Goal: Task Accomplishment & Management: Complete application form

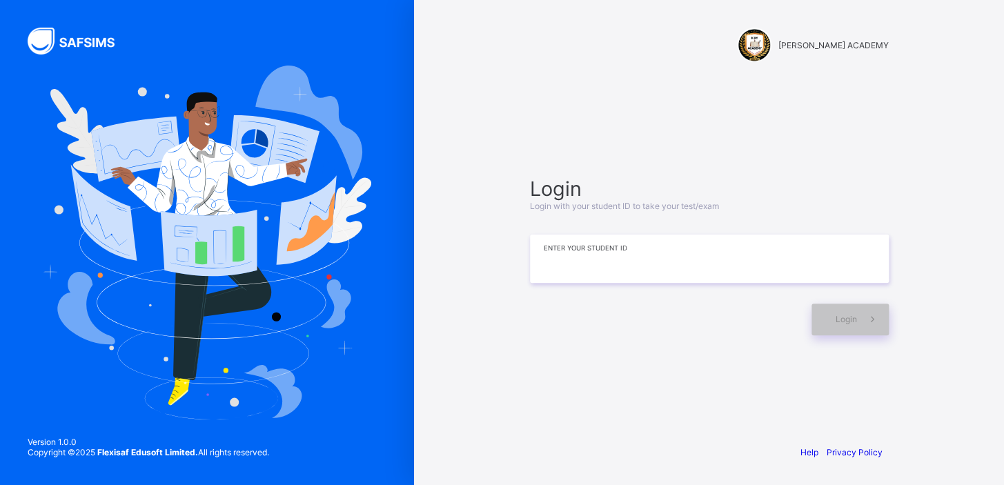
click at [603, 266] on input at bounding box center [709, 259] width 359 height 48
click at [818, 315] on div "Login" at bounding box center [849, 320] width 77 height 32
click at [577, 252] on input "*********" at bounding box center [709, 259] width 359 height 48
type input "*********"
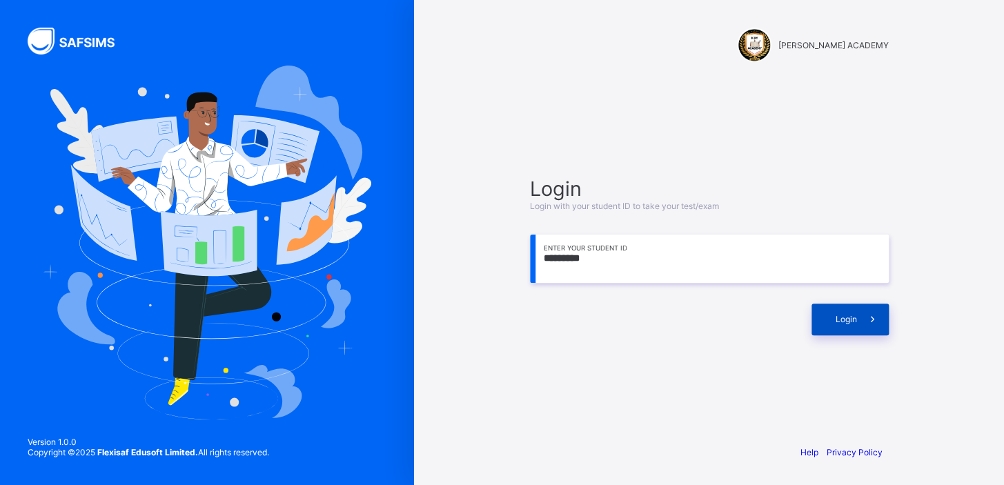
click at [831, 312] on div "Login" at bounding box center [849, 320] width 77 height 32
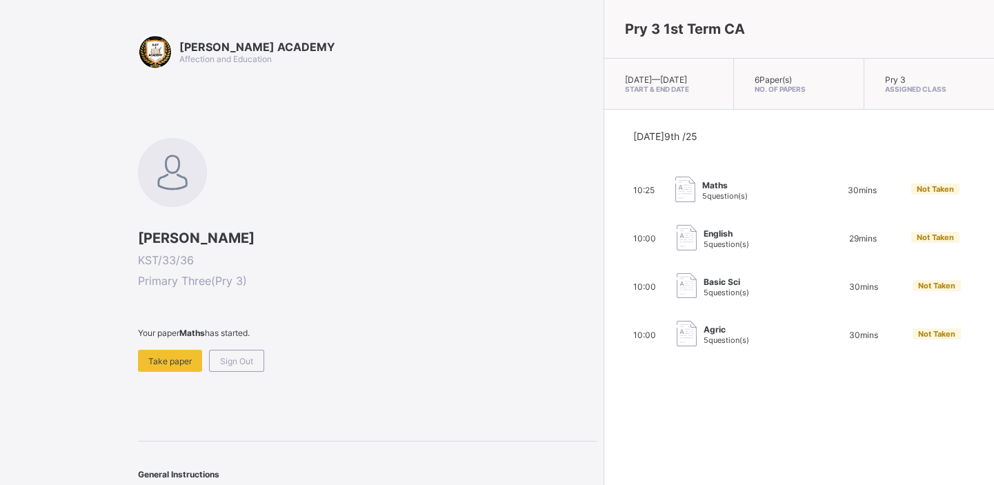
click at [831, 312] on div "[DATE] 9th /25 10:25 Maths 5 question(s) 30 mins Not Taken 10:00 English 5 ques…" at bounding box center [799, 239] width 332 height 218
click at [173, 360] on span "Take paper" at bounding box center [169, 361] width 43 height 10
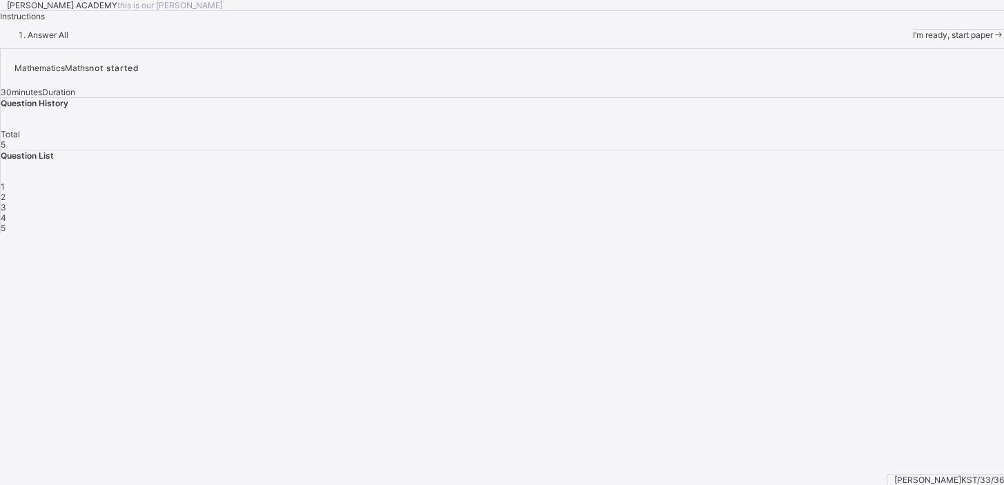
click at [912, 40] on span "I’m ready, start paper" at bounding box center [952, 35] width 80 height 10
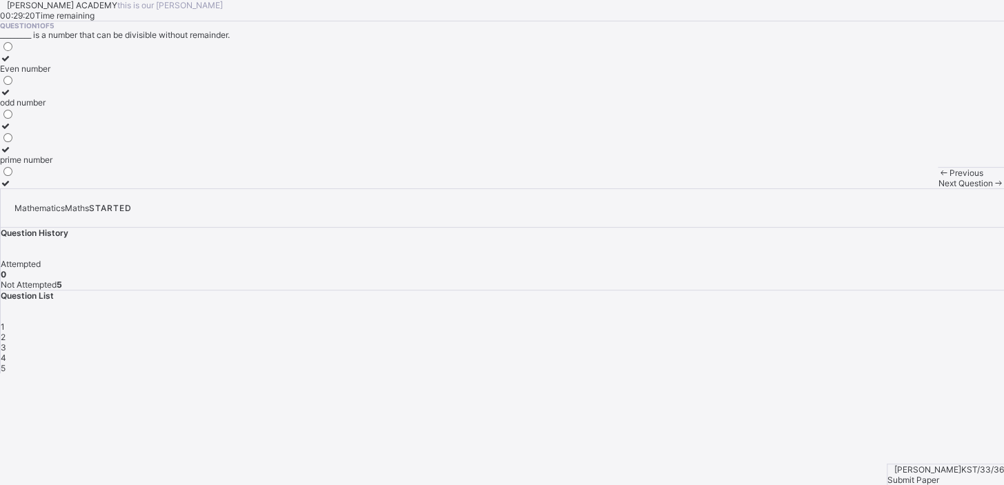
click at [52, 131] on label at bounding box center [26, 126] width 52 height 10
click at [937, 188] on div "Previous Next Question" at bounding box center [970, 177] width 66 height 21
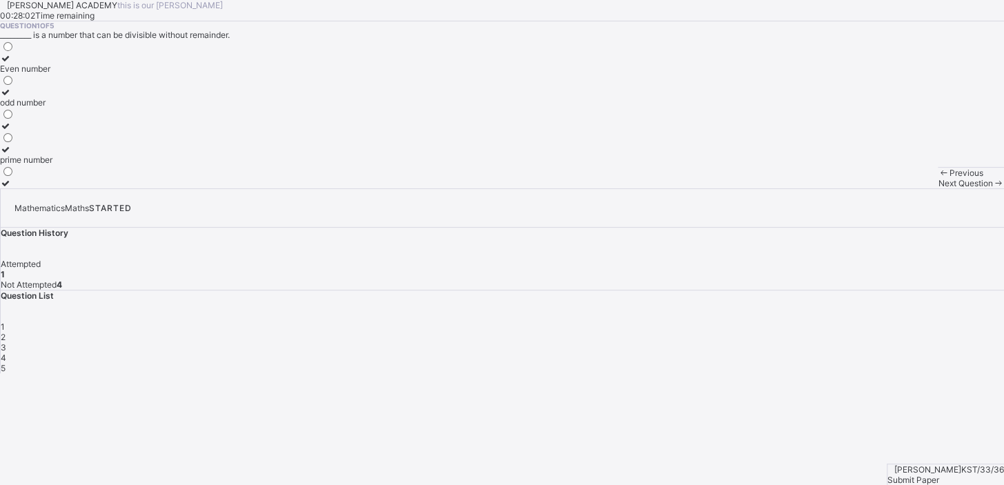
click at [937, 188] on div "Previous Next Question" at bounding box center [970, 177] width 66 height 21
click at [937, 188] on div "Next Question" at bounding box center [970, 183] width 66 height 10
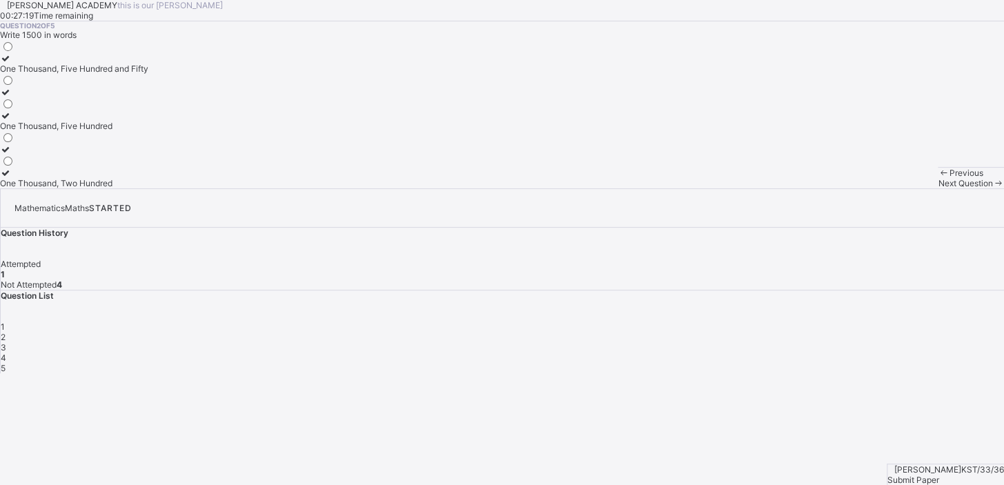
click at [133, 97] on div at bounding box center [74, 97] width 148 height 0
click at [937, 188] on span "Next Question" at bounding box center [964, 183] width 54 height 10
click at [21, 155] on div at bounding box center [10, 155] width 21 height 0
click at [937, 188] on div "Next Question" at bounding box center [970, 183] width 66 height 10
click at [43, 97] on label at bounding box center [21, 92] width 43 height 10
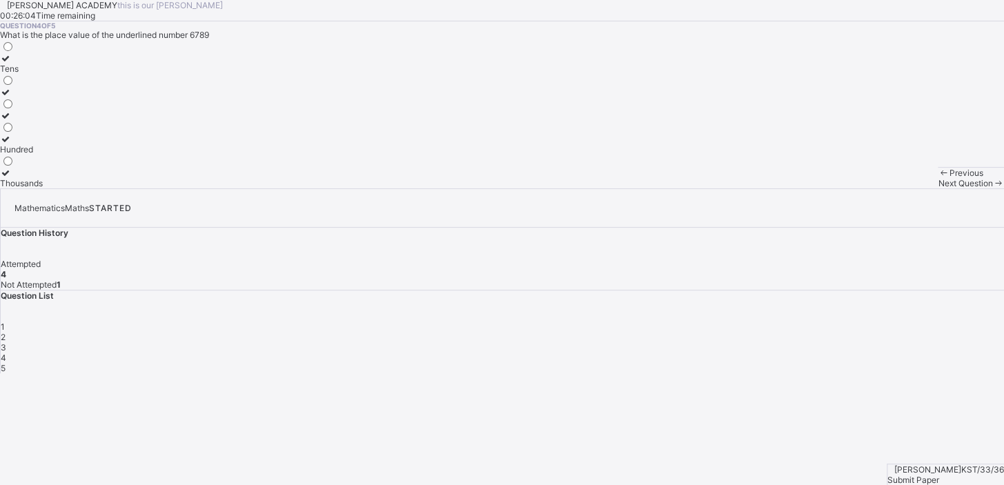
click at [992, 188] on span at bounding box center [998, 183] width 12 height 10
click at [21, 188] on div at bounding box center [10, 183] width 21 height 10
click at [937, 188] on span "Next Question" at bounding box center [964, 183] width 54 height 10
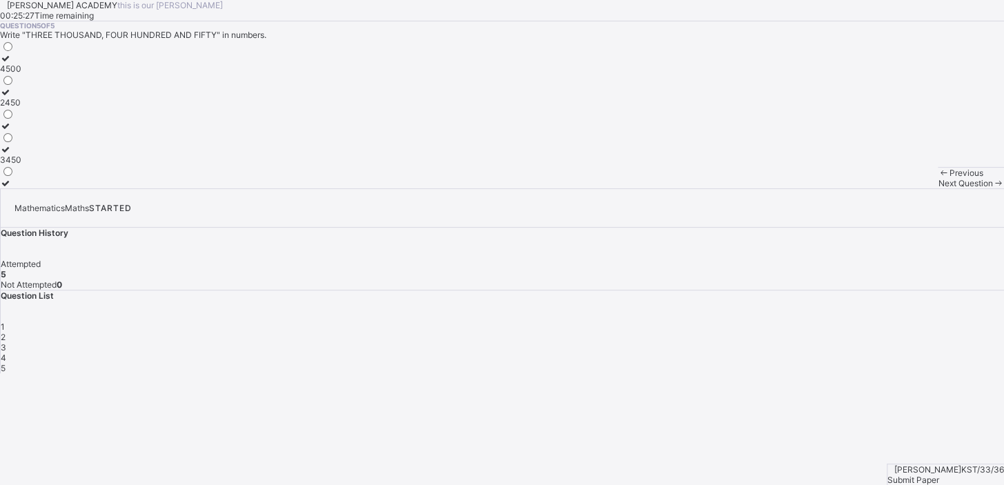
click at [937, 188] on span "Next Question" at bounding box center [964, 183] width 54 height 10
click at [937, 188] on div "Previous Next Question" at bounding box center [970, 177] width 66 height 21
click at [939, 475] on span "Submit Paper" at bounding box center [913, 480] width 52 height 10
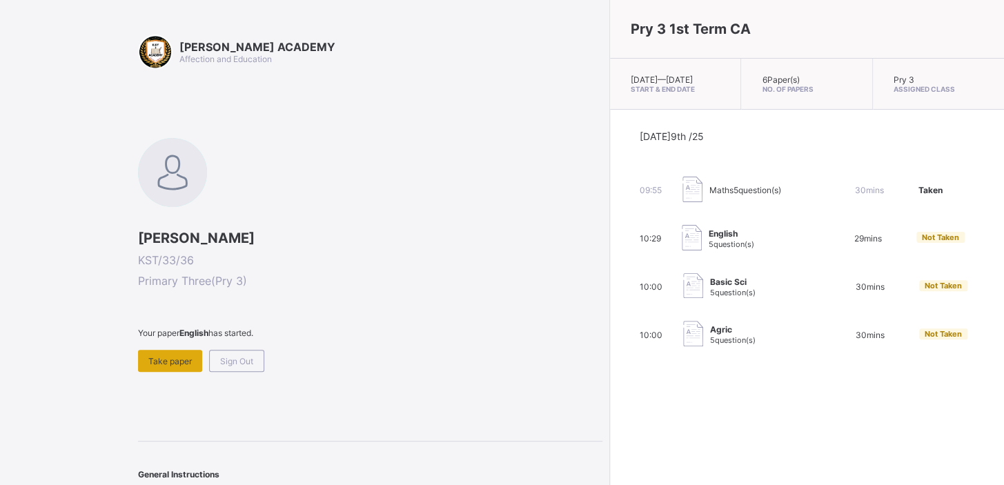
click at [149, 365] on div "Take paper" at bounding box center [170, 361] width 64 height 22
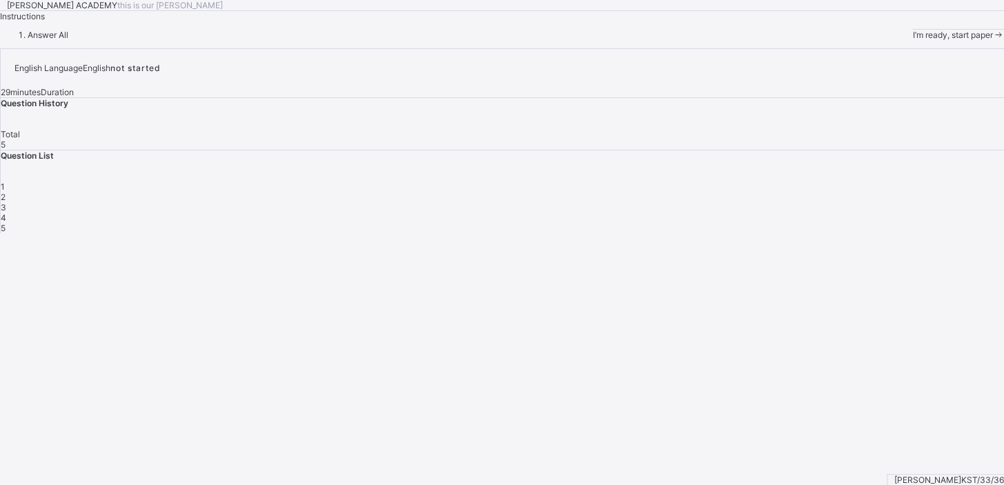
click at [912, 40] on div "I’m ready, start paper" at bounding box center [958, 35] width 92 height 10
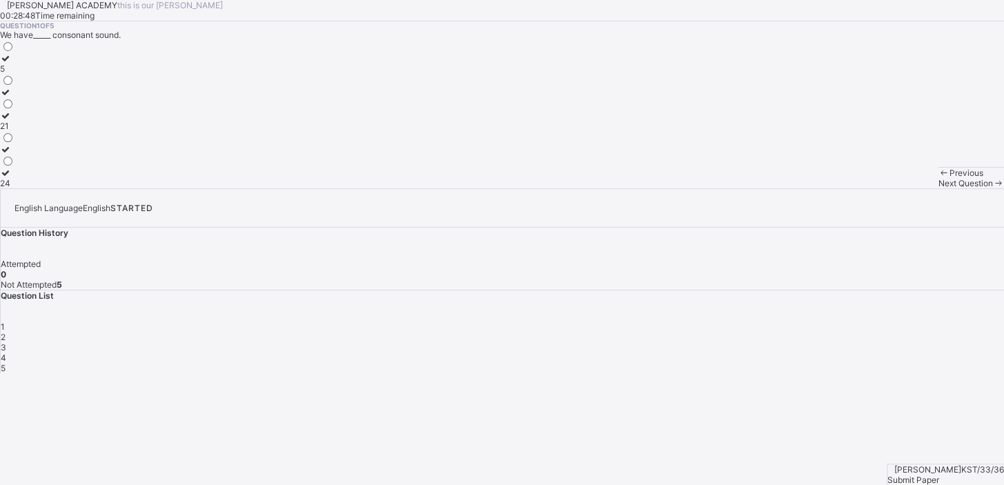
click at [12, 97] on icon at bounding box center [6, 92] width 12 height 10
click at [937, 188] on div "Next Question" at bounding box center [970, 183] width 66 height 10
click at [35, 63] on label at bounding box center [17, 58] width 35 height 10
click at [655, 188] on div "Question 2 of 5 _____ opens the mind. Reading eating speaking" at bounding box center [502, 104] width 1004 height 167
click at [937, 188] on span "Next Question" at bounding box center [964, 183] width 54 height 10
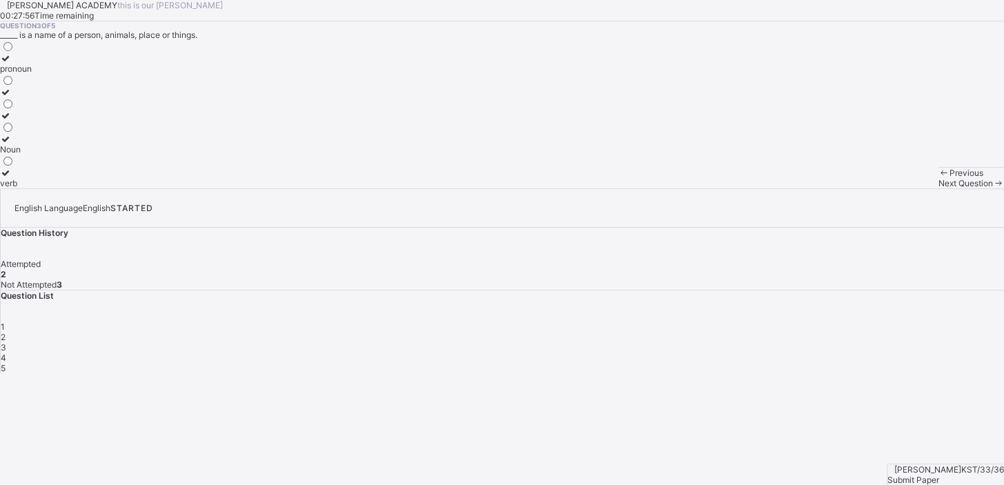
click at [32, 121] on label at bounding box center [16, 115] width 32 height 10
click at [497, 188] on div "Question 3 of 5 _____ is a name of a person, animals, place or things. pronoun …" at bounding box center [502, 104] width 1004 height 167
drag, startPoint x: 152, startPoint y: 292, endPoint x: 126, endPoint y: 317, distance: 35.6
click at [32, 188] on div "pronoun Noun verb" at bounding box center [16, 114] width 32 height 148
click at [32, 155] on label "Noun" at bounding box center [16, 144] width 32 height 21
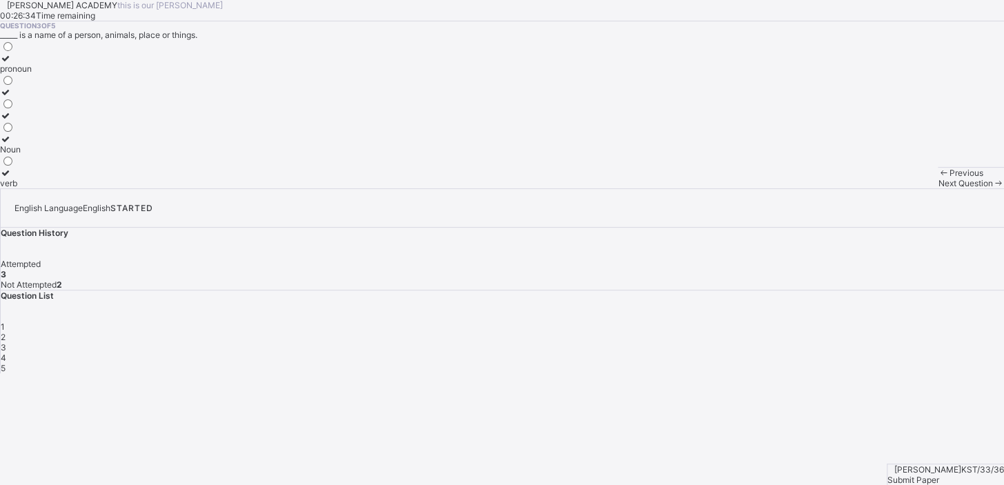
click at [862, 352] on div "4" at bounding box center [502, 357] width 1003 height 10
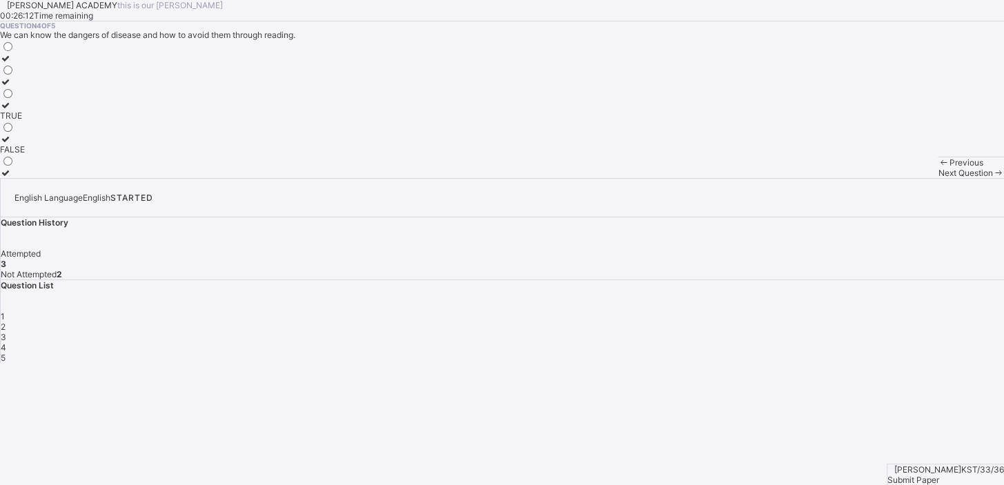
drag, startPoint x: 81, startPoint y: 279, endPoint x: 92, endPoint y: 240, distance: 40.2
click at [25, 178] on div "TRUE FALSE" at bounding box center [12, 109] width 25 height 138
click at [25, 63] on div at bounding box center [12, 63] width 25 height 0
click at [937, 178] on span "Next Question" at bounding box center [964, 173] width 54 height 10
drag, startPoint x: 632, startPoint y: 462, endPoint x: 530, endPoint y: 438, distance: 104.2
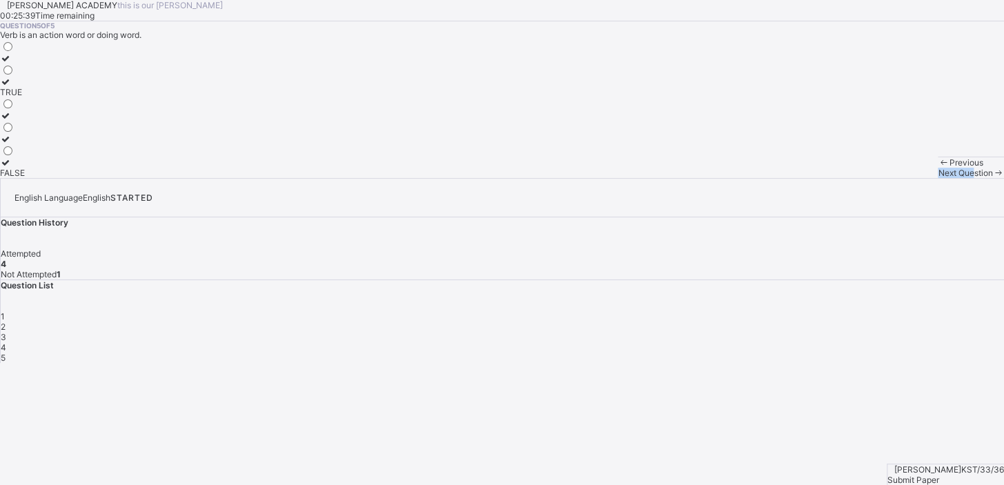
click at [937, 178] on div "Previous Next Question" at bounding box center [970, 167] width 66 height 21
click at [25, 97] on label "TRUE" at bounding box center [12, 87] width 25 height 21
click at [937, 178] on span "Next Question" at bounding box center [964, 173] width 54 height 10
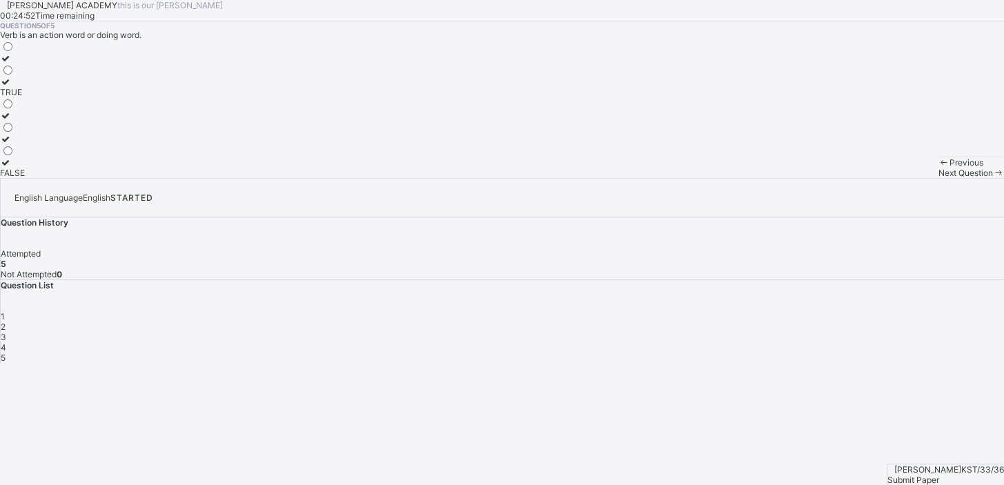
click at [920, 475] on div "Submit Paper" at bounding box center [945, 480] width 117 height 10
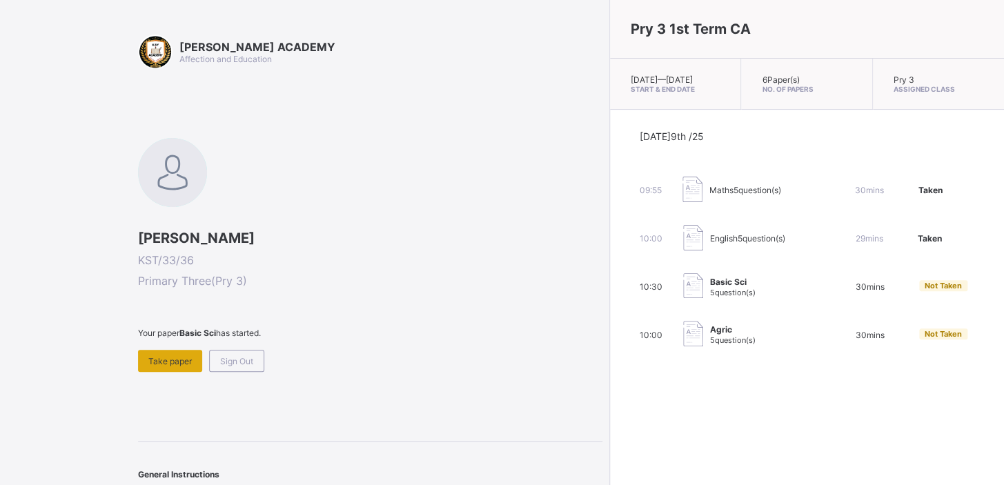
click at [154, 365] on div "Take paper" at bounding box center [170, 361] width 64 height 22
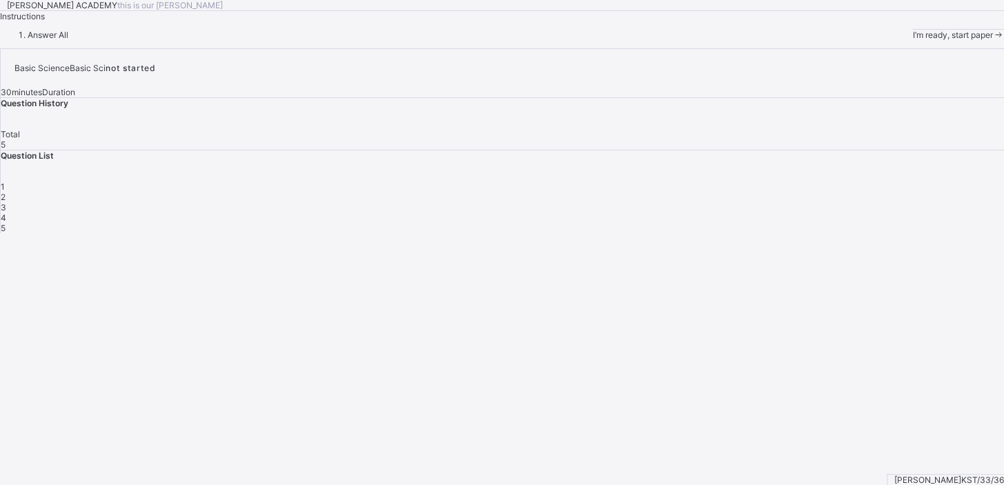
click at [912, 40] on span "I’m ready, start paper" at bounding box center [952, 35] width 80 height 10
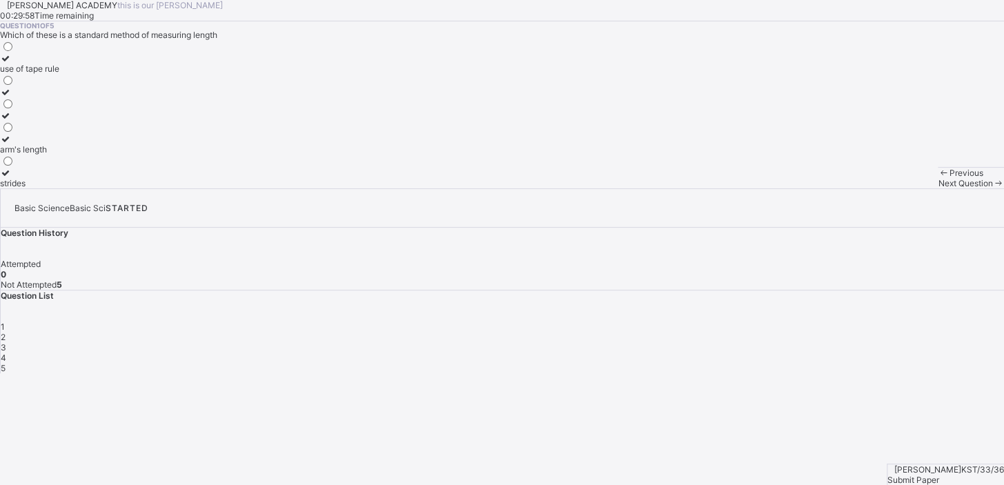
click at [949, 178] on span "Previous" at bounding box center [966, 173] width 34 height 10
click at [59, 188] on div "strides" at bounding box center [29, 183] width 59 height 10
click at [937, 188] on span "Next Question" at bounding box center [964, 183] width 54 height 10
click at [21, 74] on div "1000" at bounding box center [10, 68] width 21 height 10
click at [937, 188] on span "Next Question" at bounding box center [964, 183] width 54 height 10
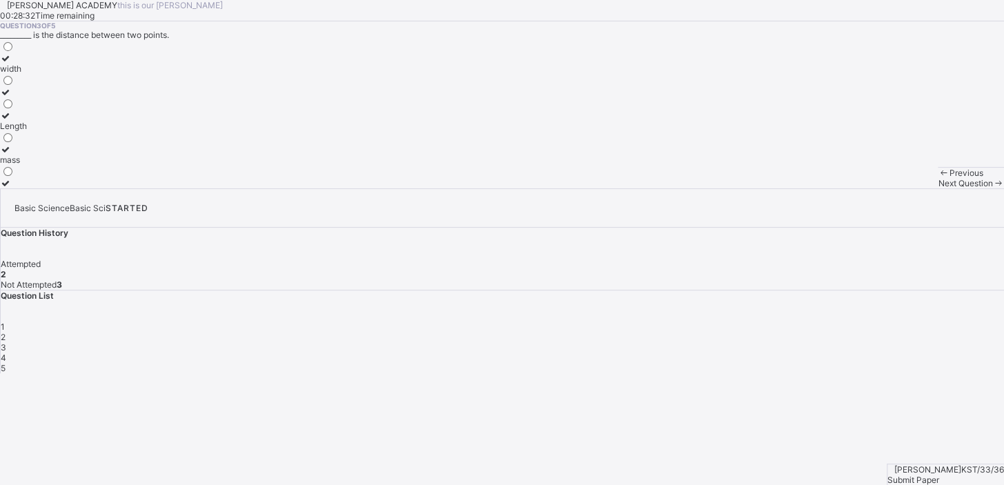
click at [27, 74] on label "width" at bounding box center [13, 63] width 27 height 21
drag, startPoint x: 472, startPoint y: 350, endPoint x: 593, endPoint y: 417, distance: 138.4
click at [593, 188] on div "[PERSON_NAME] ACADEMY this is our [PERSON_NAME] 00:28:29 Time remaining Questio…" at bounding box center [502, 94] width 1004 height 188
click at [937, 188] on div "Next Question" at bounding box center [970, 183] width 66 height 10
click at [43, 188] on div "use of tape use of ruler hand span" at bounding box center [21, 114] width 43 height 148
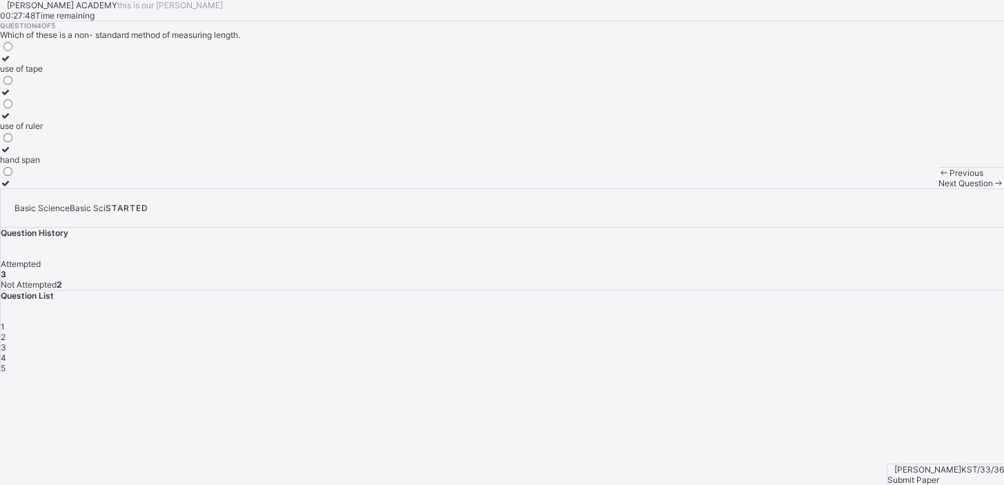
click at [43, 165] on div "hand span" at bounding box center [21, 160] width 43 height 10
click at [937, 188] on div "Next Question" at bounding box center [970, 183] width 66 height 10
click at [41, 141] on label "metres" at bounding box center [20, 131] width 41 height 21
click at [640, 188] on div "Question 5 of 5 The standard unit for measuring length is________ millimetre ce…" at bounding box center [502, 104] width 1004 height 167
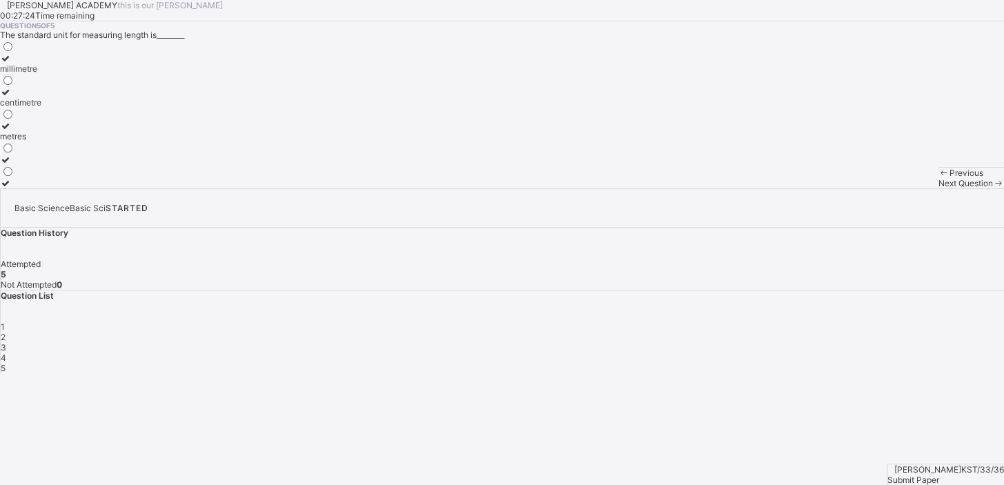
click at [937, 188] on div "Next Question" at bounding box center [970, 183] width 66 height 10
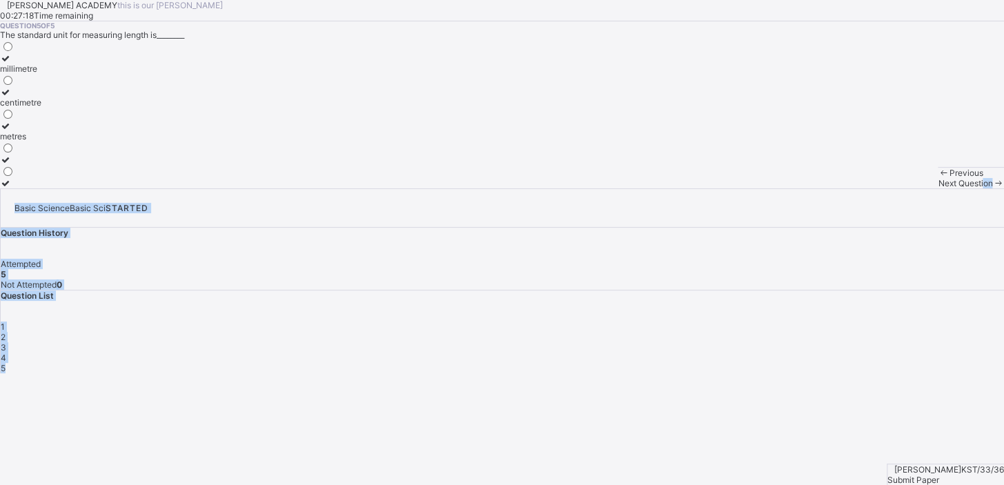
drag, startPoint x: 642, startPoint y: 453, endPoint x: 747, endPoint y: 438, distance: 105.8
click at [747, 373] on div "[PERSON_NAME] ACADEMY this is our [PERSON_NAME] 00:27:18 Time remaining Questio…" at bounding box center [502, 186] width 1004 height 373
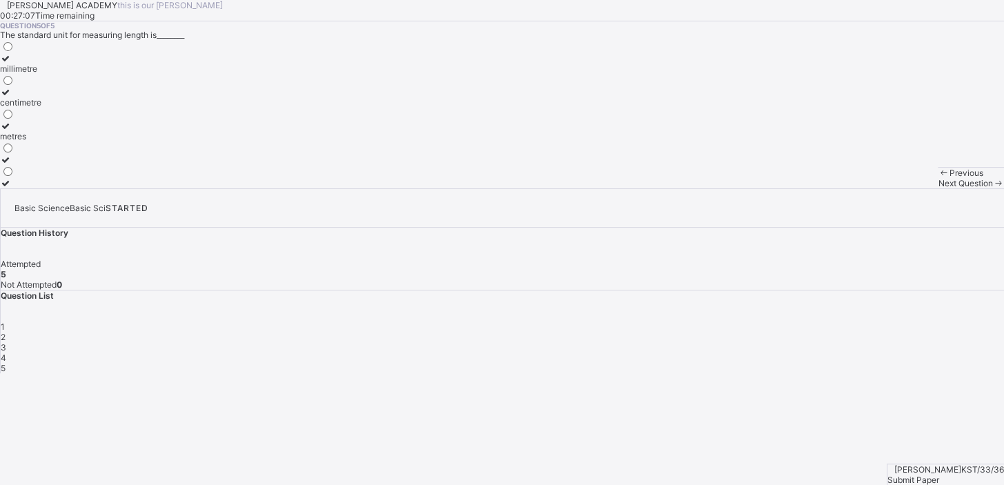
click at [953, 475] on div "Submit Paper" at bounding box center [945, 480] width 117 height 10
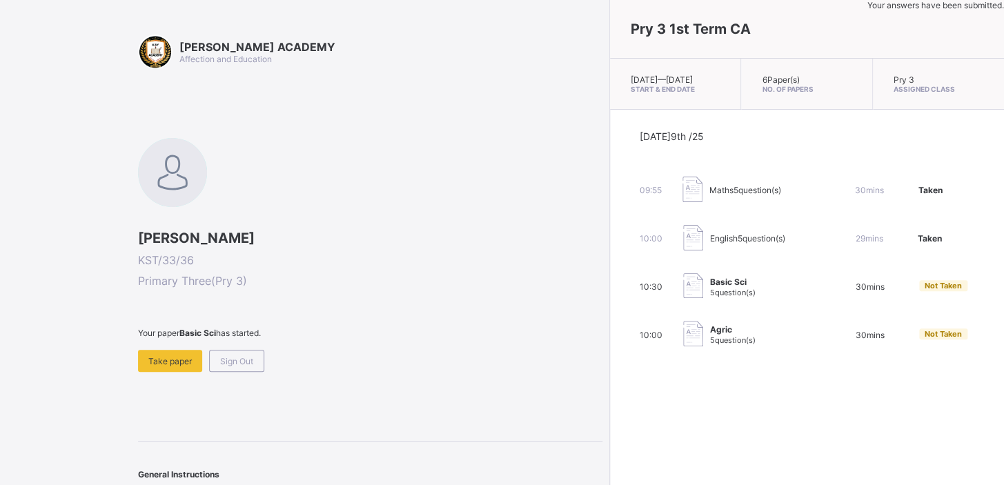
click at [610, 338] on div "[DATE] 9th /25 09:55 Maths 5 question(s) 30 mins Taken 10:00 English 5 question…" at bounding box center [807, 239] width 394 height 259
click at [176, 359] on span "Take paper" at bounding box center [169, 361] width 43 height 10
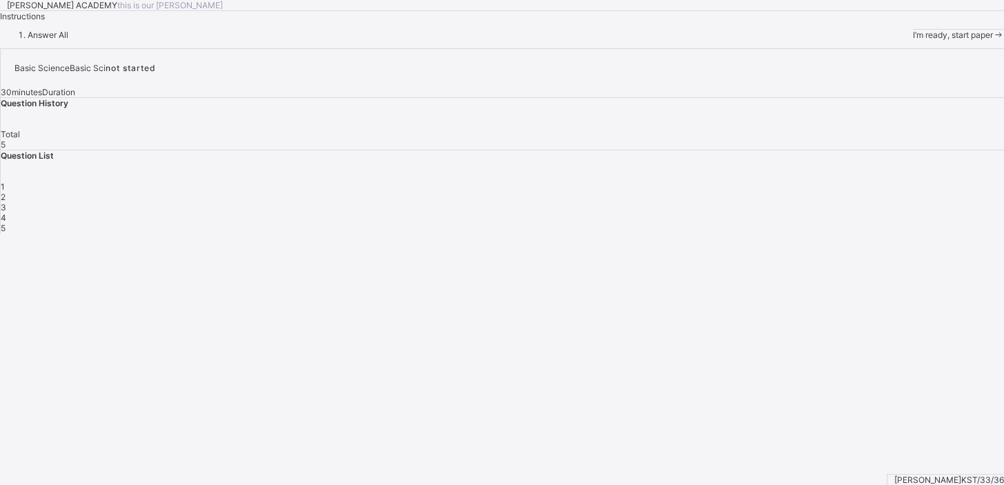
click at [912, 40] on span "I’m ready, start paper" at bounding box center [952, 35] width 80 height 10
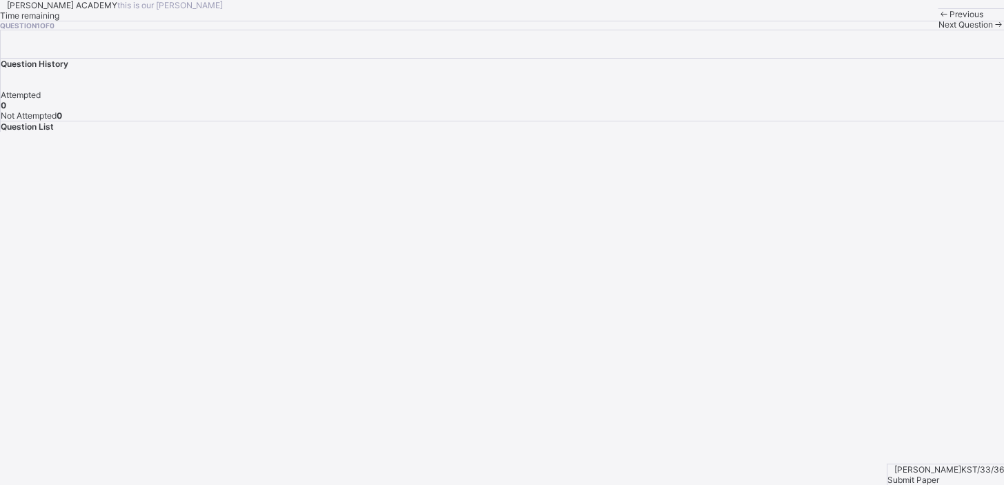
click at [949, 19] on span "Previous" at bounding box center [966, 14] width 34 height 10
click at [19, 30] on div "[PERSON_NAME] ACADEMY this is our [PERSON_NAME] Time remaining Question 1 of 0 …" at bounding box center [502, 15] width 1004 height 30
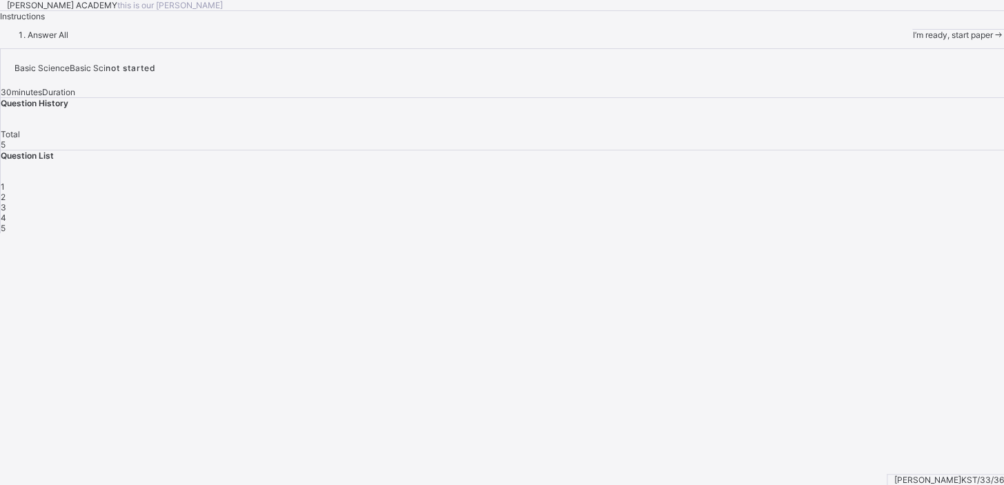
click at [992, 40] on span at bounding box center [998, 35] width 12 height 10
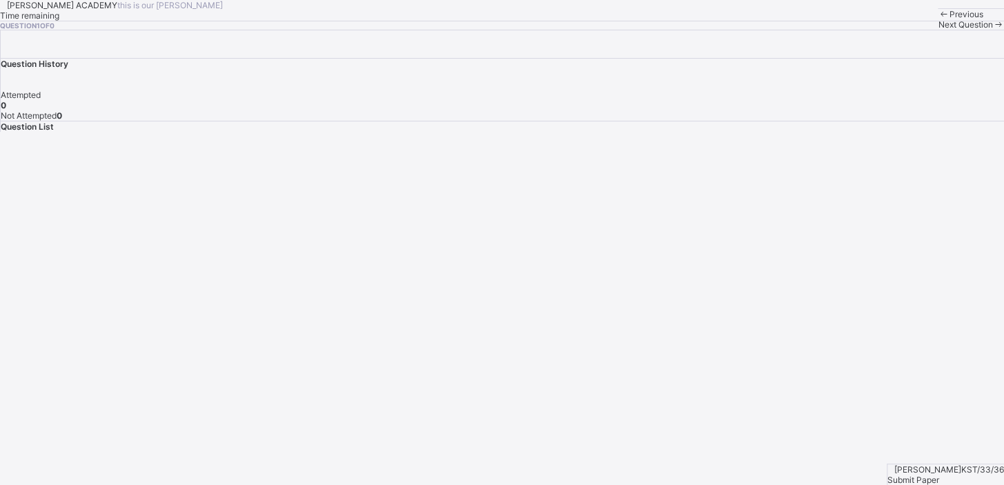
click at [949, 19] on span "Previous" at bounding box center [966, 14] width 34 height 10
click at [778, 132] on div "Question List" at bounding box center [502, 126] width 1003 height 10
drag, startPoint x: 239, startPoint y: 303, endPoint x: 253, endPoint y: 265, distance: 40.4
click at [253, 30] on div "[PERSON_NAME] ACADEMY this is our [PERSON_NAME] Time remaining Question 1 of 0 …" at bounding box center [502, 15] width 1004 height 30
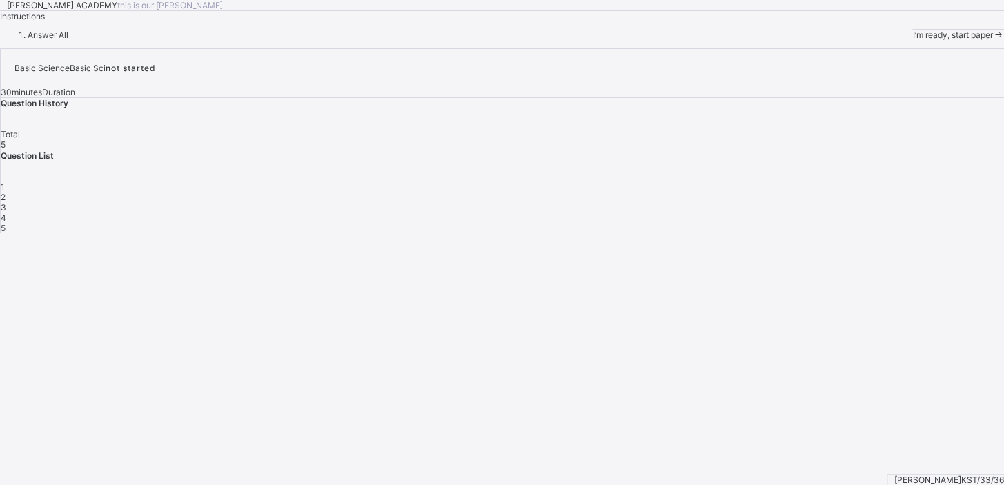
click at [912, 40] on span "I’m ready, start paper" at bounding box center [952, 35] width 80 height 10
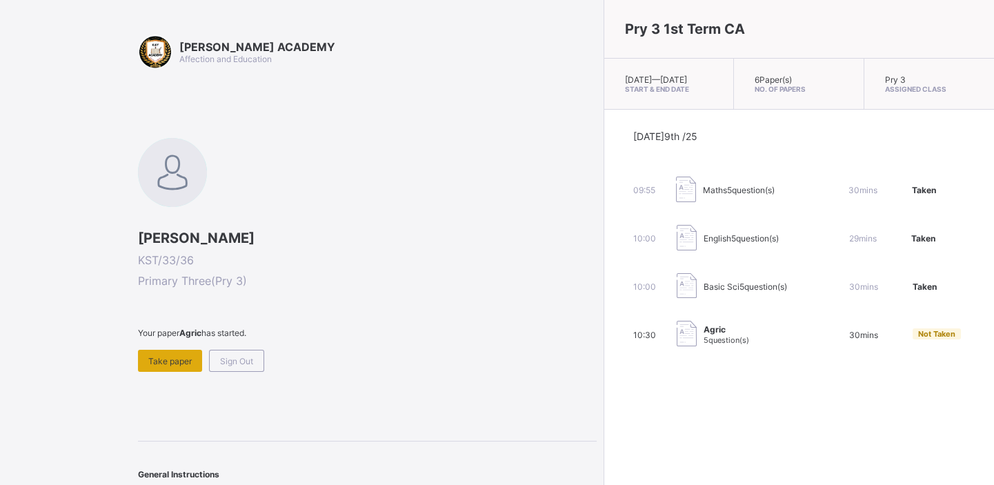
click at [160, 356] on span "Take paper" at bounding box center [169, 361] width 43 height 10
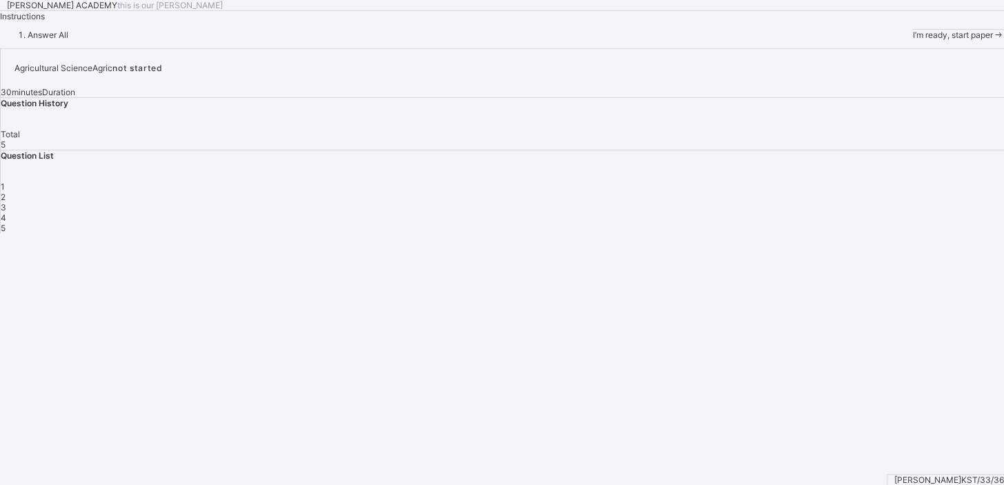
click at [912, 40] on span "I’m ready, start paper" at bounding box center [952, 35] width 80 height 10
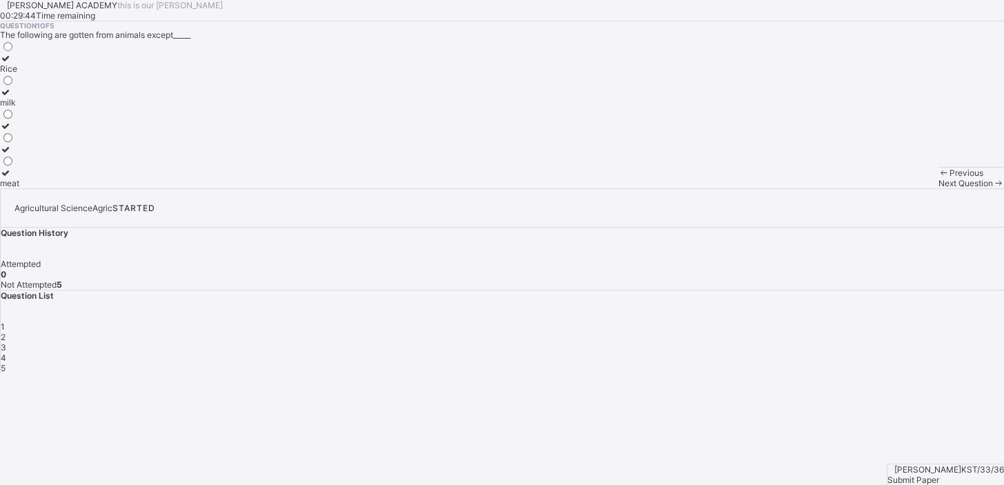
click at [19, 74] on label "Rice" at bounding box center [9, 63] width 19 height 21
click at [992, 188] on span at bounding box center [998, 183] width 12 height 10
click at [32, 188] on label "Energy" at bounding box center [16, 178] width 32 height 21
click at [937, 188] on span "Next Question" at bounding box center [964, 183] width 54 height 10
click at [23, 74] on div "rice" at bounding box center [11, 68] width 23 height 10
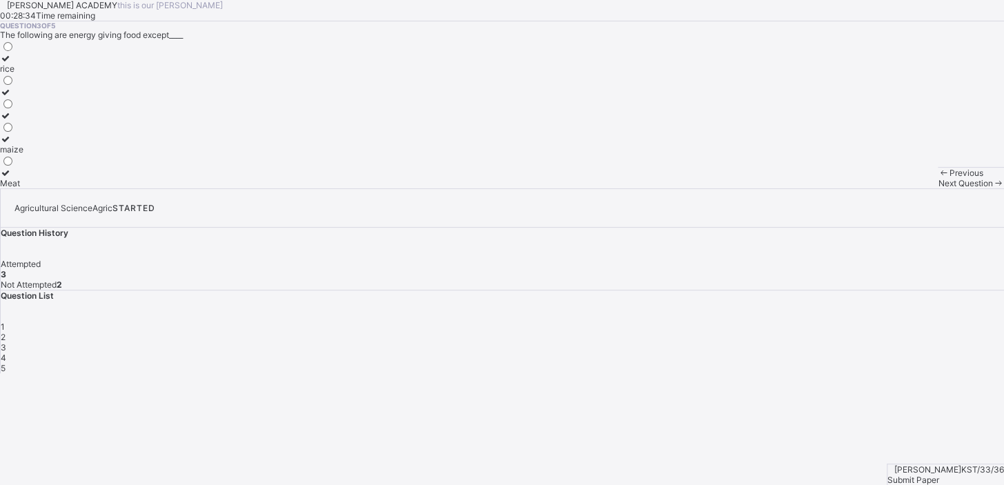
click at [937, 188] on div "Next Question" at bounding box center [970, 183] width 66 height 10
click at [72, 141] on div "vitamins" at bounding box center [36, 136] width 72 height 10
click at [937, 188] on div "Next Question" at bounding box center [970, 183] width 66 height 10
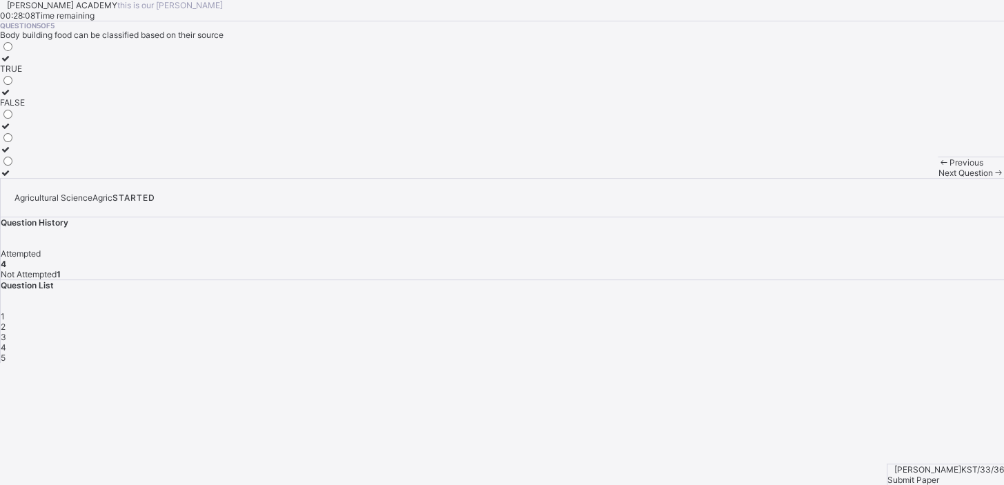
click at [25, 108] on div "FALSE" at bounding box center [12, 102] width 25 height 10
drag, startPoint x: 1002, startPoint y: 380, endPoint x: 1000, endPoint y: 393, distance: 13.3
click at [1000, 363] on div "Agricultural Science Agric STARTED Question History Attempted 5 Not Attempted 0…" at bounding box center [502, 270] width 1004 height 185
click at [939, 475] on span "Submit Paper" at bounding box center [913, 480] width 52 height 10
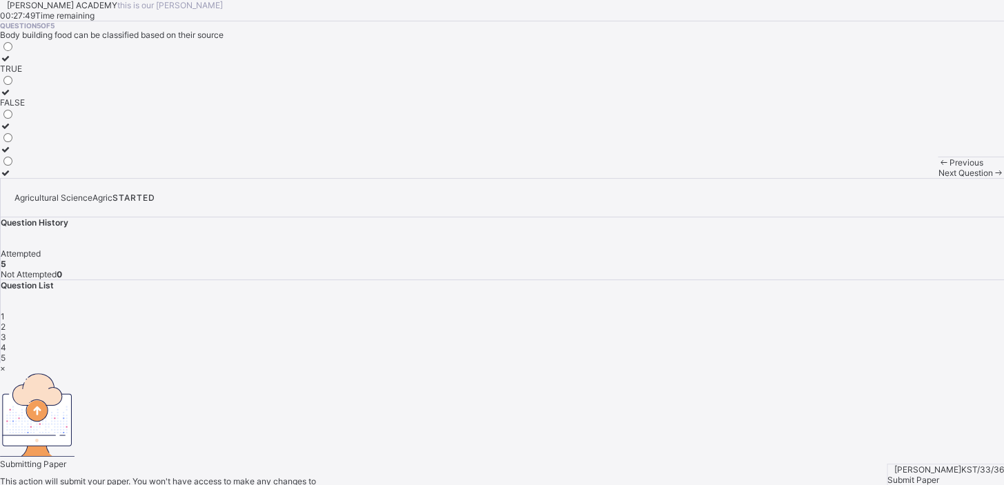
click at [961, 455] on div "× Submitting Paper This action will submit your paper. You won't have access to…" at bounding box center [502, 440] width 1004 height 155
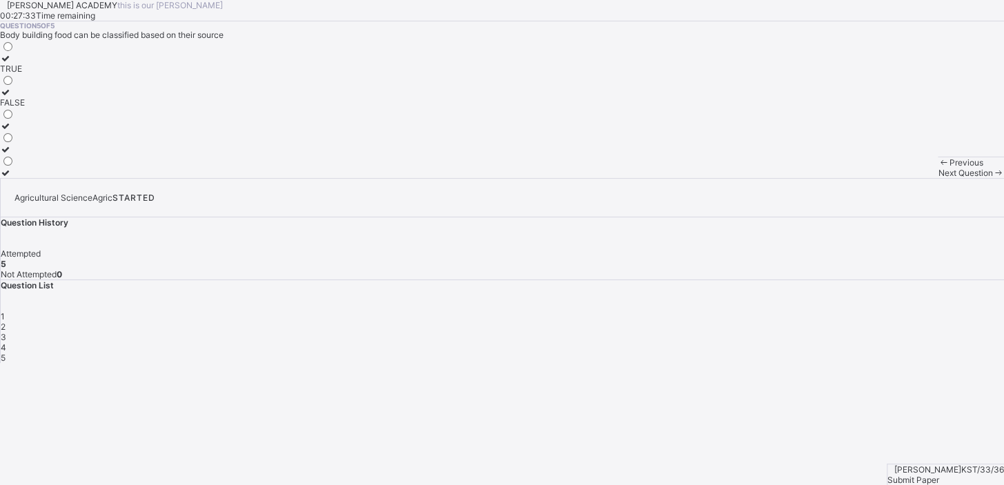
click at [935, 464] on div "[PERSON_NAME] KST/33/36 Submit Paper" at bounding box center [944, 474] width 117 height 21
click at [938, 475] on span "Submit Paper" at bounding box center [913, 480] width 52 height 10
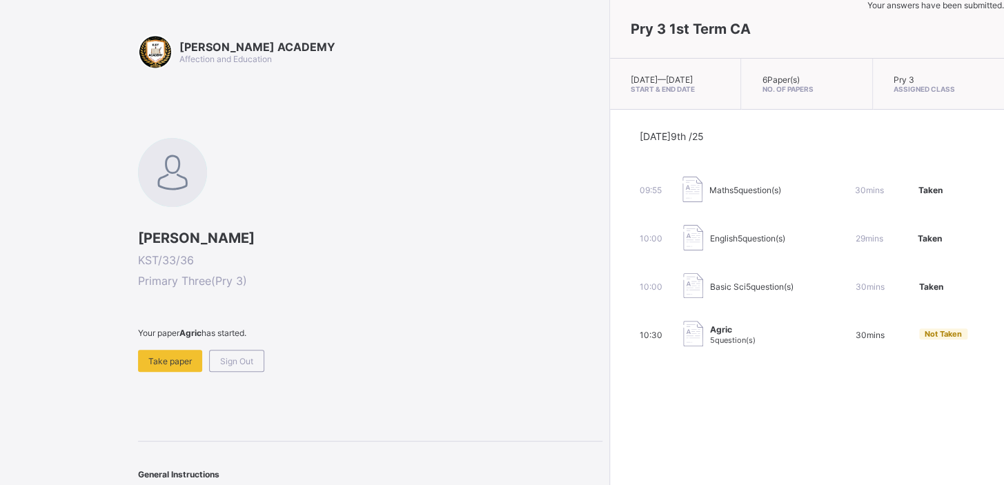
click at [639, 337] on div "10:30 Agric 5 question(s) 30 mins Not Taken" at bounding box center [806, 335] width 335 height 28
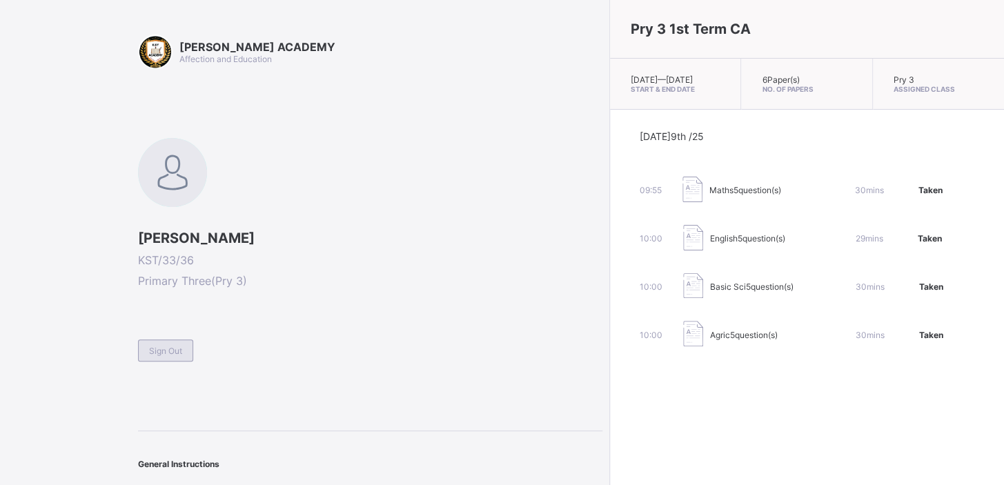
click at [165, 347] on span "Sign Out" at bounding box center [165, 351] width 33 height 10
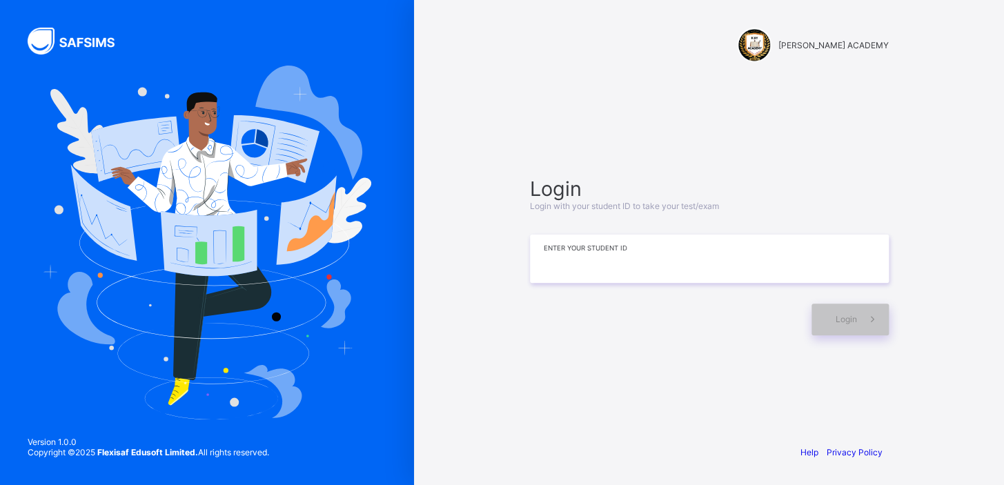
click at [606, 259] on input at bounding box center [709, 259] width 359 height 48
click at [604, 259] on input "**********" at bounding box center [709, 259] width 359 height 48
click at [573, 257] on input "**********" at bounding box center [709, 259] width 359 height 48
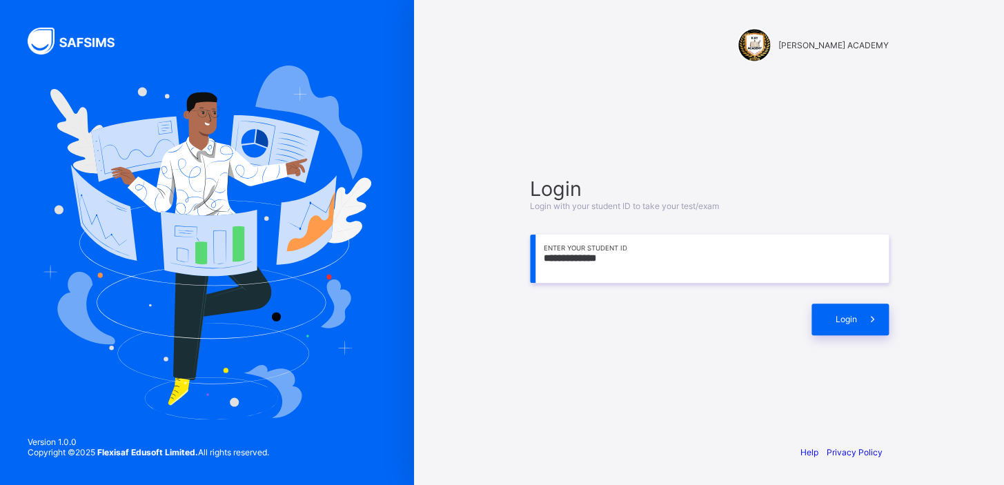
click at [620, 260] on input "**********" at bounding box center [709, 259] width 359 height 48
type input "**********"
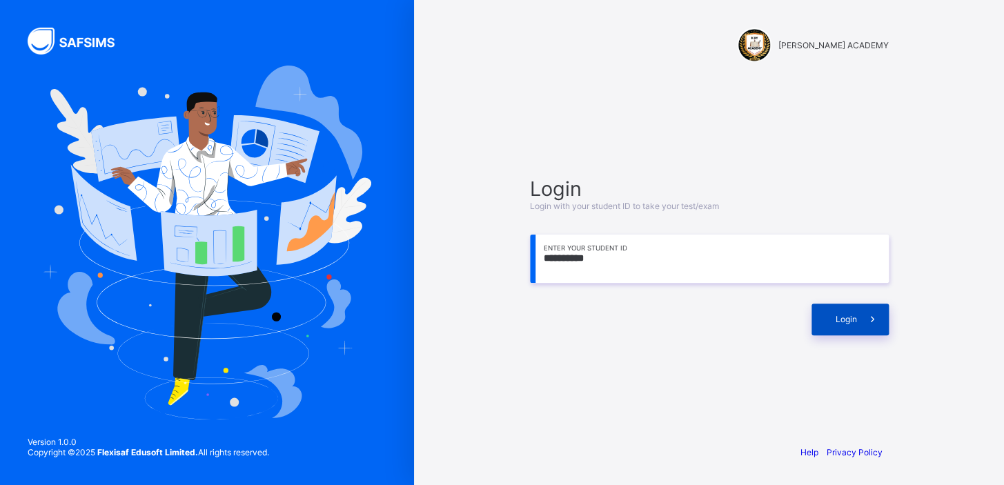
click at [821, 306] on div "Login" at bounding box center [849, 320] width 77 height 32
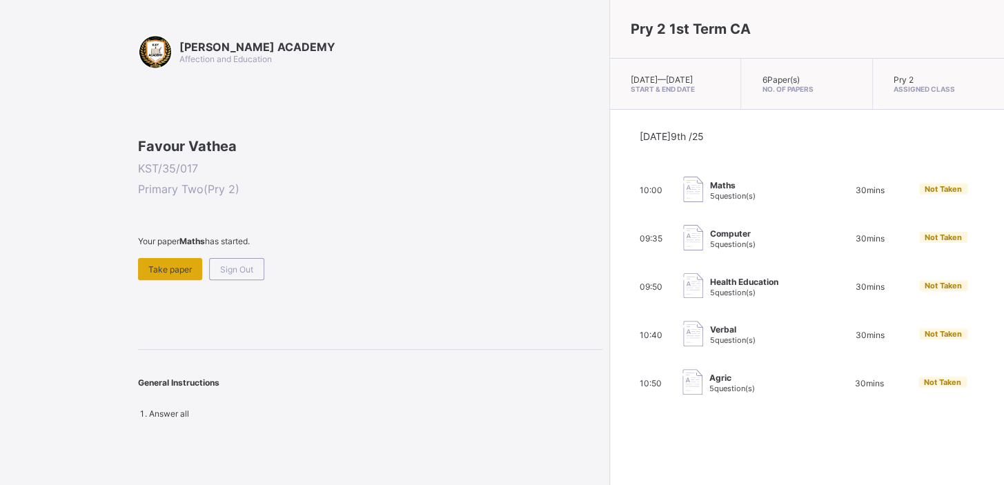
click at [152, 275] on span "Take paper" at bounding box center [169, 269] width 43 height 10
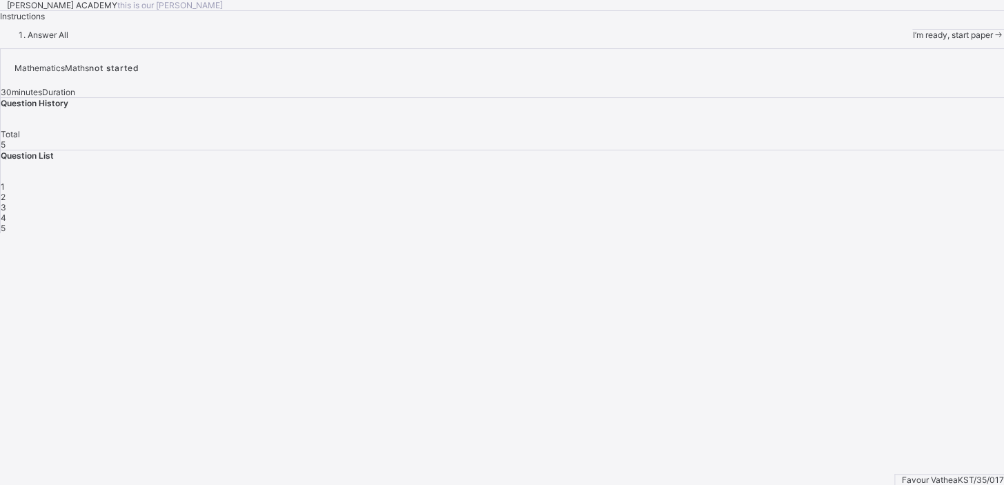
click at [748, 192] on div "1" at bounding box center [502, 186] width 1003 height 10
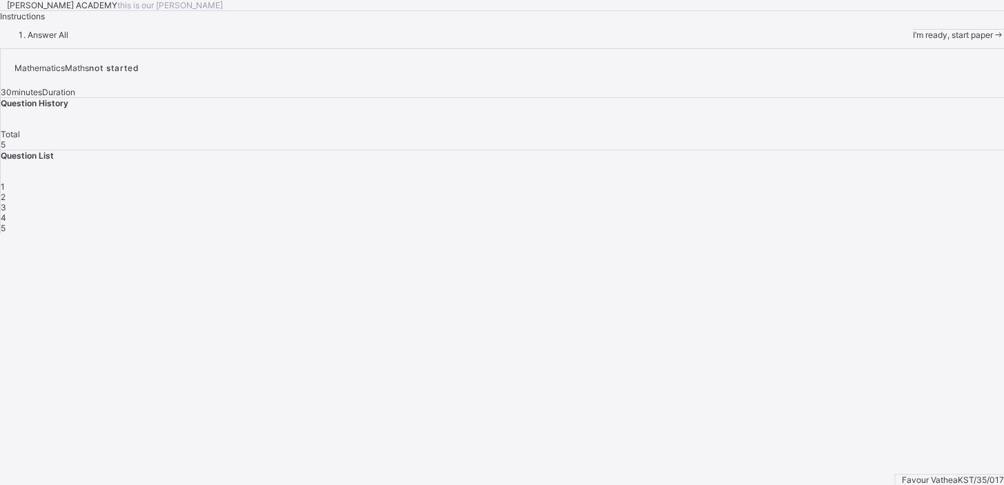
click at [912, 40] on div "I’m ready, start paper" at bounding box center [958, 35] width 92 height 10
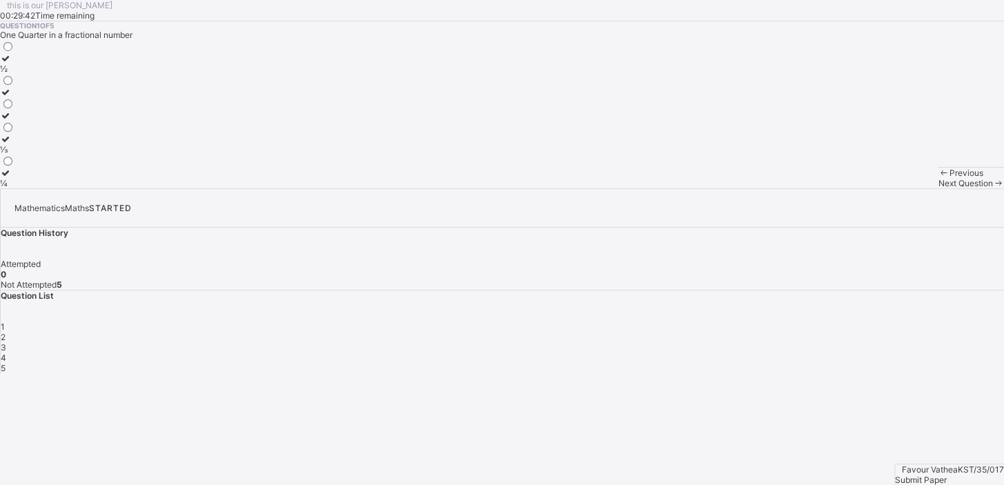
click at [14, 74] on div "½" at bounding box center [7, 68] width 14 height 10
click at [779, 332] on div "2" at bounding box center [502, 337] width 1003 height 10
click at [53, 131] on label "THOUSANDS" at bounding box center [26, 120] width 53 height 21
click at [53, 165] on label "TENS" at bounding box center [26, 154] width 53 height 21
click at [6, 342] on span "3" at bounding box center [4, 347] width 6 height 10
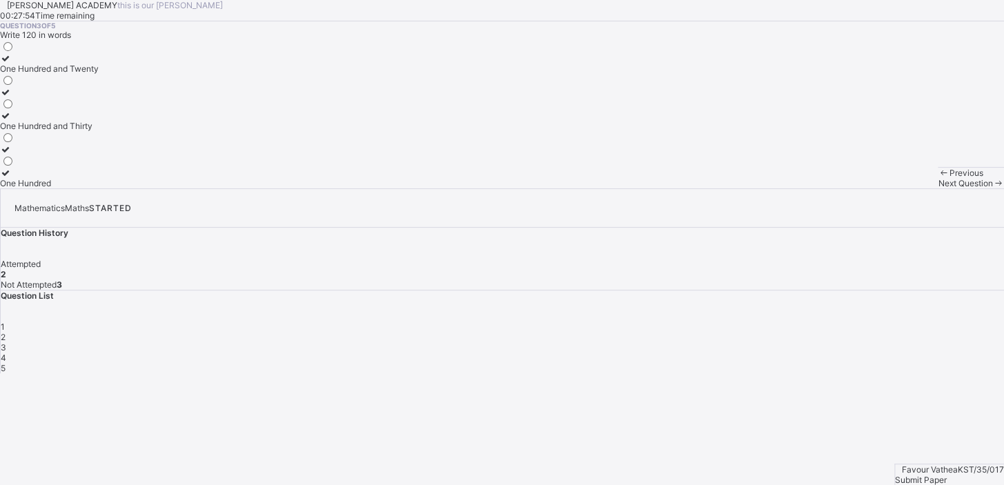
click at [99, 74] on div "One Hundred and Twenty" at bounding box center [49, 68] width 99 height 10
click at [707, 188] on div "[PERSON_NAME] ACADEMY this is our [PERSON_NAME] 00:27:51 Time remaining Questio…" at bounding box center [502, 94] width 1004 height 188
click at [6, 352] on span "4" at bounding box center [4, 357] width 6 height 10
click at [47, 165] on div at bounding box center [23, 165] width 47 height 0
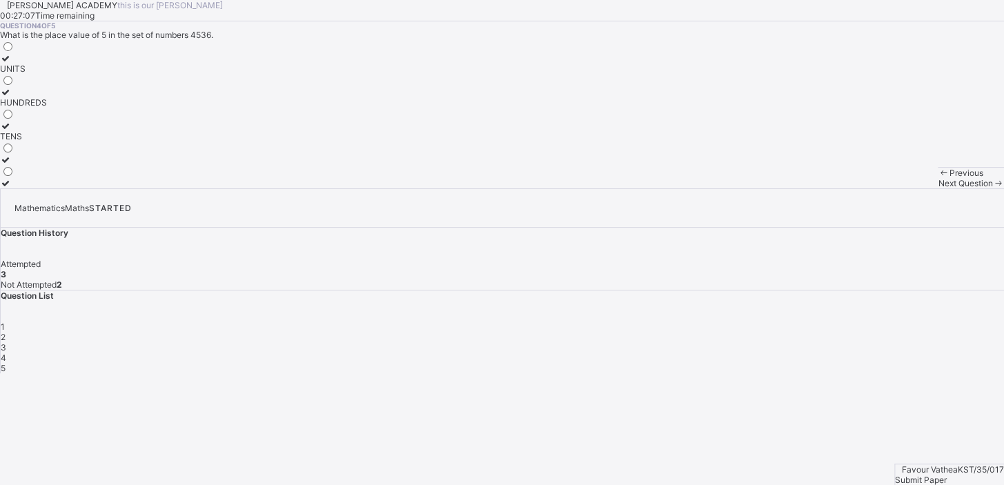
click at [366, 188] on div "Question 4 of 5 What is the place value of 5 in the set of numbers 4536. UNITS …" at bounding box center [502, 104] width 1004 height 167
click at [47, 74] on label "UNITS" at bounding box center [23, 63] width 47 height 21
drag, startPoint x: 883, startPoint y: 322, endPoint x: 931, endPoint y: 266, distance: 73.4
click at [883, 322] on div "Mathematics Maths STARTED Question History Attempted 3 Not Attempted 2 Question…" at bounding box center [502, 280] width 1004 height 185
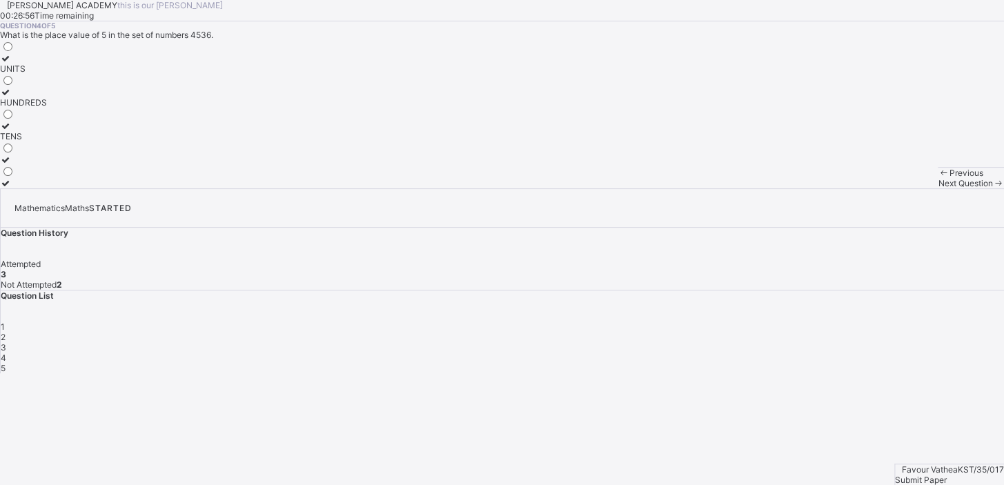
click at [883, 322] on div "Mathematics Maths STARTED Question History Attempted 3 Not Attempted 2 Question…" at bounding box center [502, 280] width 1004 height 185
click at [902, 363] on div "5" at bounding box center [502, 368] width 1003 height 10
click at [15, 131] on div "205" at bounding box center [7, 126] width 15 height 10
click at [957, 475] on div "Submit Paper" at bounding box center [949, 480] width 109 height 10
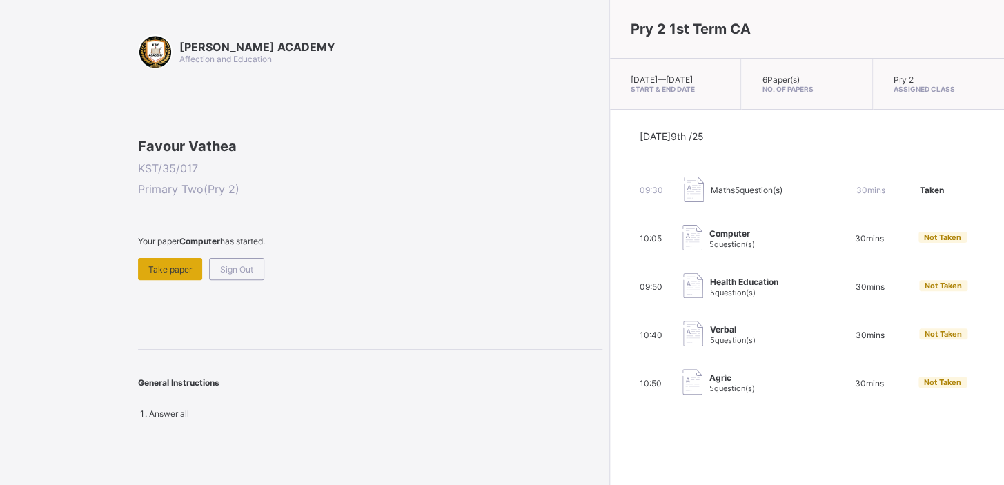
click at [200, 280] on div "Take paper" at bounding box center [170, 269] width 64 height 22
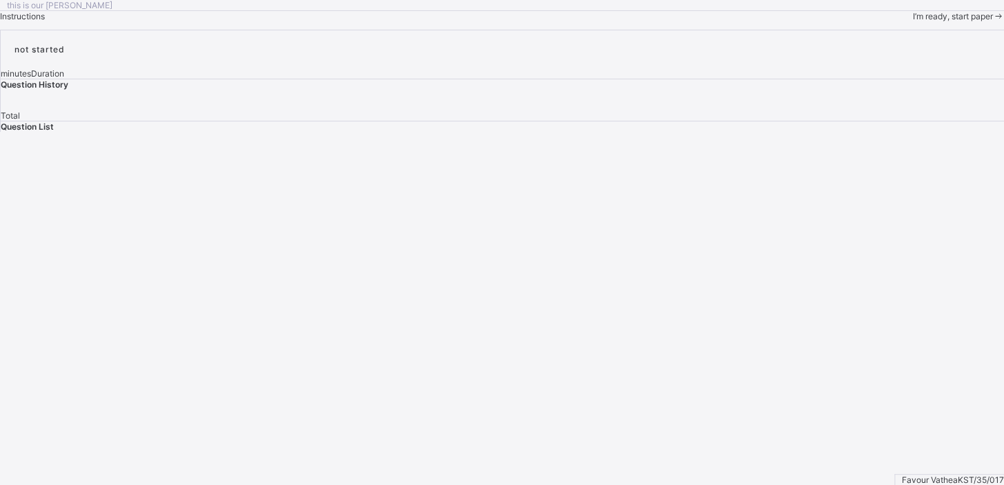
click at [912, 21] on span "I’m ready, start paper" at bounding box center [952, 16] width 80 height 10
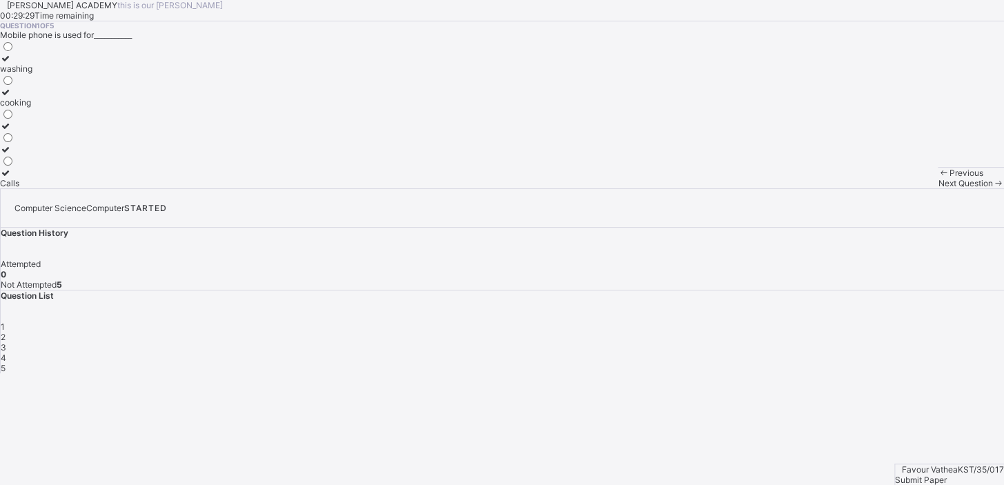
click at [937, 178] on div "Previous" at bounding box center [970, 173] width 66 height 10
click at [32, 188] on label "Calls" at bounding box center [16, 178] width 32 height 21
click at [6, 332] on span "2" at bounding box center [3, 337] width 5 height 10
click at [74, 131] on label "Personal Computer" at bounding box center [37, 120] width 74 height 21
click at [821, 342] on div "3" at bounding box center [502, 347] width 1003 height 10
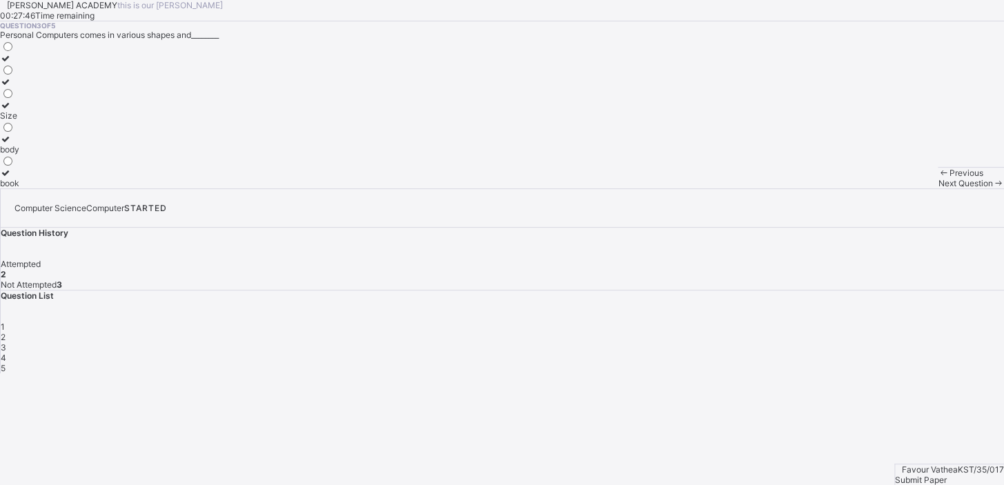
click at [863, 352] on div "4" at bounding box center [502, 357] width 1003 height 10
click at [32, 188] on div "Addition" at bounding box center [16, 183] width 32 height 10
click at [6, 342] on span "3" at bounding box center [4, 347] width 6 height 10
click at [19, 121] on div "Size" at bounding box center [9, 115] width 19 height 10
click at [901, 363] on div "5" at bounding box center [502, 368] width 1003 height 10
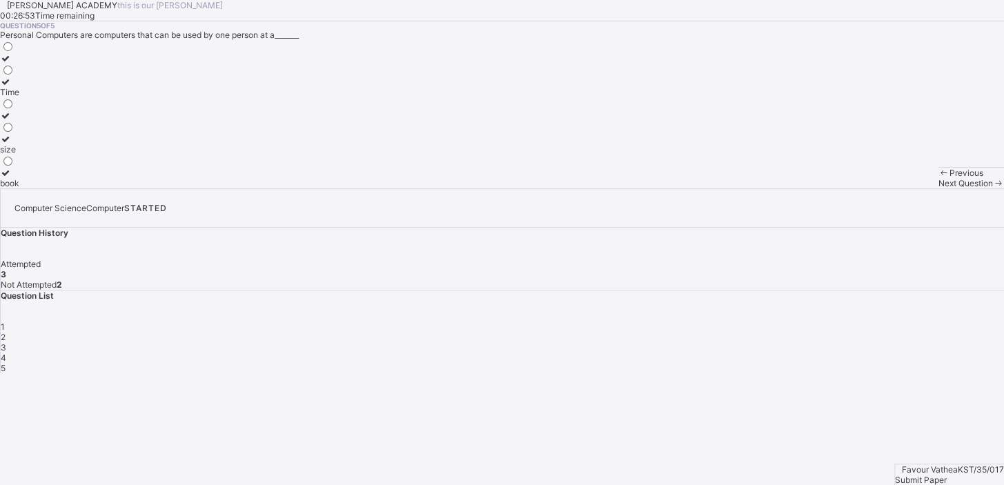
click at [6, 352] on span "4" at bounding box center [4, 357] width 6 height 10
click at [819, 342] on div "3" at bounding box center [502, 347] width 1003 height 10
click at [19, 155] on div "body" at bounding box center [9, 149] width 19 height 10
click at [897, 363] on div "5" at bounding box center [502, 368] width 1003 height 10
click at [19, 188] on div "Time size book" at bounding box center [9, 114] width 19 height 148
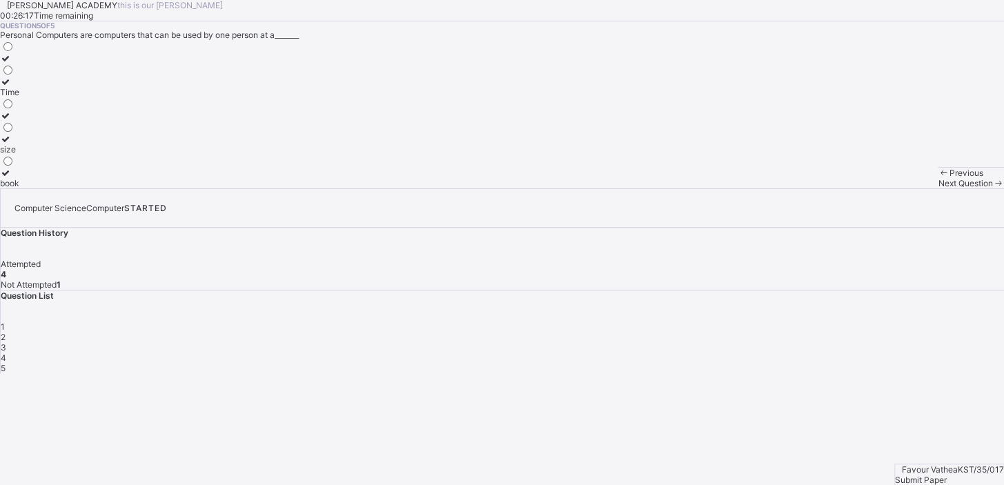
click at [19, 188] on div "Time size book" at bounding box center [9, 114] width 19 height 148
click at [19, 97] on div "Time" at bounding box center [9, 92] width 19 height 10
click at [949, 475] on div "Submit Paper" at bounding box center [949, 480] width 109 height 10
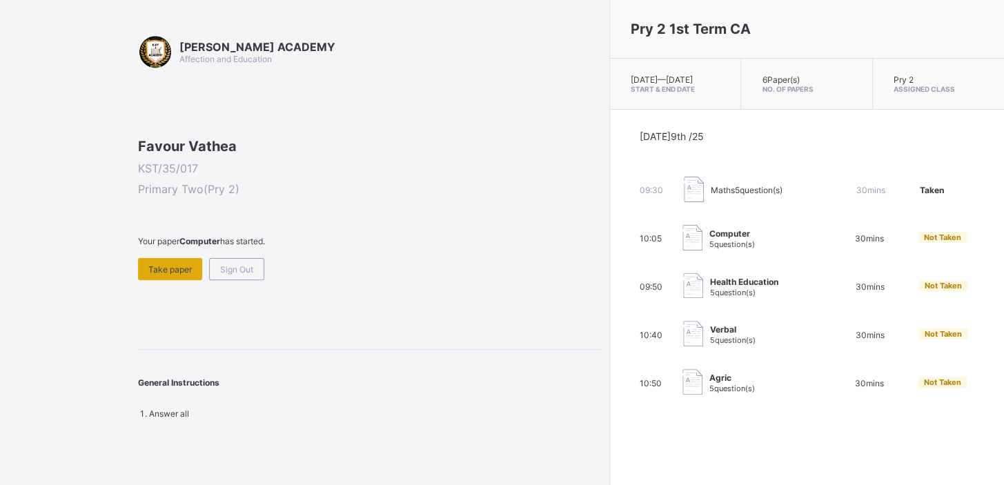
click at [175, 280] on div "Take paper" at bounding box center [170, 269] width 64 height 22
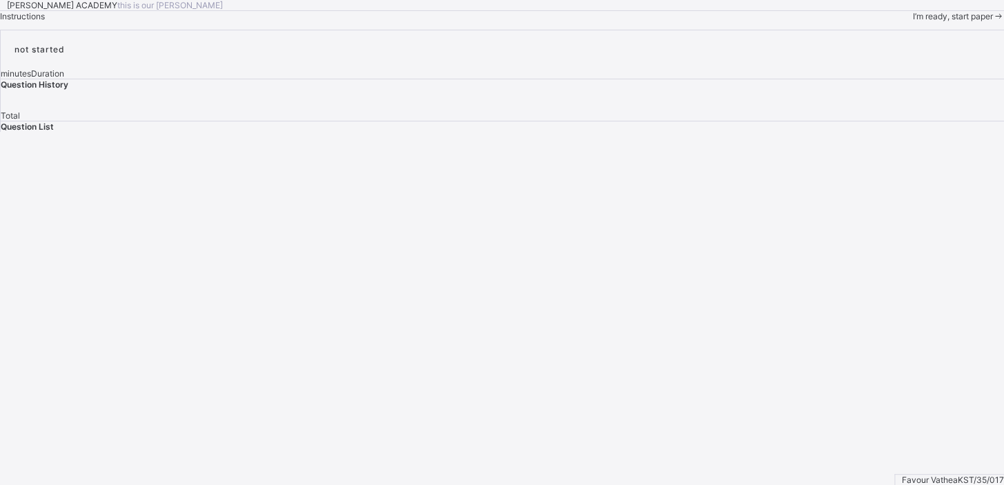
click at [912, 21] on span "I’m ready, start paper" at bounding box center [952, 16] width 80 height 10
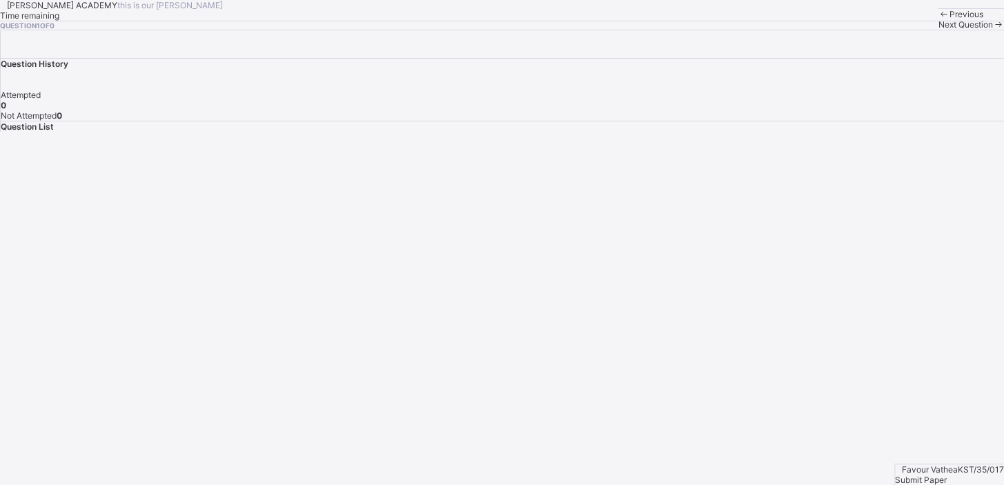
click at [937, 19] on div "Previous" at bounding box center [970, 14] width 66 height 10
click at [108, 30] on div "[PERSON_NAME] ACADEMY this is our [PERSON_NAME] Time remaining Question 1 of 0 …" at bounding box center [502, 15] width 1004 height 30
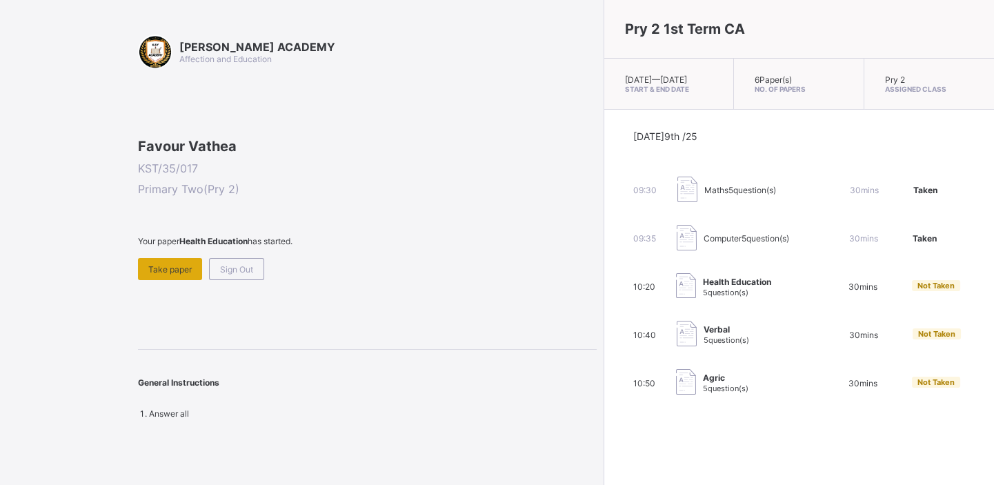
click at [170, 275] on span "Take paper" at bounding box center [169, 269] width 43 height 10
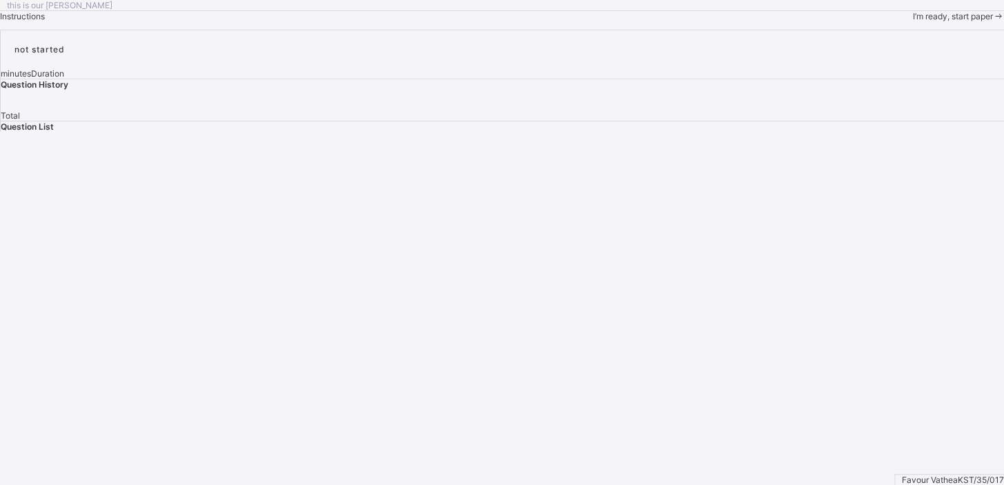
click at [912, 21] on div "I’m ready, start paper" at bounding box center [958, 16] width 92 height 10
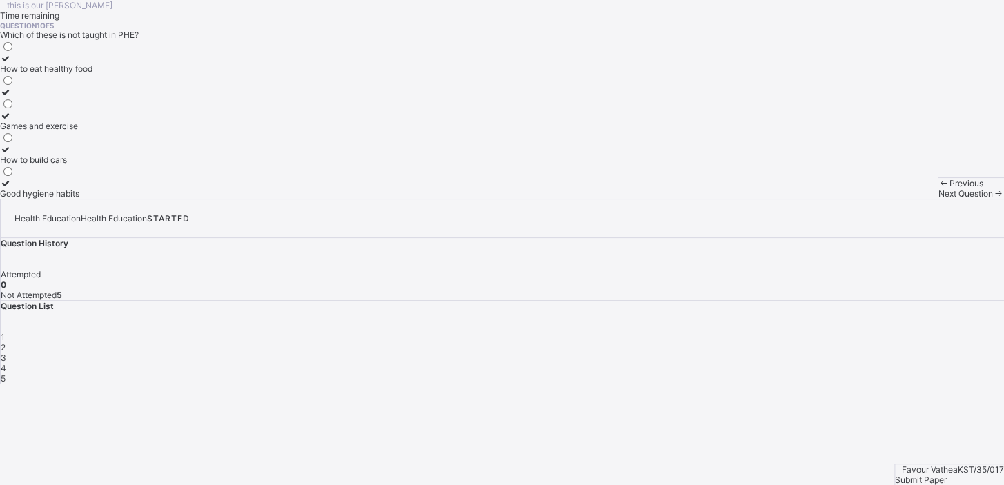
click at [937, 188] on div "Previous" at bounding box center [970, 183] width 66 height 10
click at [92, 131] on label "Games and exercise" at bounding box center [46, 120] width 92 height 21
click at [790, 342] on div "2" at bounding box center [502, 347] width 1003 height 10
click at [112, 131] on div "How to take care of our body" at bounding box center [56, 126] width 112 height 10
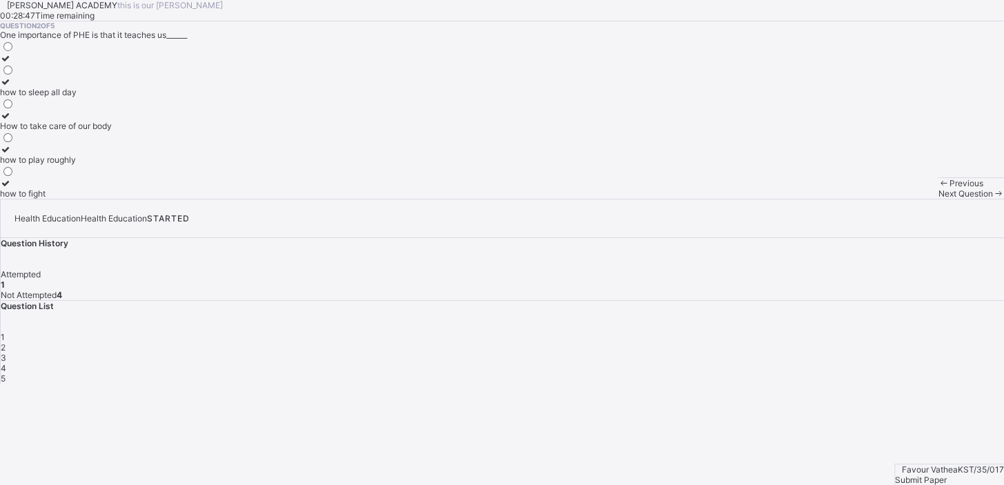
click at [6, 352] on span "3" at bounding box center [4, 357] width 6 height 10
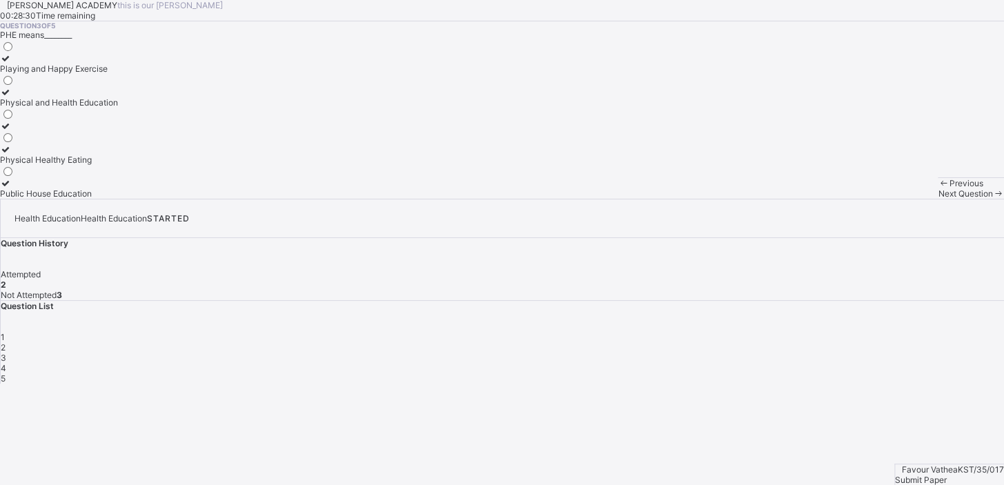
click at [118, 74] on div "Playing and Happy Exercise" at bounding box center [59, 68] width 118 height 10
click at [6, 363] on span "4" at bounding box center [4, 368] width 6 height 10
click at [101, 74] on label "Stay clean and fit" at bounding box center [50, 63] width 101 height 21
click at [6, 373] on span "5" at bounding box center [3, 378] width 5 height 10
click at [73, 97] on div "Strong and healthy" at bounding box center [36, 92] width 73 height 10
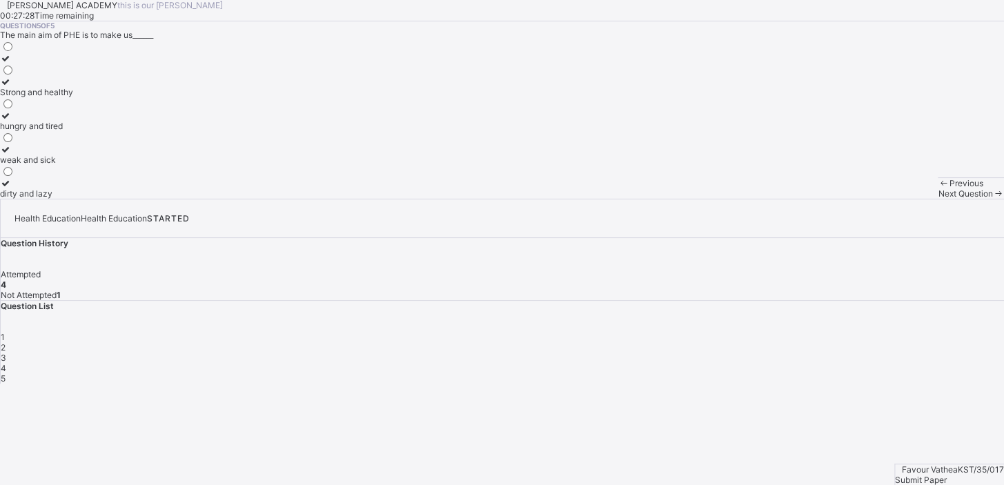
click at [936, 475] on span "Submit Paper" at bounding box center [921, 480] width 52 height 10
click at [557, 384] on div "× Submitting Paper This action will submit your paper. You won't have access to…" at bounding box center [502, 461] width 1004 height 155
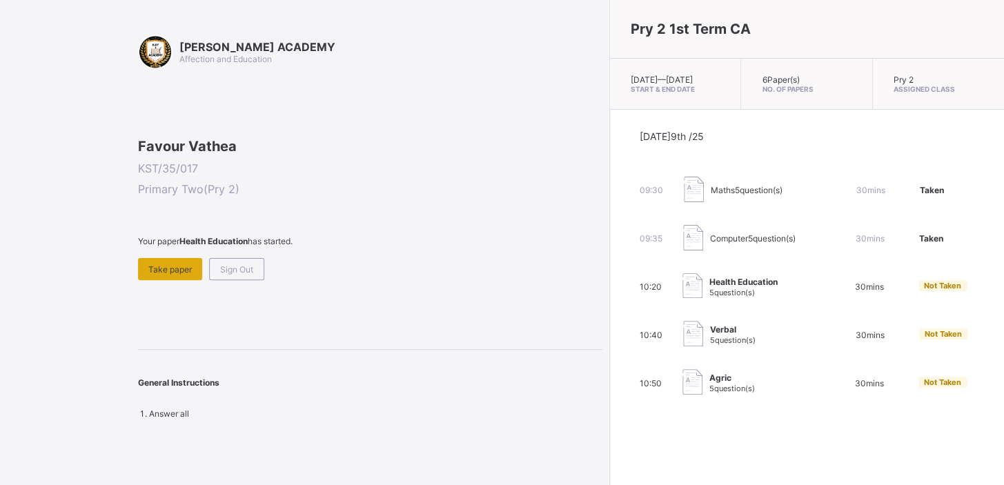
click at [177, 280] on div "Take paper" at bounding box center [170, 269] width 64 height 22
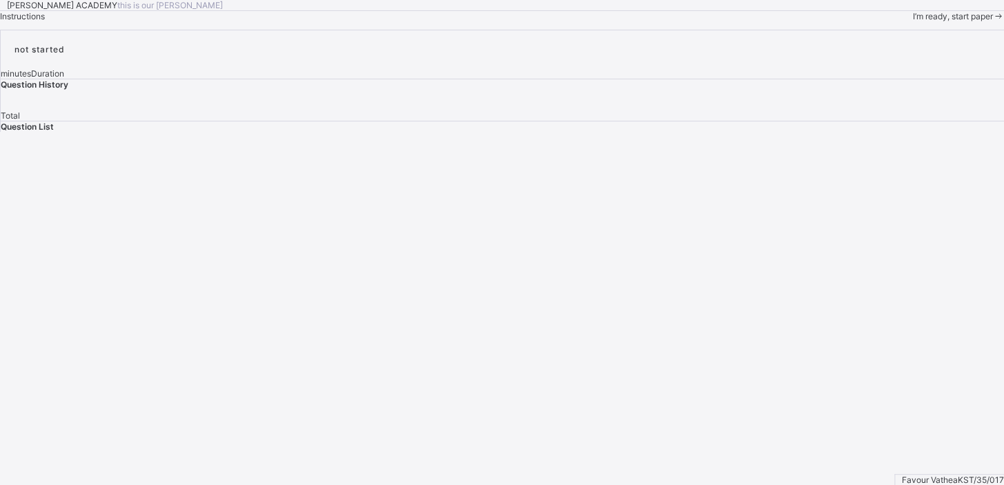
click at [912, 21] on div "I’m ready, start paper" at bounding box center [958, 16] width 92 height 10
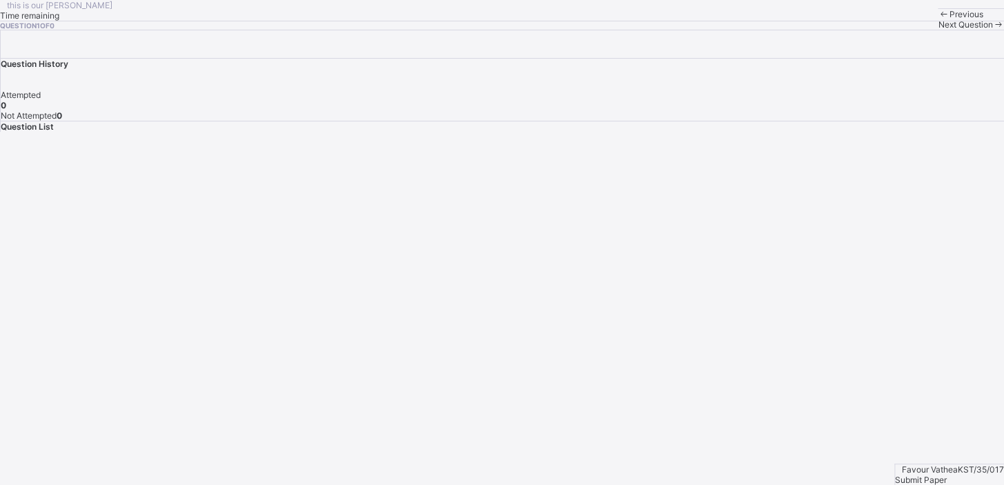
click at [949, 19] on span "Previous" at bounding box center [966, 14] width 34 height 10
click at [937, 19] on div "Previous" at bounding box center [970, 14] width 66 height 10
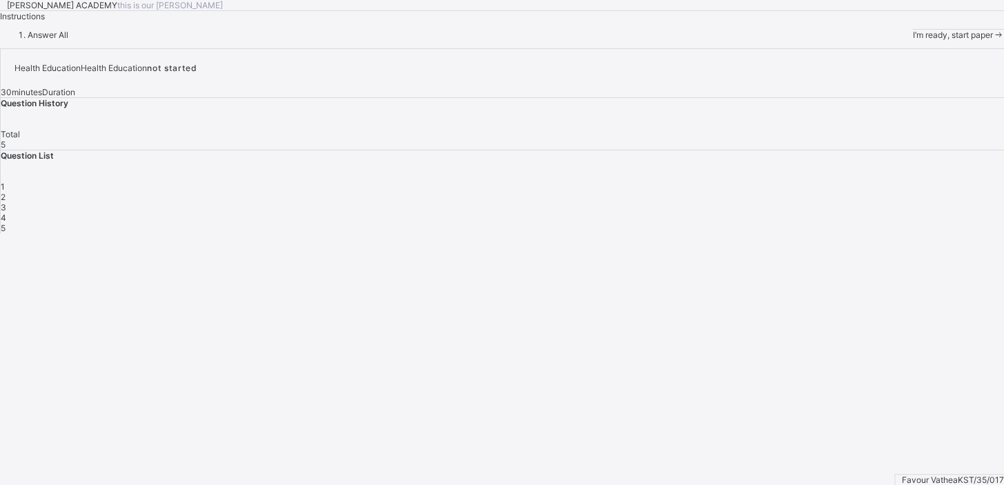
click at [912, 40] on div "I’m ready, start paper" at bounding box center [958, 35] width 92 height 10
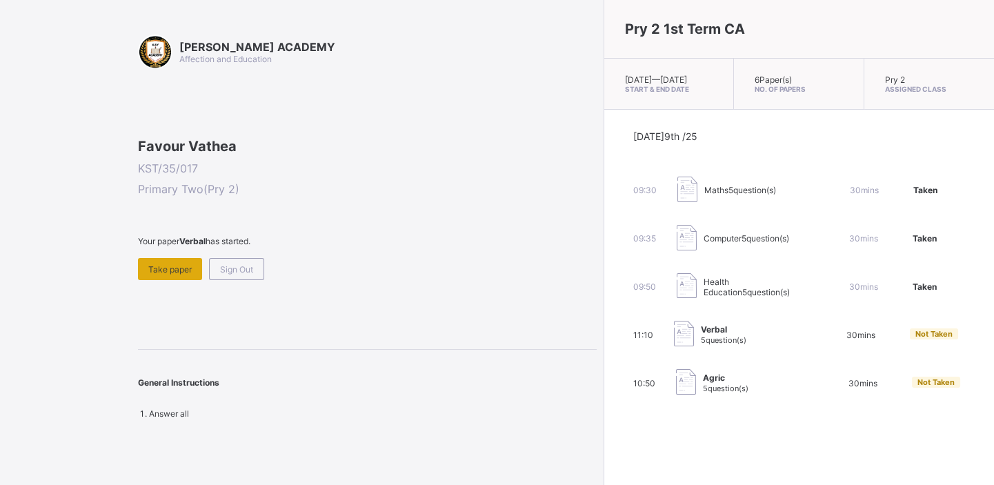
click at [168, 275] on span "Take paper" at bounding box center [169, 269] width 43 height 10
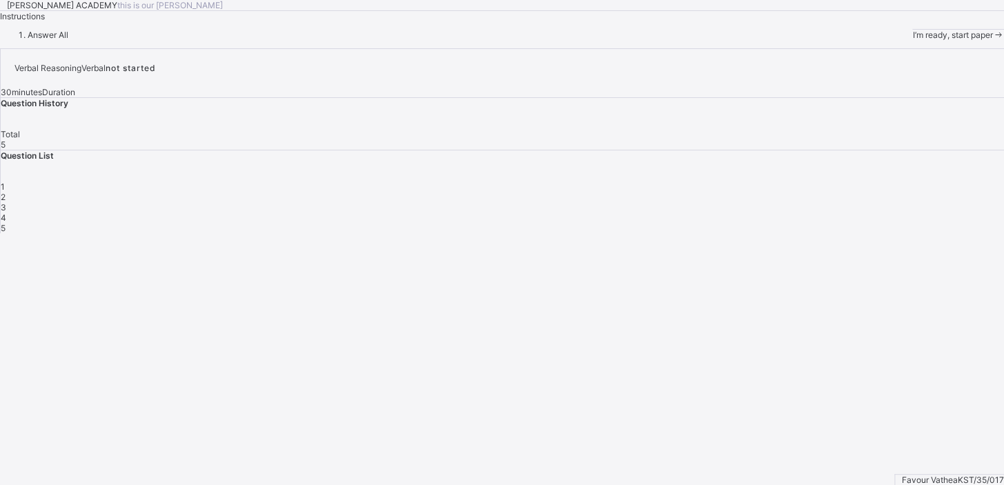
click at [912, 40] on span "I’m ready, start paper" at bounding box center [952, 35] width 80 height 10
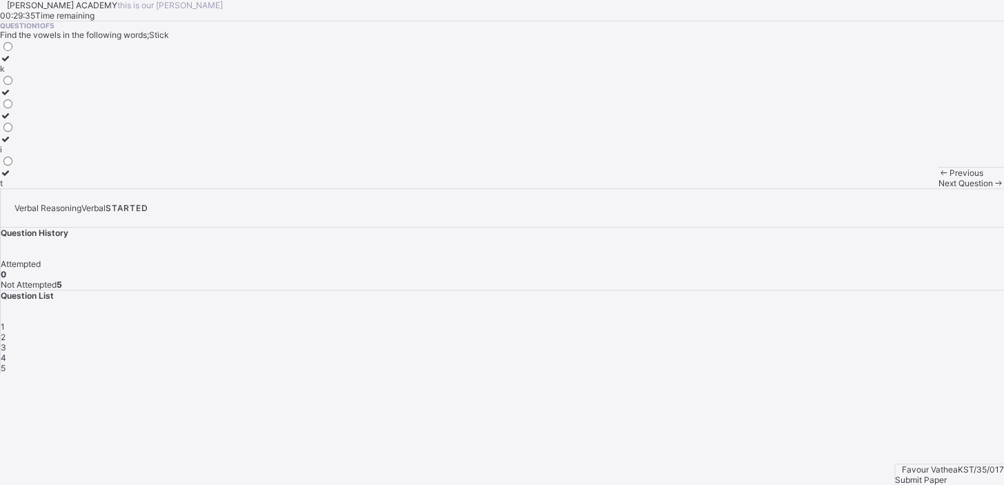
click at [14, 155] on div "i" at bounding box center [7, 149] width 14 height 10
click at [992, 188] on icon at bounding box center [998, 183] width 12 height 10
click at [14, 155] on label "o" at bounding box center [7, 144] width 14 height 21
click at [937, 188] on div "Next Question" at bounding box center [970, 183] width 66 height 10
click at [14, 131] on label "i" at bounding box center [7, 120] width 14 height 21
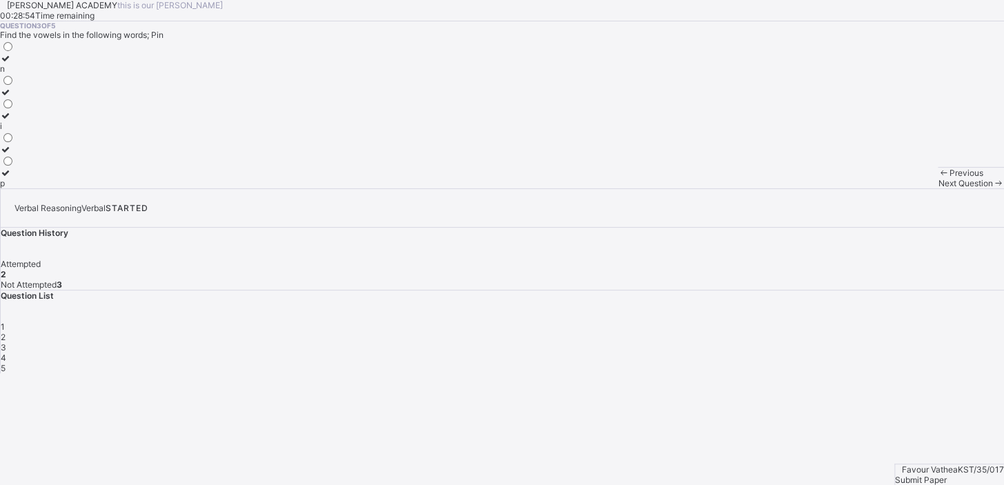
click at [14, 131] on label "i" at bounding box center [7, 120] width 14 height 21
click at [937, 188] on span "Next Question" at bounding box center [964, 183] width 54 height 10
click at [14, 97] on div "a" at bounding box center [7, 92] width 14 height 10
click at [937, 188] on span "Next Question" at bounding box center [964, 183] width 54 height 10
click at [14, 155] on label "a" at bounding box center [7, 144] width 14 height 21
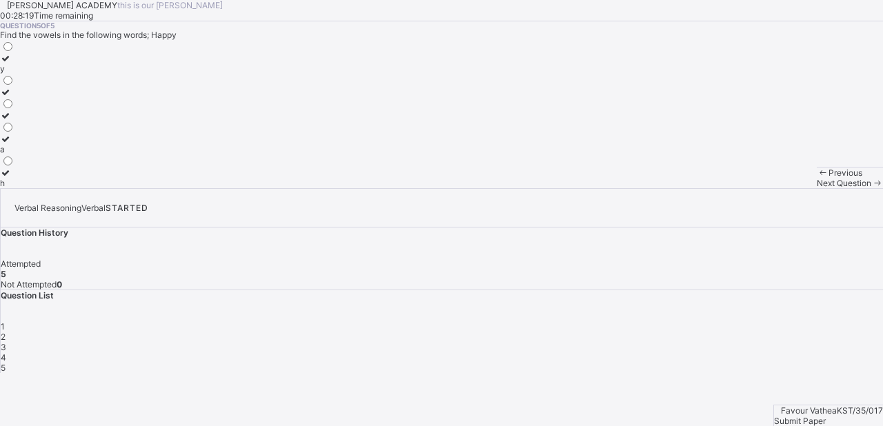
click at [842, 416] on div "Submit Paper" at bounding box center [828, 421] width 109 height 10
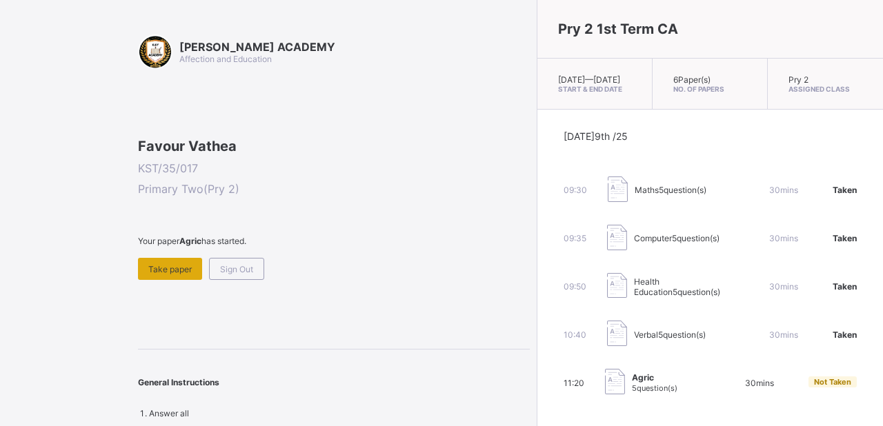
click at [186, 275] on span "Take paper" at bounding box center [169, 269] width 43 height 10
click at [814, 387] on span "Not Taken" at bounding box center [832, 382] width 37 height 10
click at [161, 280] on div "Take paper" at bounding box center [170, 269] width 64 height 22
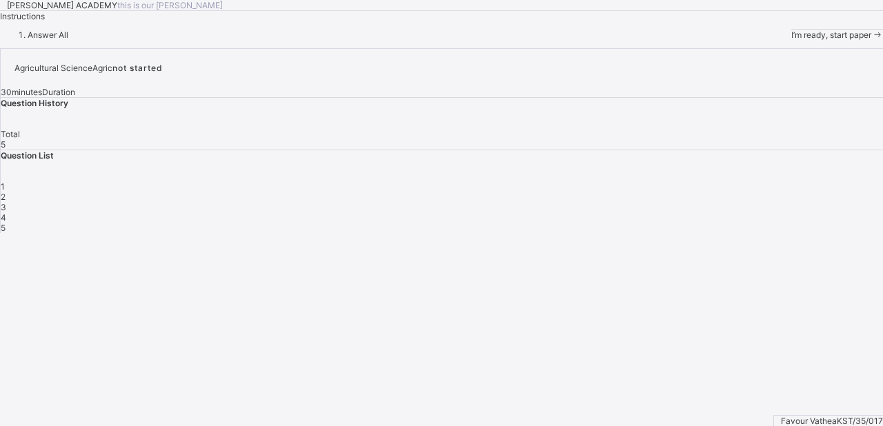
click at [791, 40] on div "I’m ready, start paper" at bounding box center [837, 35] width 92 height 10
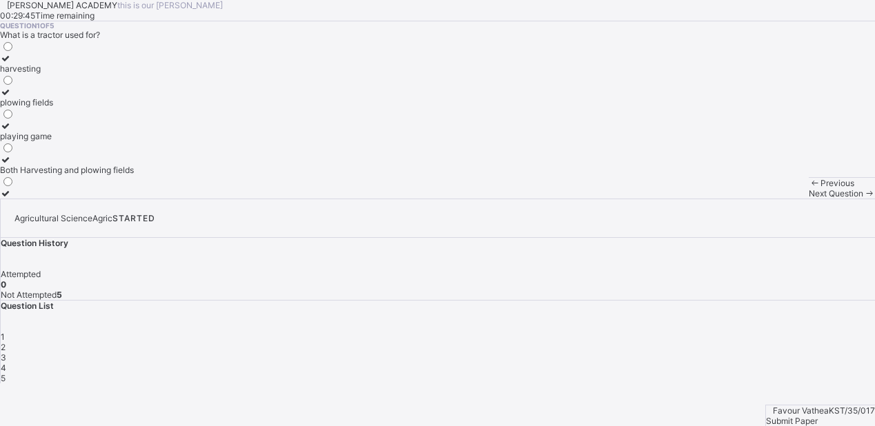
scroll to position [3, 0]
drag, startPoint x: 237, startPoint y: 330, endPoint x: 189, endPoint y: -6, distance: 338.6
click at [482, 127] on div "Question 1 of 5 What is a tractor used for? harvesting plowing fields playing g…" at bounding box center [437, 109] width 875 height 177
drag, startPoint x: 482, startPoint y: 127, endPoint x: 571, endPoint y: 245, distance: 147.8
click at [571, 199] on div "[PERSON_NAME] ACADEMY this is our [PERSON_NAME] 00:29:24 Time remaining Questio…" at bounding box center [437, 99] width 875 height 199
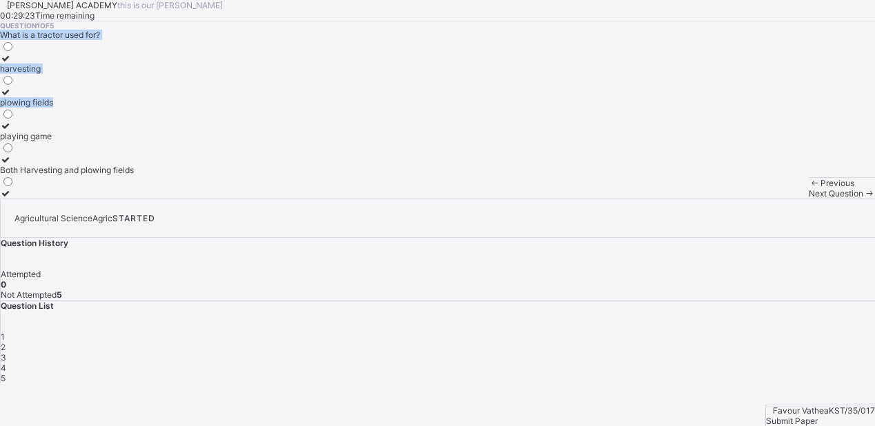
click at [659, 332] on div "[PERSON_NAME] ACADEMY this is our [PERSON_NAME] 00:29:23 Time remaining Questio…" at bounding box center [437, 192] width 875 height 384
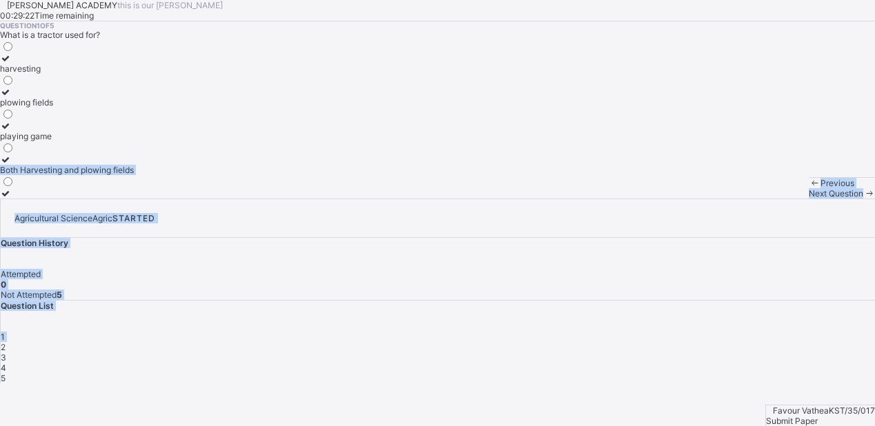
click at [601, 199] on div "[PERSON_NAME] ACADEMY this is our [PERSON_NAME] 00:29:22 Time remaining Questio…" at bounding box center [437, 99] width 875 height 199
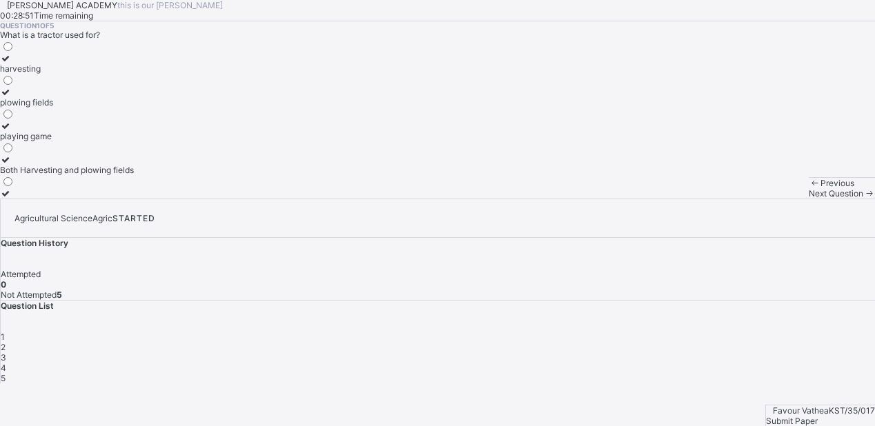
click at [875, 199] on div "Agricultural Science Agric STARTED Question History Attempted 0 Not Attempted 5…" at bounding box center [438, 291] width 874 height 184
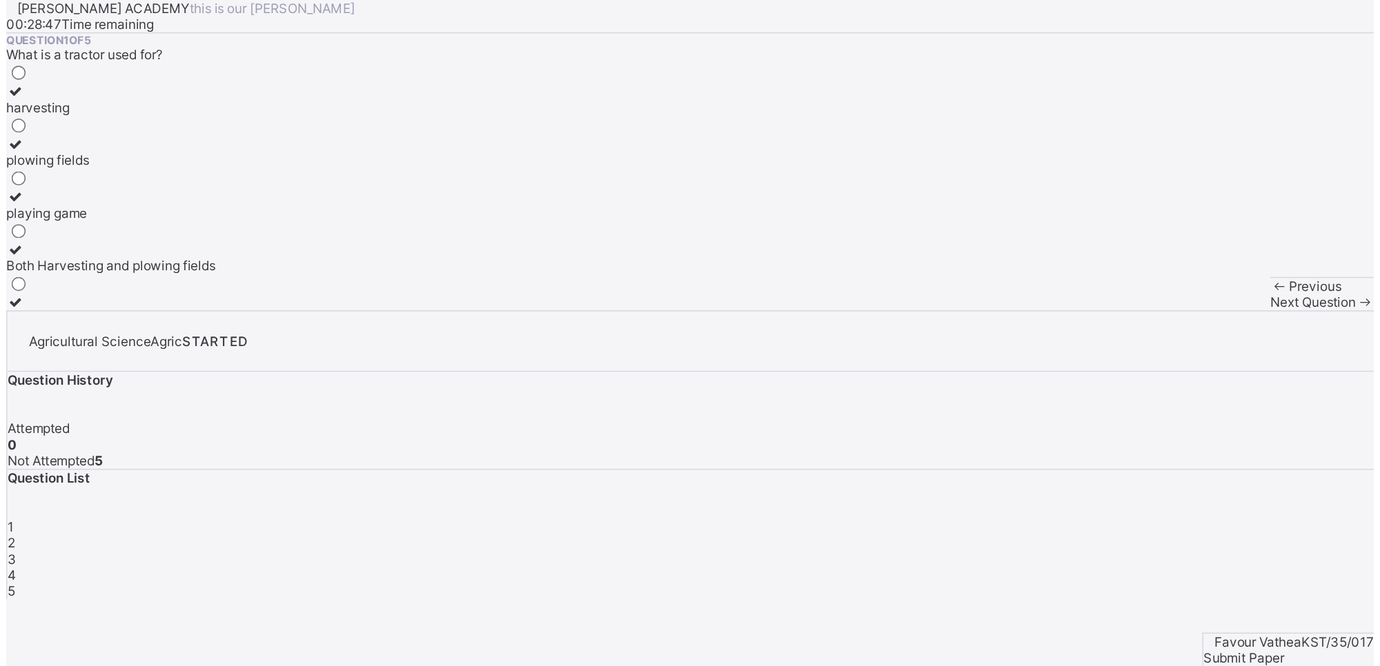
scroll to position [0, 0]
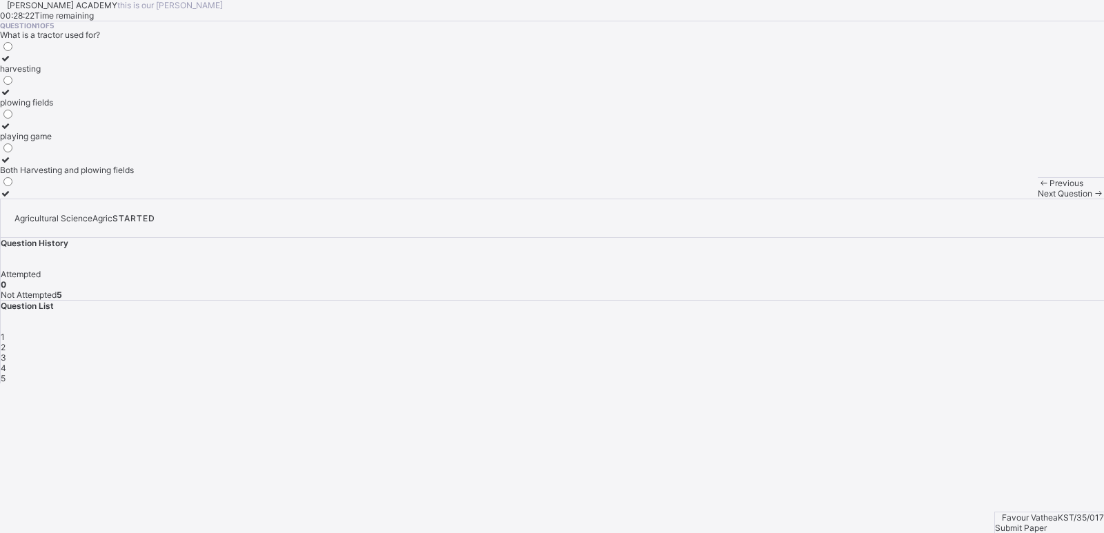
click at [134, 74] on label "harvesting" at bounding box center [67, 63] width 134 height 21
click at [1003, 199] on div "Next Question" at bounding box center [1070, 193] width 66 height 10
click at [50, 141] on div "Watering can" at bounding box center [25, 136] width 50 height 10
click at [1003, 199] on span "Next Question" at bounding box center [1064, 193] width 54 height 10
click at [132, 165] on div "Growing crops and raising animals" at bounding box center [66, 160] width 132 height 10
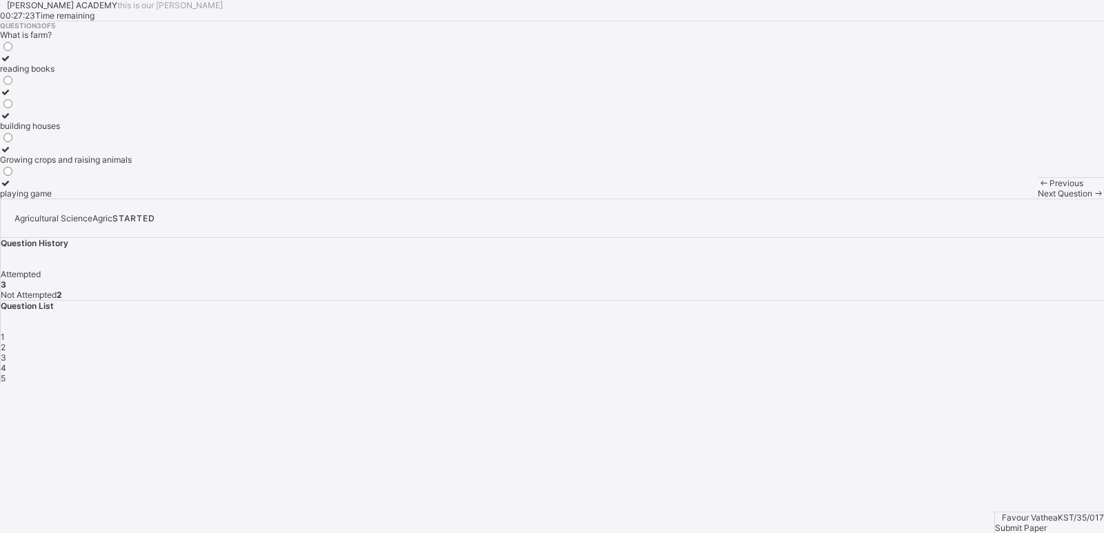
click at [1003, 199] on span "Next Question" at bounding box center [1064, 193] width 54 height 10
click at [67, 141] on label "Collecting leaves" at bounding box center [33, 131] width 67 height 21
click at [1003, 199] on span "Next Question" at bounding box center [1064, 193] width 54 height 10
click at [84, 74] on label "water and toys" at bounding box center [42, 63] width 84 height 21
click at [1003, 484] on div "Favour Vathea KST/35/017 Submit Paper" at bounding box center [1049, 522] width 110 height 21
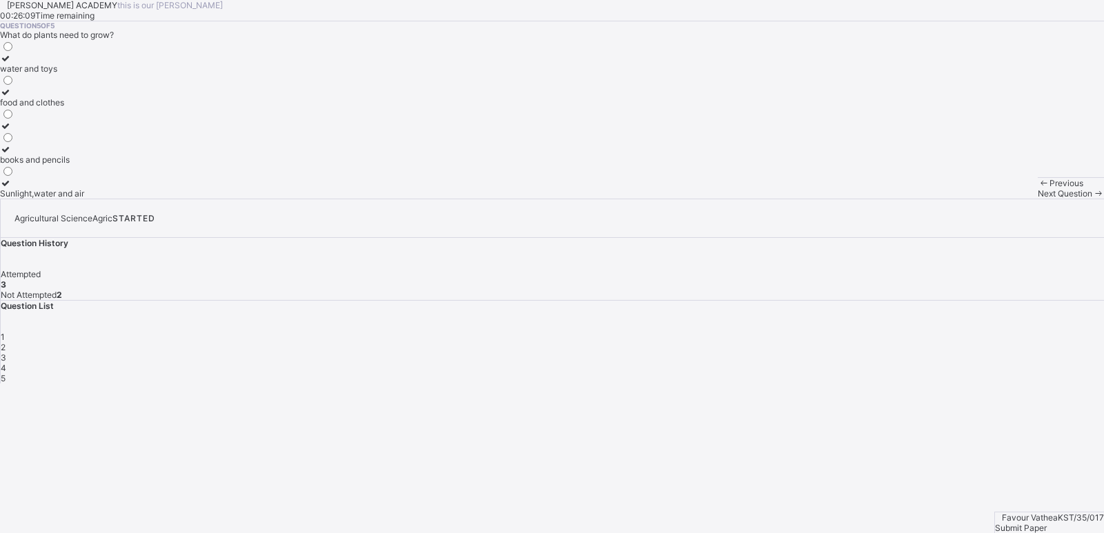
click at [1003, 484] on div "Submit Paper" at bounding box center [1049, 528] width 109 height 10
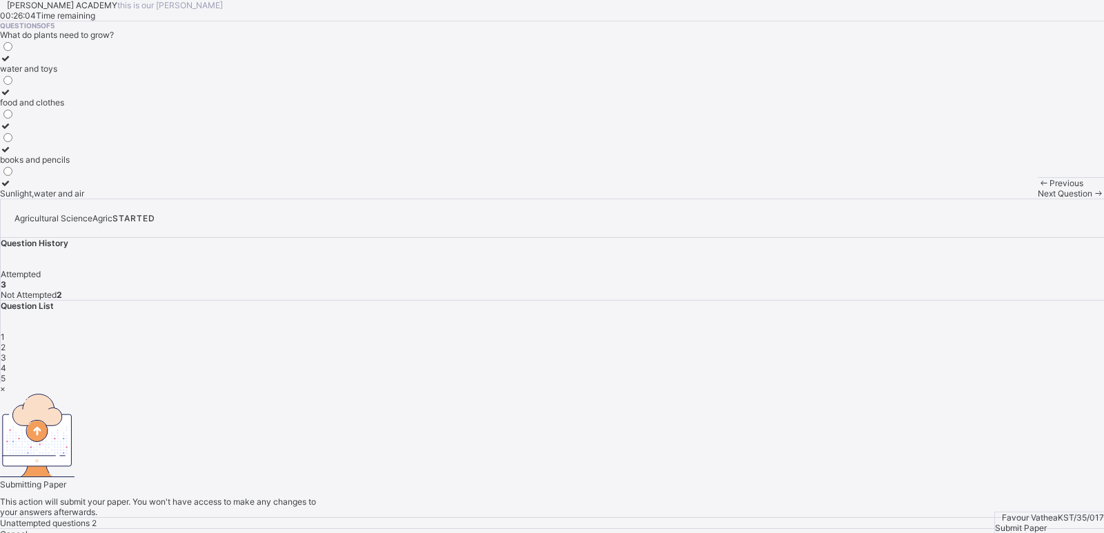
click at [718, 384] on div "×" at bounding box center [552, 389] width 1104 height 10
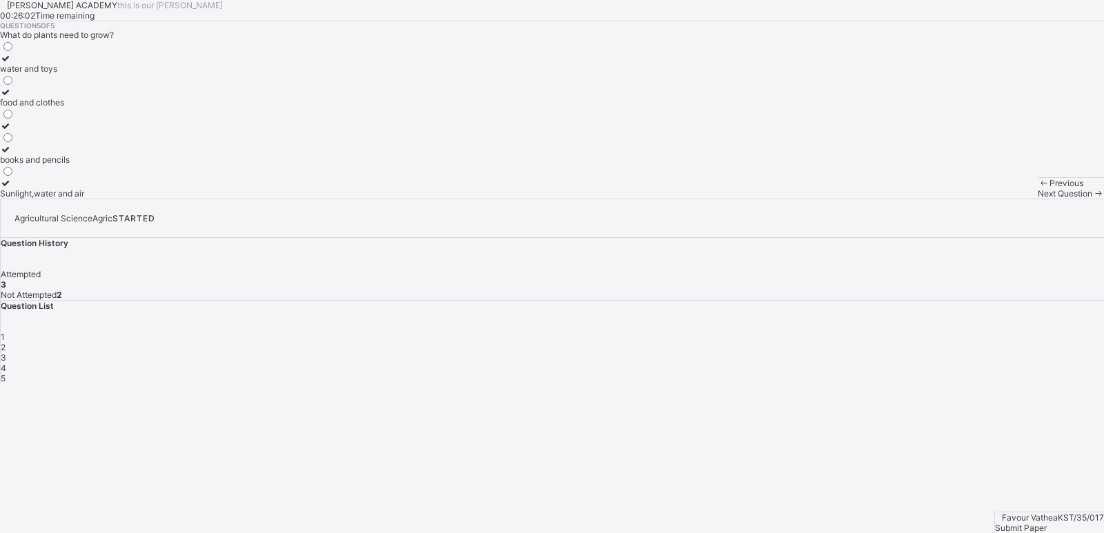
click at [967, 363] on div "4" at bounding box center [552, 368] width 1103 height 10
click at [67, 108] on div "harvesting crops" at bounding box center [33, 102] width 67 height 10
click at [1003, 484] on span "Submit Paper" at bounding box center [1021, 528] width 52 height 10
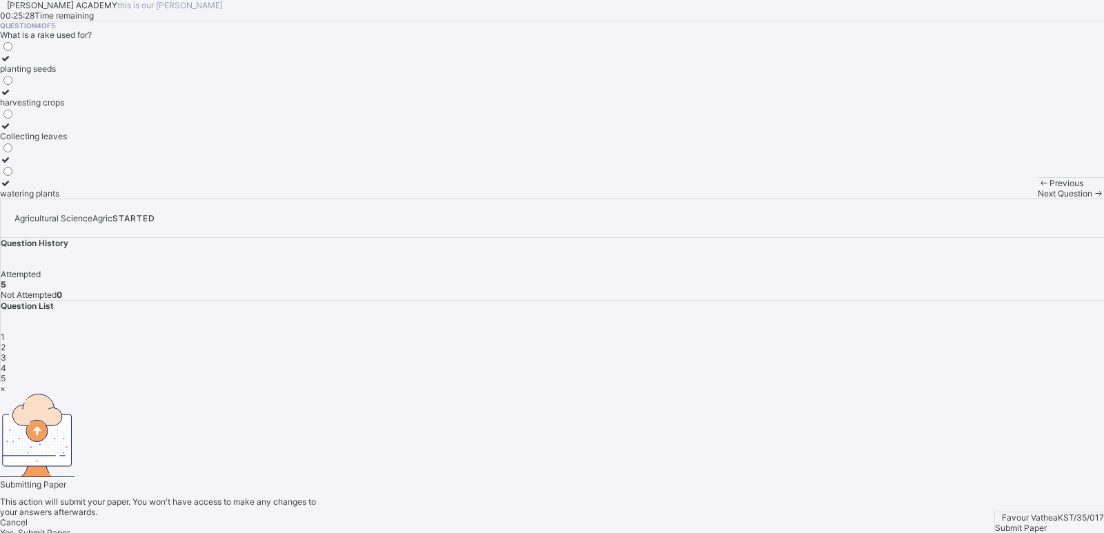
click at [70, 484] on span "Yes, Submit Paper" at bounding box center [35, 533] width 70 height 10
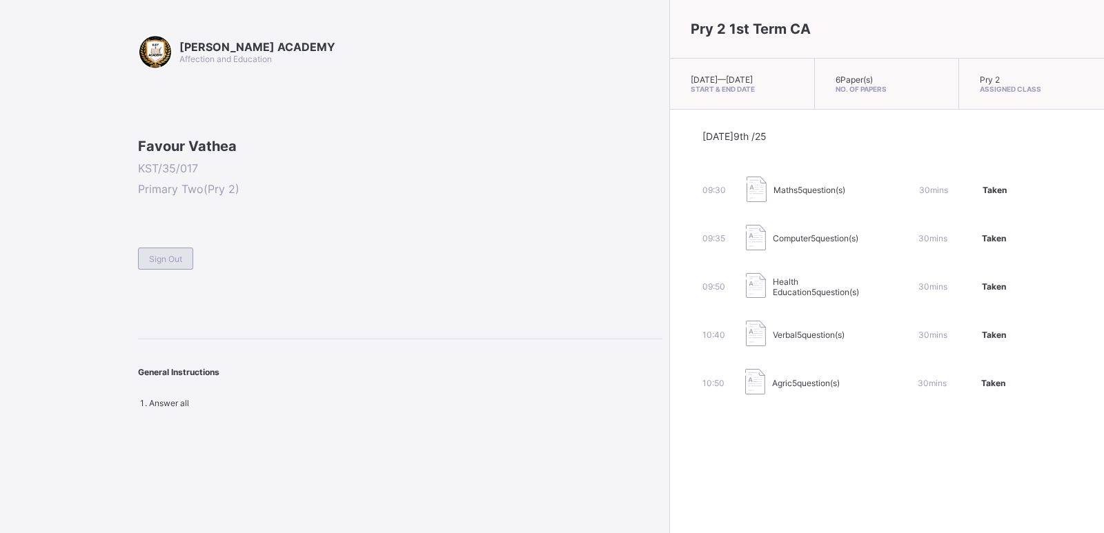
click at [183, 270] on div "Sign Out" at bounding box center [165, 259] width 55 height 22
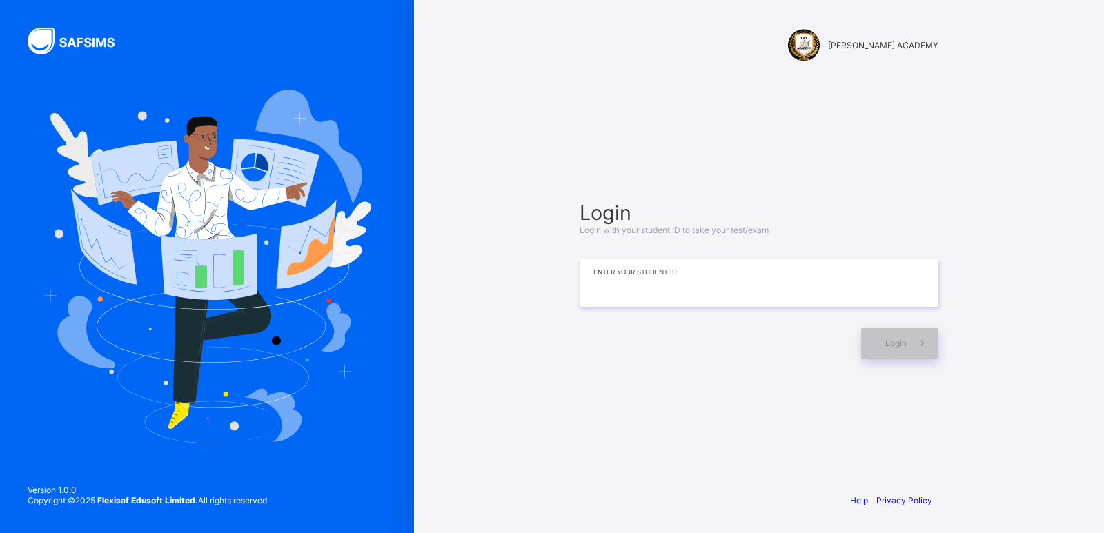
click at [613, 293] on input at bounding box center [758, 283] width 359 height 48
click at [904, 357] on div "Login" at bounding box center [899, 344] width 77 height 32
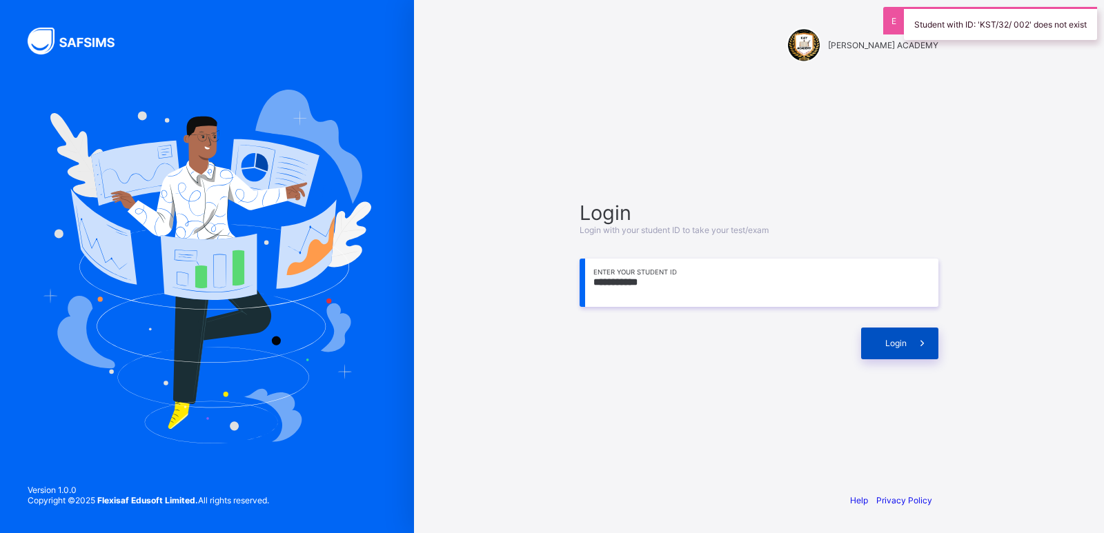
click at [903, 343] on span "Login" at bounding box center [895, 343] width 21 height 10
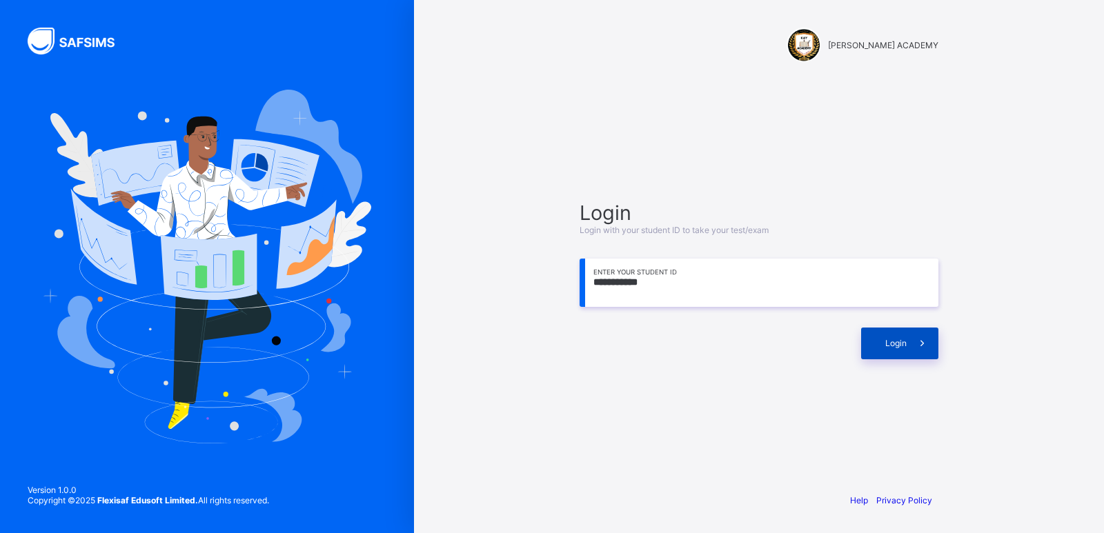
click at [902, 342] on span "Login" at bounding box center [895, 343] width 21 height 10
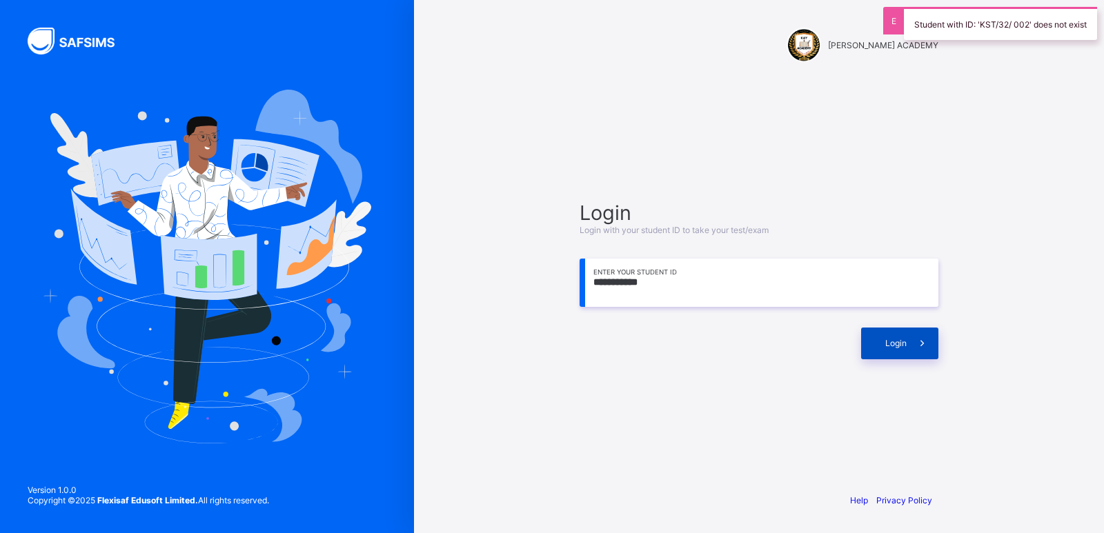
click at [902, 342] on span "Login" at bounding box center [895, 343] width 21 height 10
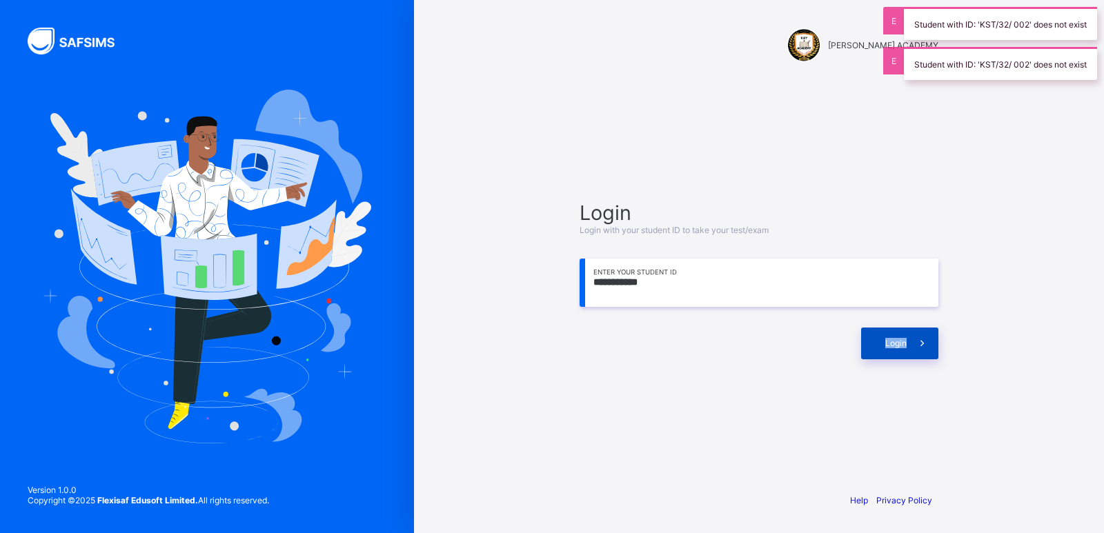
click at [902, 342] on span "Login" at bounding box center [895, 343] width 21 height 10
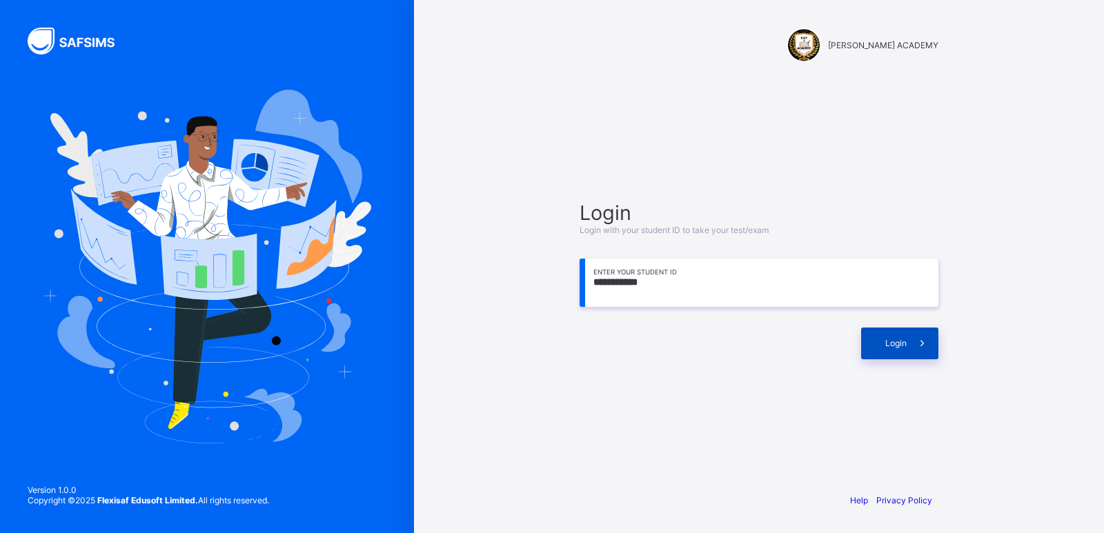
click at [902, 342] on span "Login" at bounding box center [895, 343] width 21 height 10
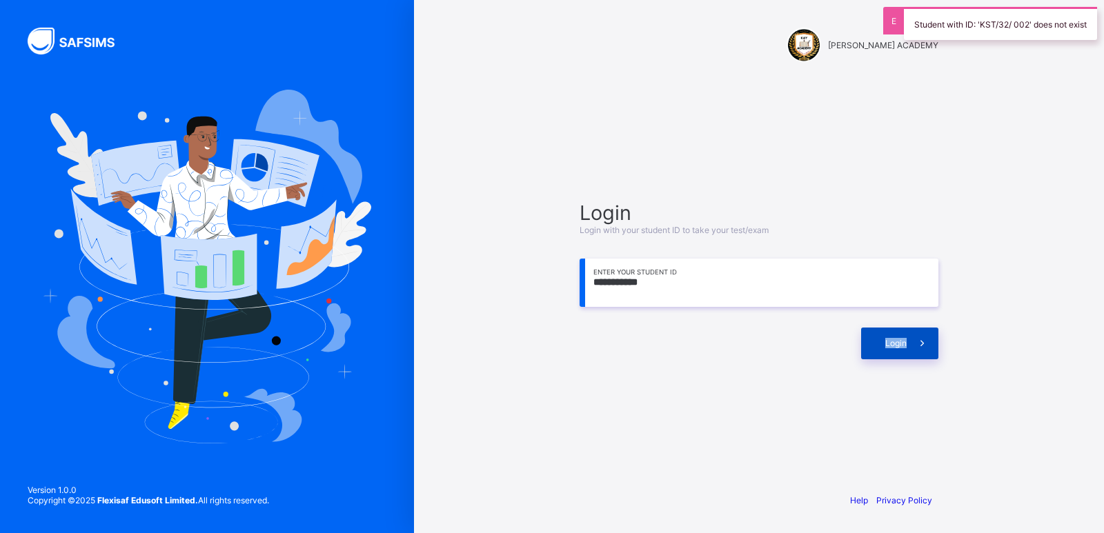
click at [902, 342] on span "Login" at bounding box center [895, 343] width 21 height 10
click at [635, 281] on input "**********" at bounding box center [758, 283] width 359 height 48
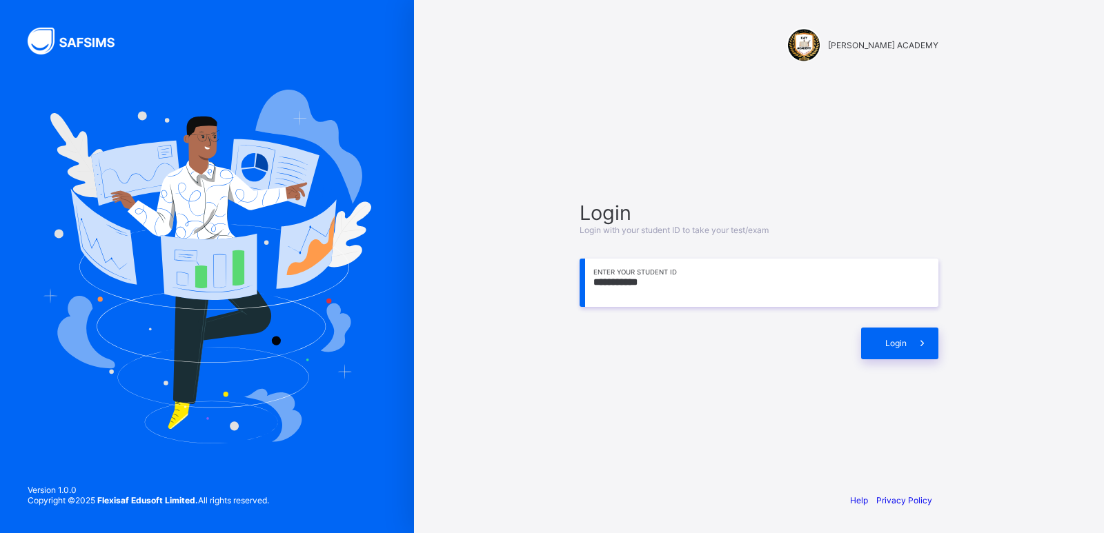
click at [634, 281] on input "**********" at bounding box center [758, 283] width 359 height 48
type input "**********"
click at [870, 335] on div "Login" at bounding box center [899, 344] width 77 height 32
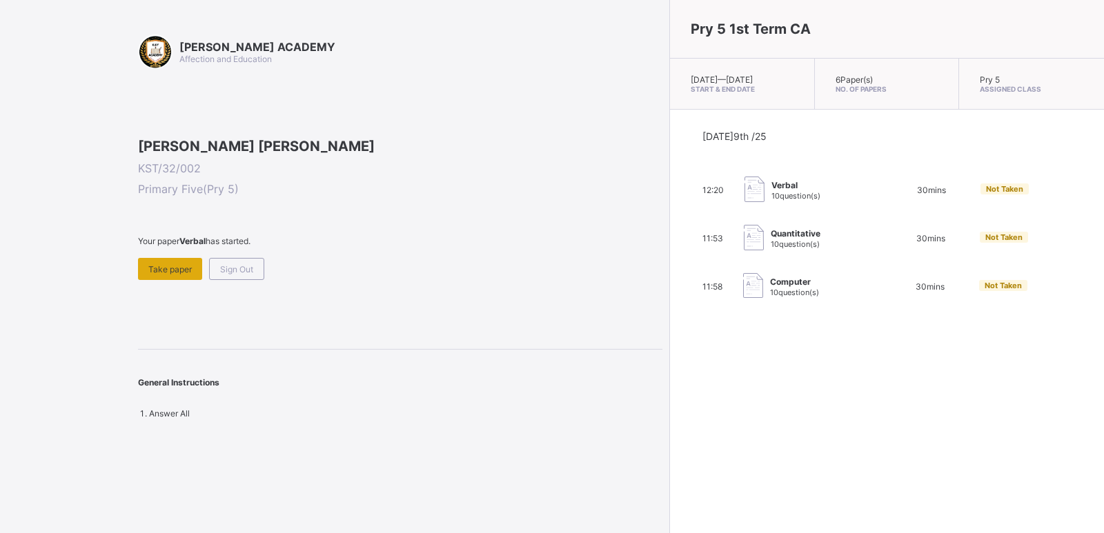
click at [186, 275] on span "Take paper" at bounding box center [169, 269] width 43 height 10
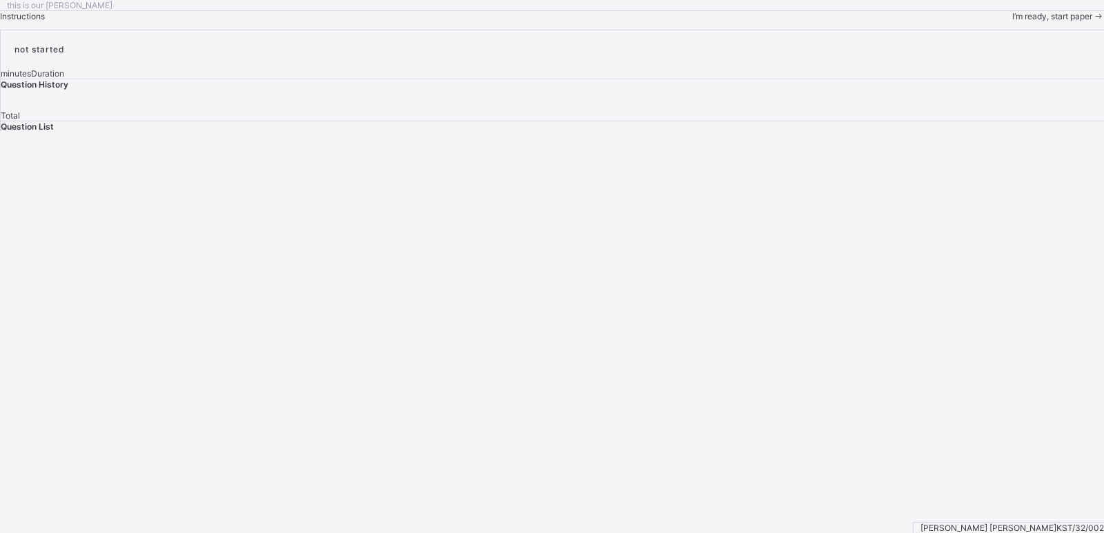
click at [186, 21] on div "this is our [PERSON_NAME] Instructions I’m ready, start paper" at bounding box center [552, 10] width 1104 height 21
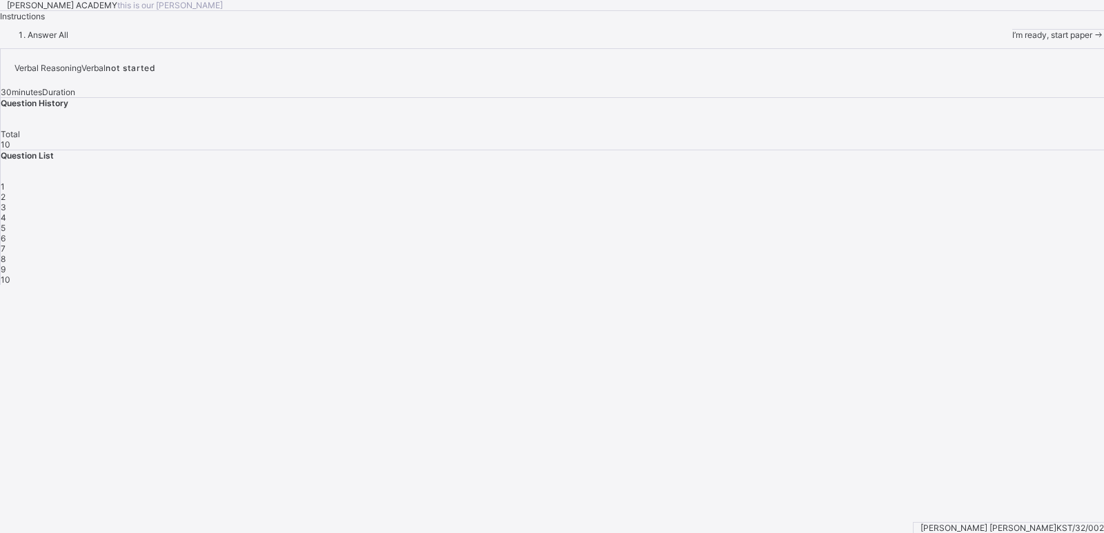
click at [1003, 40] on span "I’m ready, start paper" at bounding box center [1052, 35] width 80 height 10
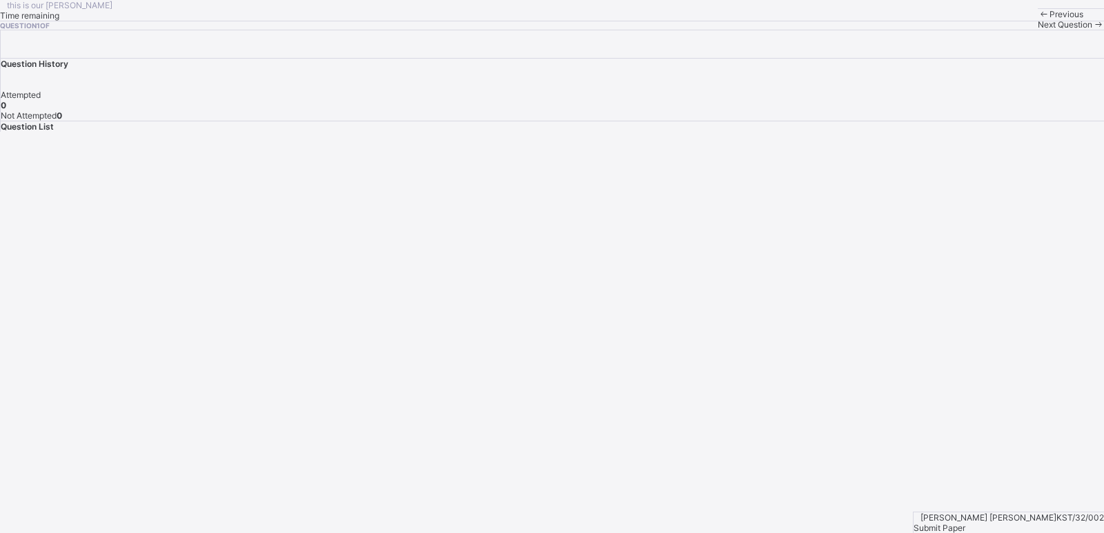
click at [119, 132] on div "this is our [PERSON_NAME] Time remaining Question 1 of Previous Next Question Q…" at bounding box center [552, 66] width 1104 height 132
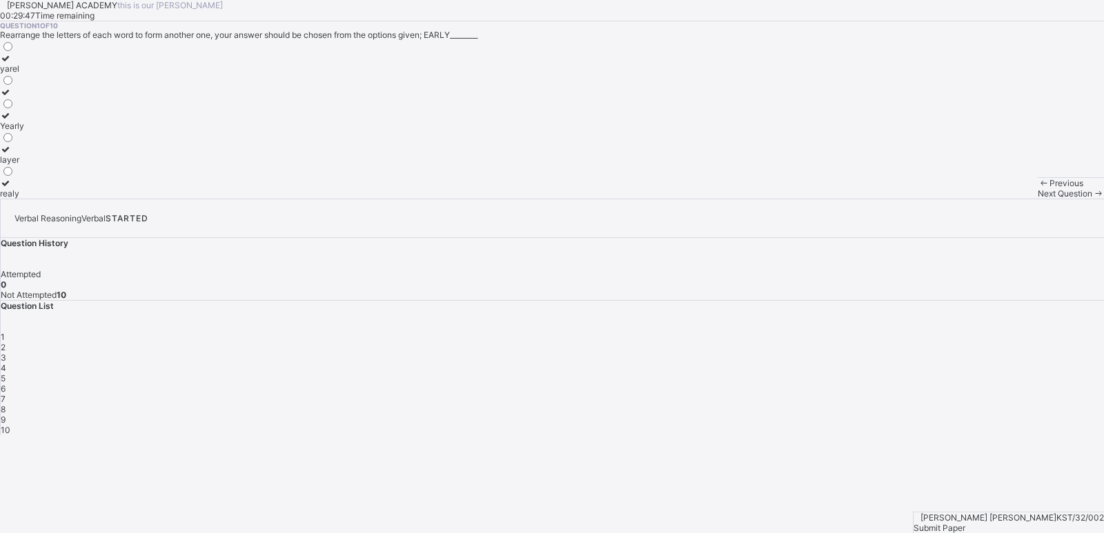
click at [24, 165] on div "layer" at bounding box center [12, 160] width 24 height 10
click at [1003, 199] on div "Next Question" at bounding box center [1070, 193] width 66 height 10
click at [27, 108] on div "danger" at bounding box center [13, 102] width 27 height 10
click at [1003, 199] on div "Next Question" at bounding box center [1070, 193] width 66 height 10
click at [39, 131] on div "ARSTVEN" at bounding box center [19, 126] width 39 height 10
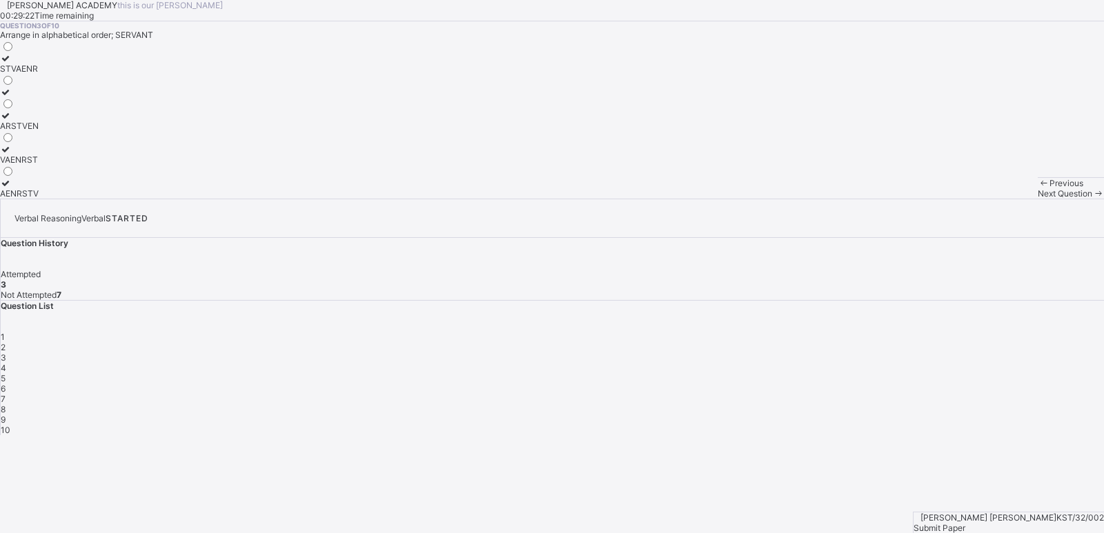
click at [1003, 199] on span "Next Question" at bounding box center [1064, 193] width 54 height 10
click at [32, 74] on div "mongrel" at bounding box center [16, 68] width 32 height 10
click at [1003, 199] on span "Next Question" at bounding box center [1064, 193] width 54 height 10
click at [32, 131] on label "a,e,I,o,u" at bounding box center [16, 120] width 32 height 21
click at [1003, 199] on span "Next Question" at bounding box center [1064, 193] width 54 height 10
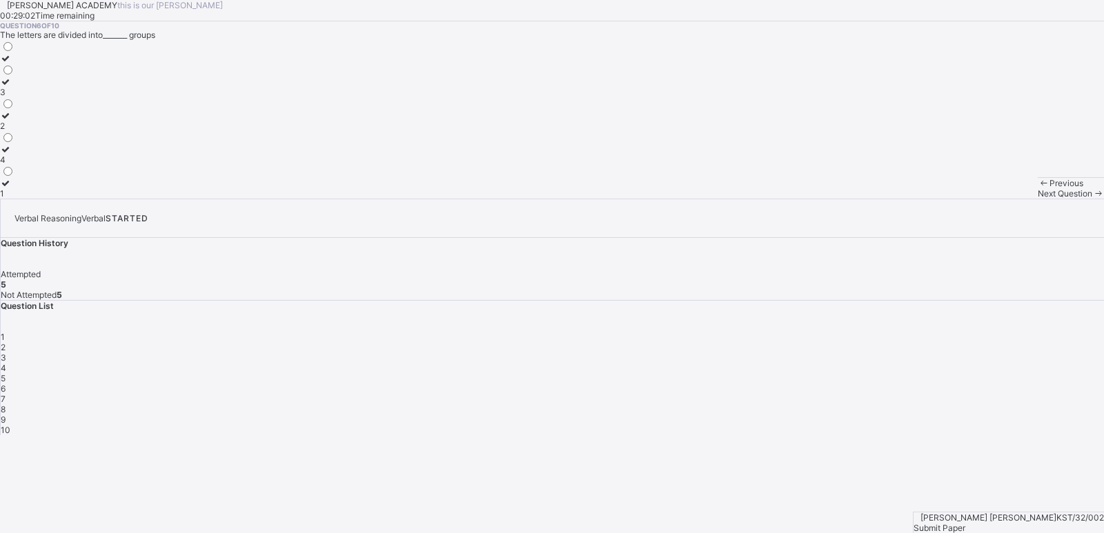
click at [14, 131] on div "2" at bounding box center [7, 126] width 14 height 10
click at [1003, 199] on span "Next Question" at bounding box center [1064, 193] width 54 height 10
click at [14, 131] on label "21" at bounding box center [7, 120] width 14 height 21
click at [1003, 199] on span "Next Question" at bounding box center [1064, 193] width 54 height 10
click at [20, 199] on div "CDE" at bounding box center [10, 193] width 20 height 10
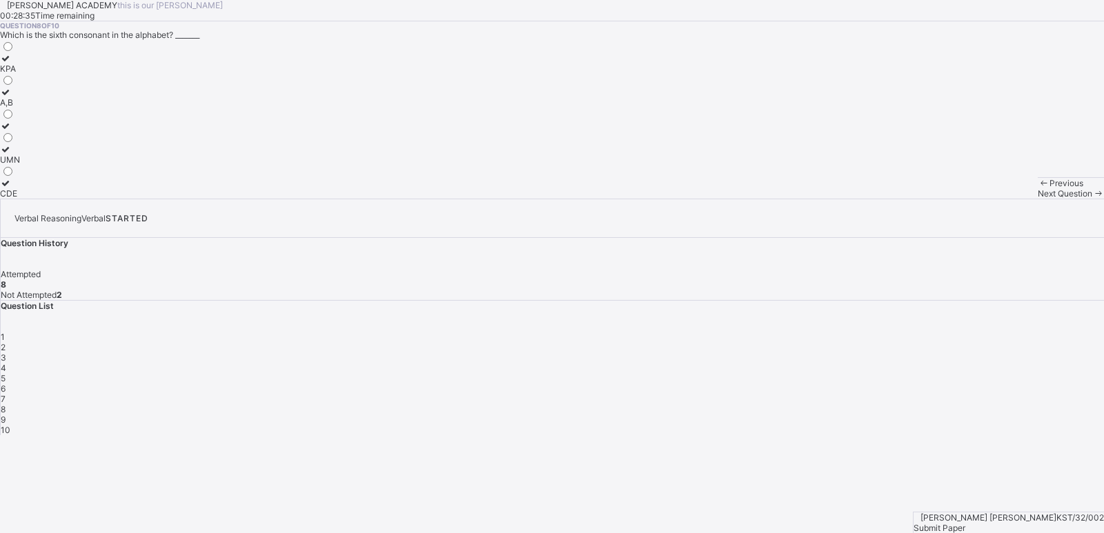
click at [1003, 199] on span "Next Question" at bounding box center [1064, 193] width 54 height 10
click at [21, 74] on div "VESA" at bounding box center [10, 68] width 21 height 10
click at [1003, 199] on span "Next Question" at bounding box center [1064, 193] width 54 height 10
click at [19, 199] on label "deal" at bounding box center [9, 188] width 19 height 21
click at [965, 484] on span "Submit Paper" at bounding box center [939, 528] width 52 height 10
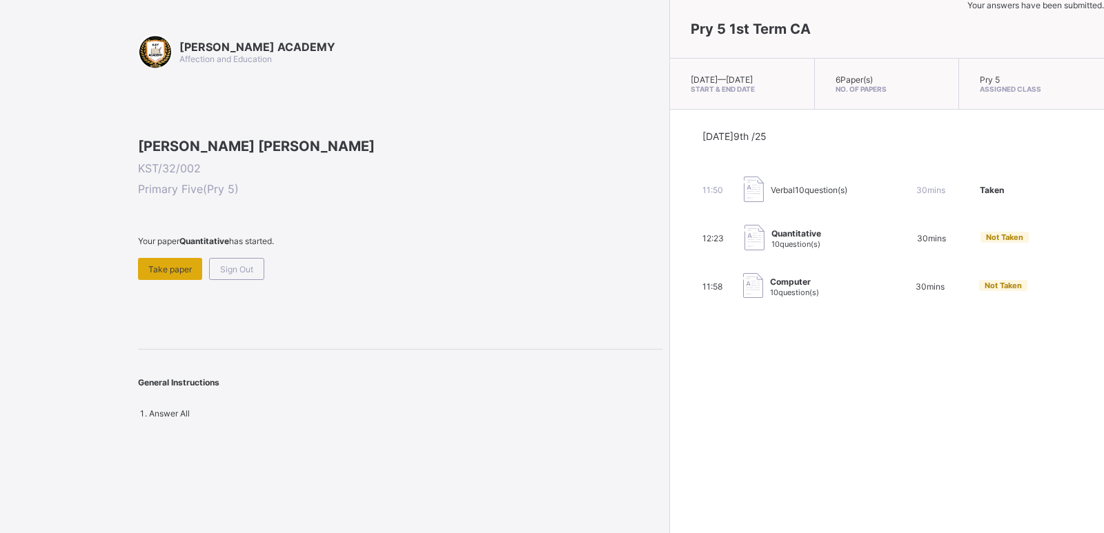
click at [175, 275] on span "Take paper" at bounding box center [169, 269] width 43 height 10
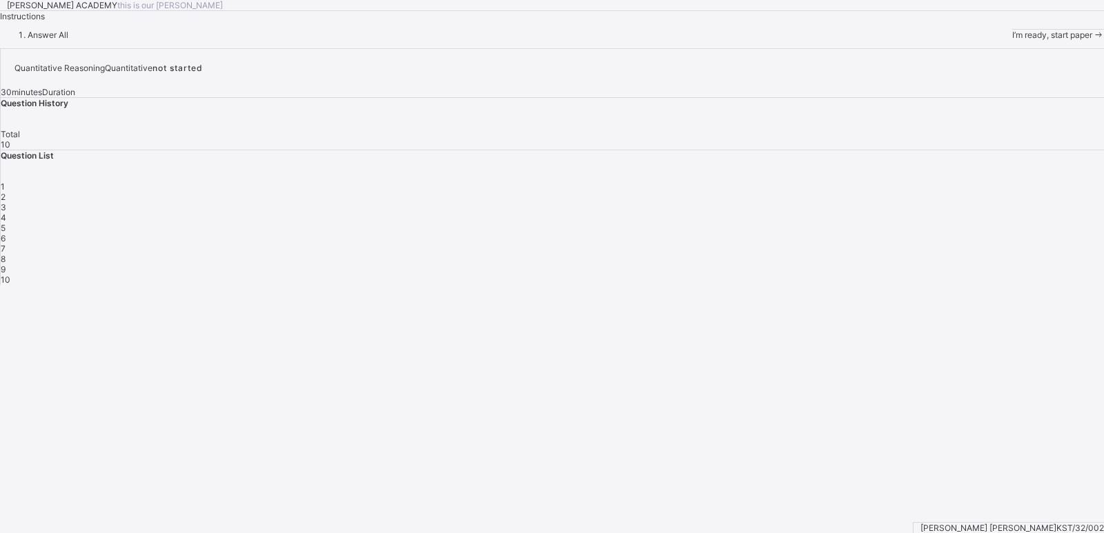
click at [1003, 40] on span "I’m ready, start paper" at bounding box center [1052, 35] width 80 height 10
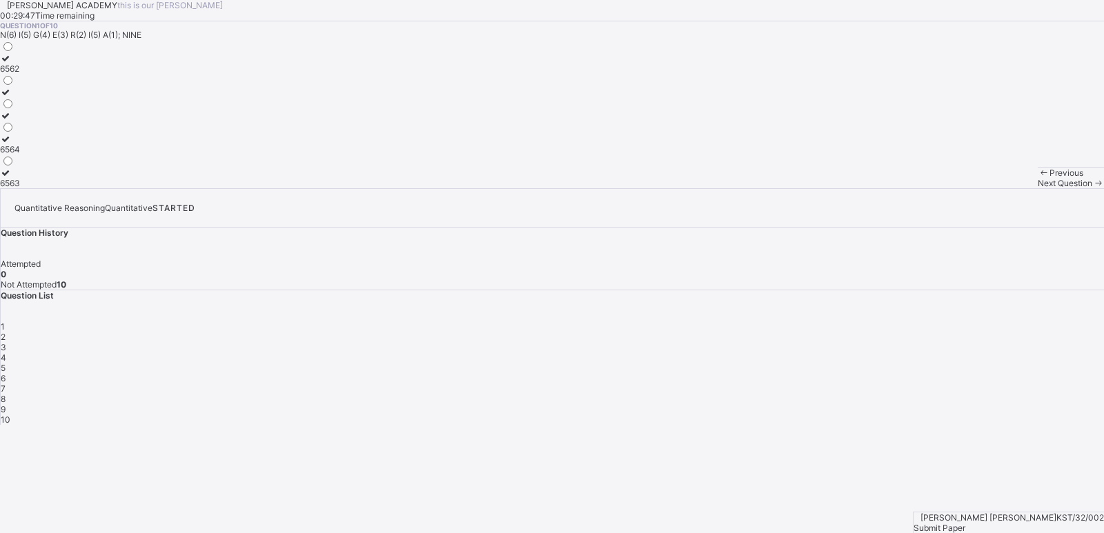
click at [20, 155] on div "6564" at bounding box center [10, 149] width 20 height 10
click at [1003, 188] on span "Next Question" at bounding box center [1064, 183] width 54 height 10
click at [26, 131] on div "65432" at bounding box center [13, 126] width 26 height 10
click at [1003, 188] on span "Next Question" at bounding box center [1064, 183] width 54 height 10
click at [34, 155] on div "100, 110" at bounding box center [17, 149] width 34 height 10
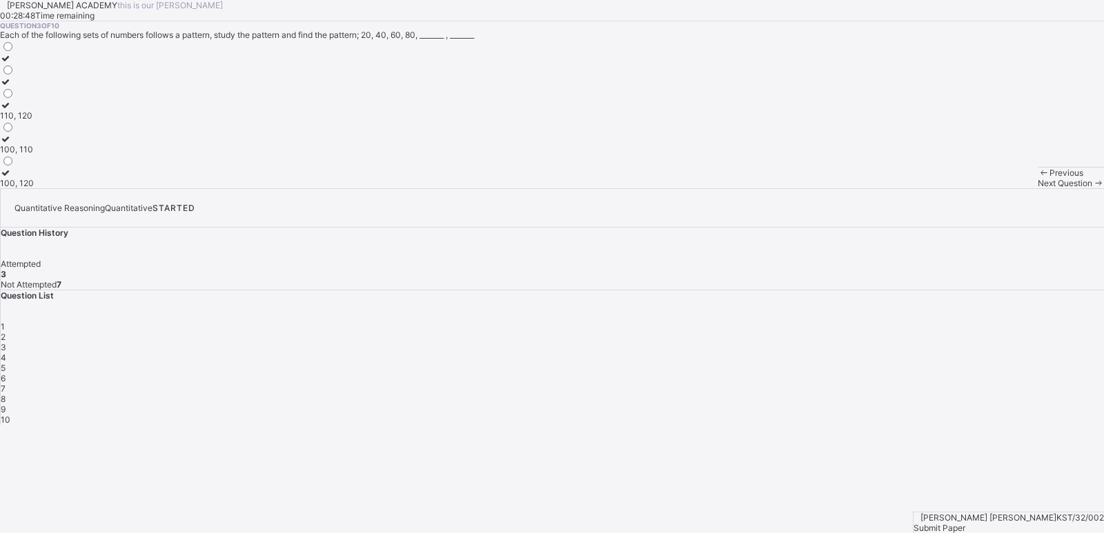
click at [1003, 188] on span at bounding box center [1098, 183] width 12 height 10
click at [31, 97] on div "112, 118" at bounding box center [15, 92] width 31 height 10
click at [1003, 188] on span at bounding box center [1098, 183] width 12 height 10
click at [24, 188] on label "22, 25" at bounding box center [12, 178] width 24 height 21
click at [1003, 188] on icon at bounding box center [1098, 183] width 12 height 10
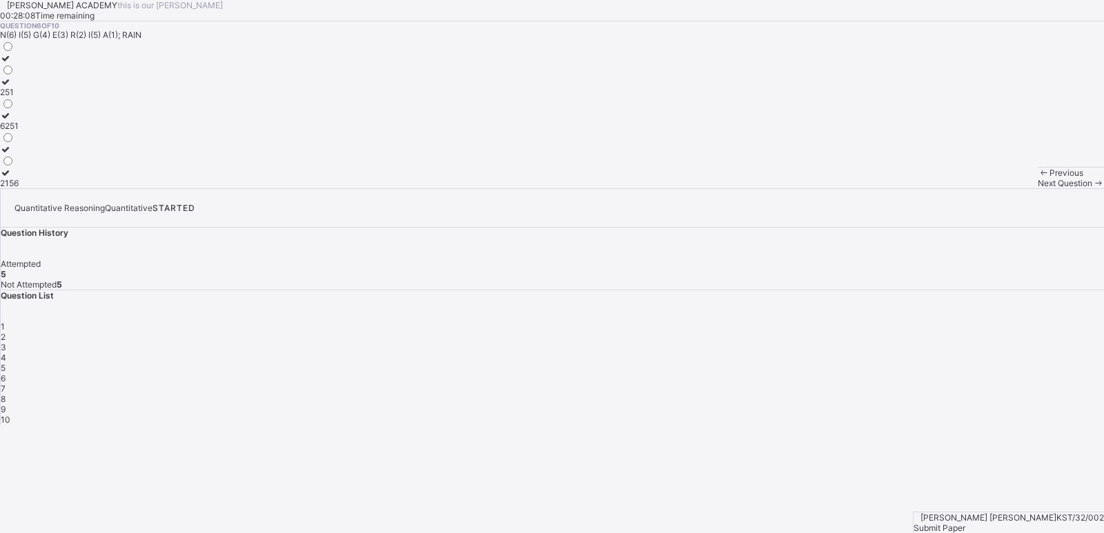
click at [19, 188] on label "2156" at bounding box center [9, 178] width 19 height 21
click at [1003, 188] on div "Next Question" at bounding box center [1070, 183] width 66 height 10
click at [14, 155] on div "123" at bounding box center [7, 149] width 14 height 10
click at [1003, 188] on span "Next Question" at bounding box center [1064, 183] width 54 height 10
click at [26, 121] on div "50, 55" at bounding box center [13, 115] width 26 height 10
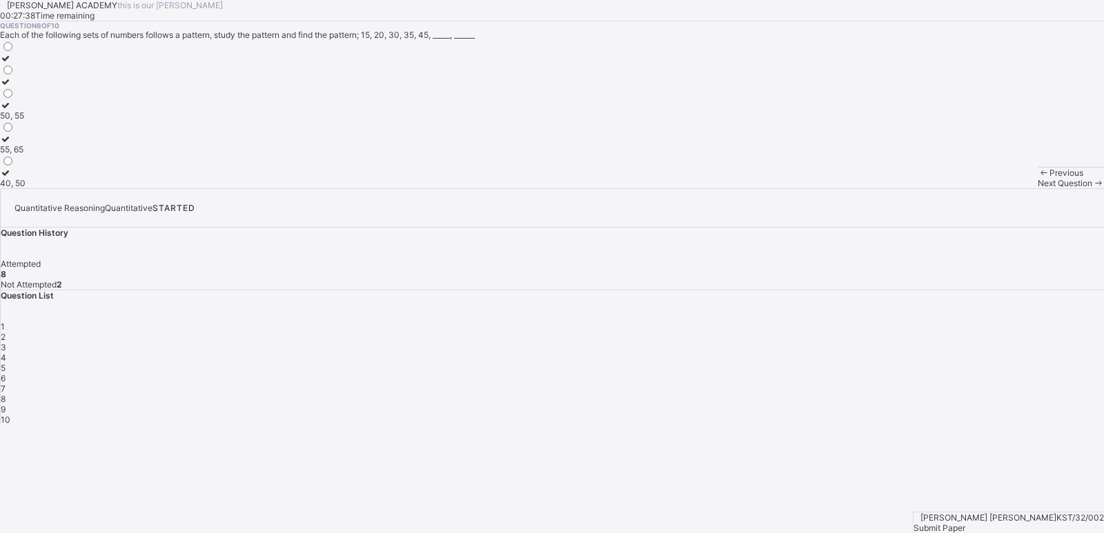
click at [1003, 188] on span "Next Question" at bounding box center [1064, 183] width 54 height 10
click at [1003, 178] on span "Previous" at bounding box center [1066, 173] width 34 height 10
click at [26, 155] on div "55, 65" at bounding box center [13, 149] width 26 height 10
click at [1003, 188] on span "Next Question" at bounding box center [1064, 183] width 54 height 10
click at [33, 74] on div "160, 170" at bounding box center [16, 68] width 33 height 10
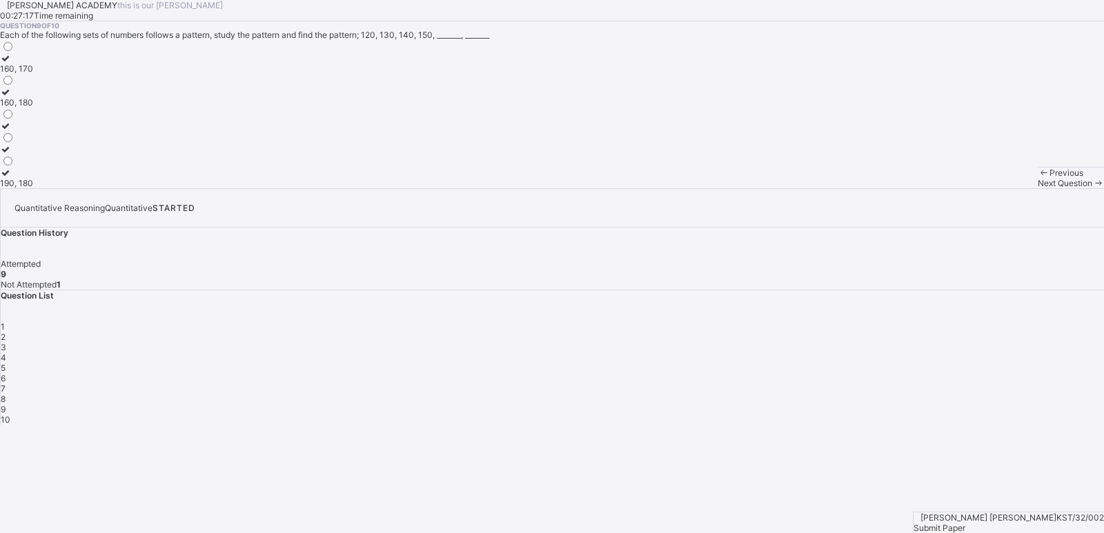
click at [1003, 188] on span "Next Question" at bounding box center [1064, 183] width 54 height 10
click at [33, 97] on div "119, 121" at bounding box center [16, 92] width 33 height 10
click at [965, 484] on span "Submit Paper" at bounding box center [939, 528] width 52 height 10
click at [0, 0] on div "× Submitting Paper This action will submit your paper. You won't have access to…" at bounding box center [0, 0] width 0 height 0
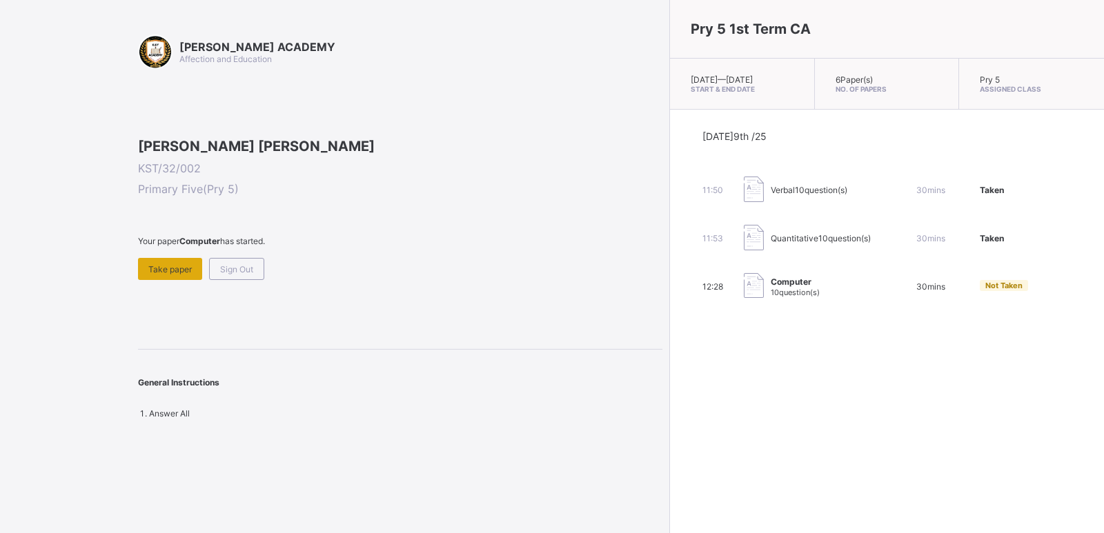
click at [177, 275] on span "Take paper" at bounding box center [169, 269] width 43 height 10
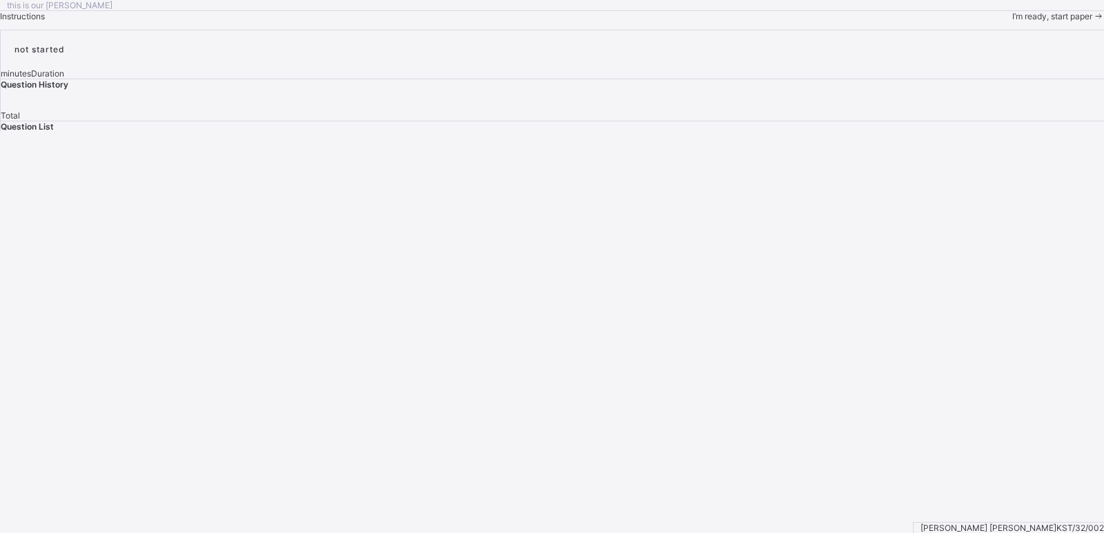
click at [177, 21] on div "this is our [PERSON_NAME] Instructions I’m ready, start paper" at bounding box center [552, 10] width 1104 height 21
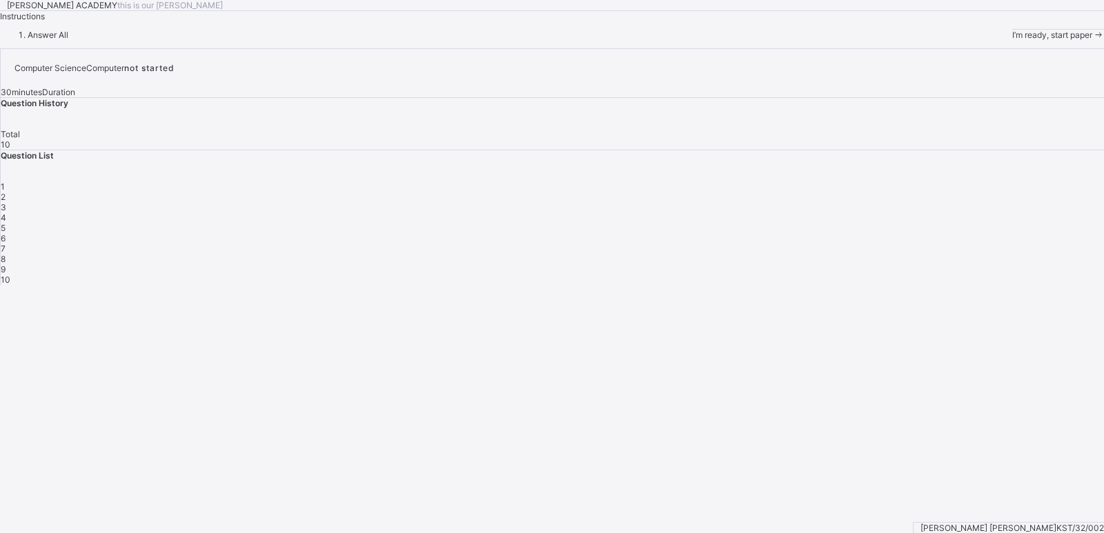
click at [1003, 40] on span at bounding box center [1098, 35] width 12 height 10
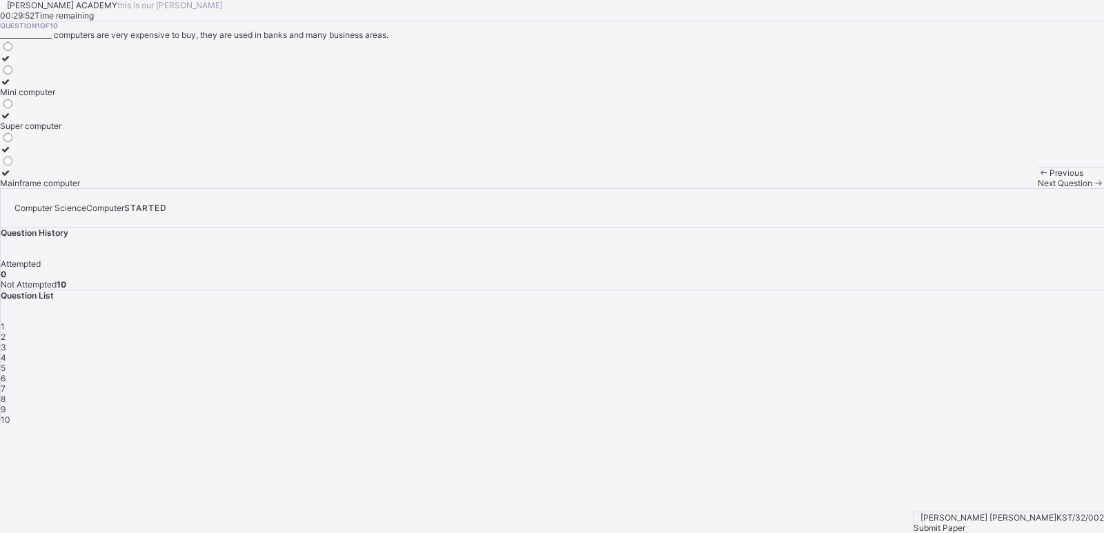
click at [80, 131] on div "Super computer" at bounding box center [40, 126] width 80 height 10
click at [1003, 188] on div "Next Question" at bounding box center [1070, 183] width 66 height 10
click at [62, 97] on div "Micro Computer" at bounding box center [31, 92] width 62 height 10
click at [1003, 188] on span "Next Question" at bounding box center [1064, 183] width 54 height 10
click at [39, 131] on div "note book" at bounding box center [19, 126] width 39 height 10
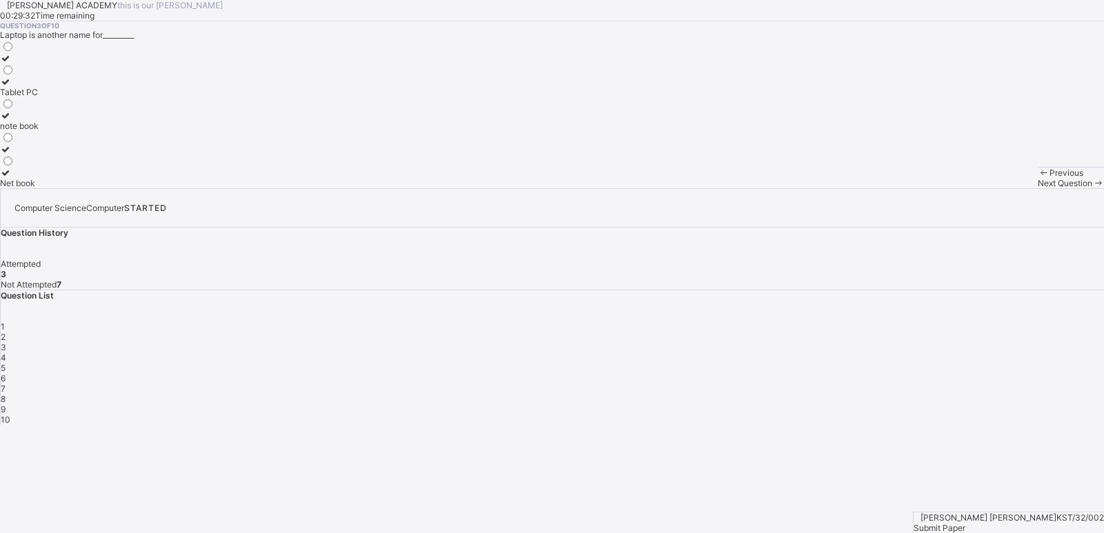
click at [1003, 188] on span "Next Question" at bounding box center [1064, 183] width 54 height 10
click at [52, 155] on div "Laptop" at bounding box center [26, 149] width 52 height 10
click at [1003, 188] on span "Next Question" at bounding box center [1064, 183] width 54 height 10
click at [1003, 178] on span "Previous" at bounding box center [1066, 173] width 34 height 10
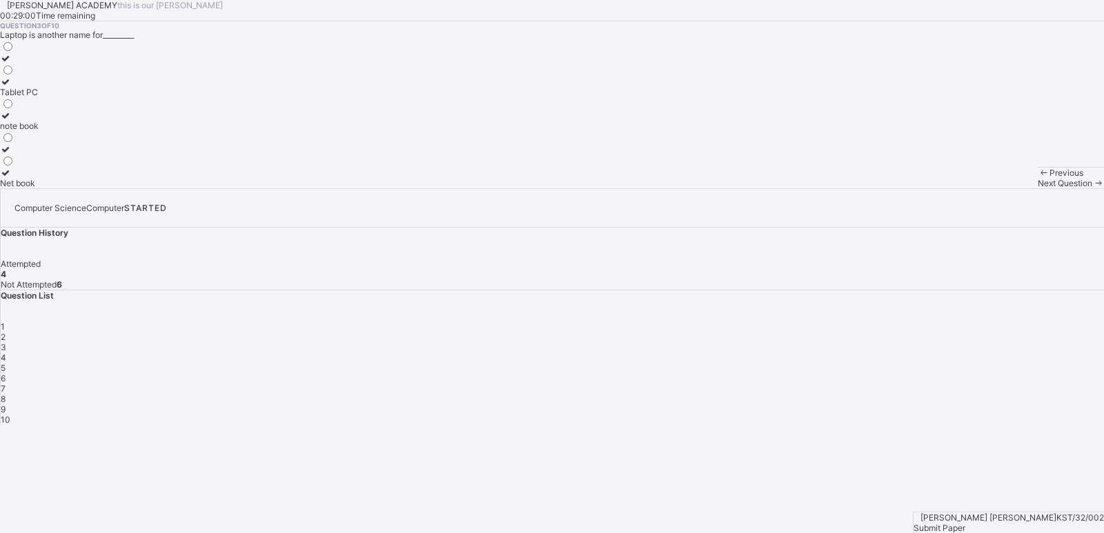
click at [1003, 188] on div "Next Question" at bounding box center [1070, 183] width 66 height 10
click at [52, 155] on label "Laptop" at bounding box center [26, 144] width 52 height 21
click at [52, 155] on div "Laptop" at bounding box center [26, 149] width 52 height 10
click at [52, 144] on div at bounding box center [26, 139] width 52 height 10
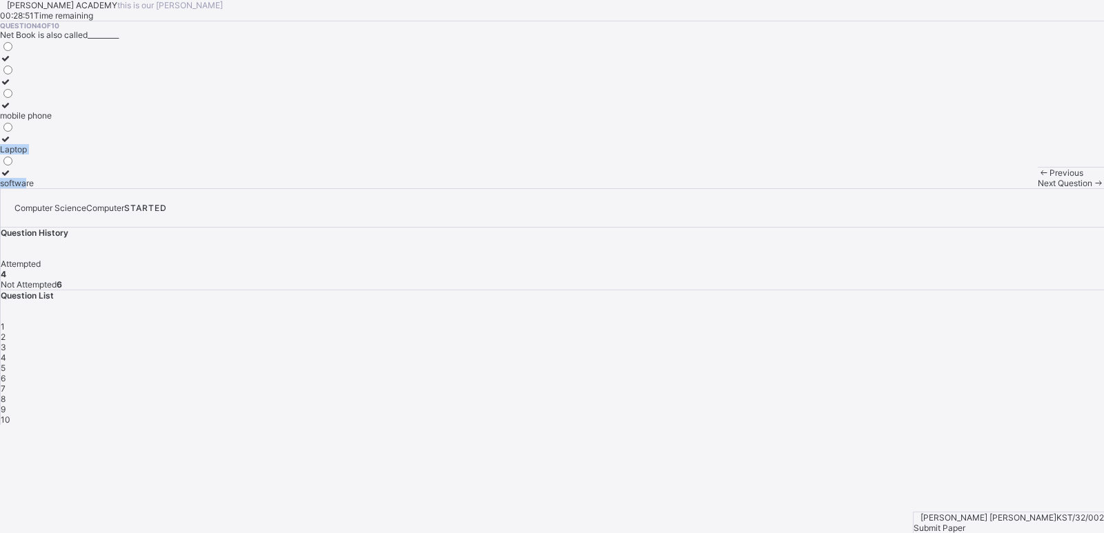
drag, startPoint x: 98, startPoint y: 330, endPoint x: 128, endPoint y: 481, distance: 154.6
click at [128, 188] on div "[PERSON_NAME] ACADEMY this is our [PERSON_NAME] 00:28:51 Time remaining Questio…" at bounding box center [552, 94] width 1104 height 188
click at [1003, 178] on div "Previous" at bounding box center [1070, 173] width 66 height 10
click at [39, 188] on label "Net book" at bounding box center [19, 178] width 39 height 21
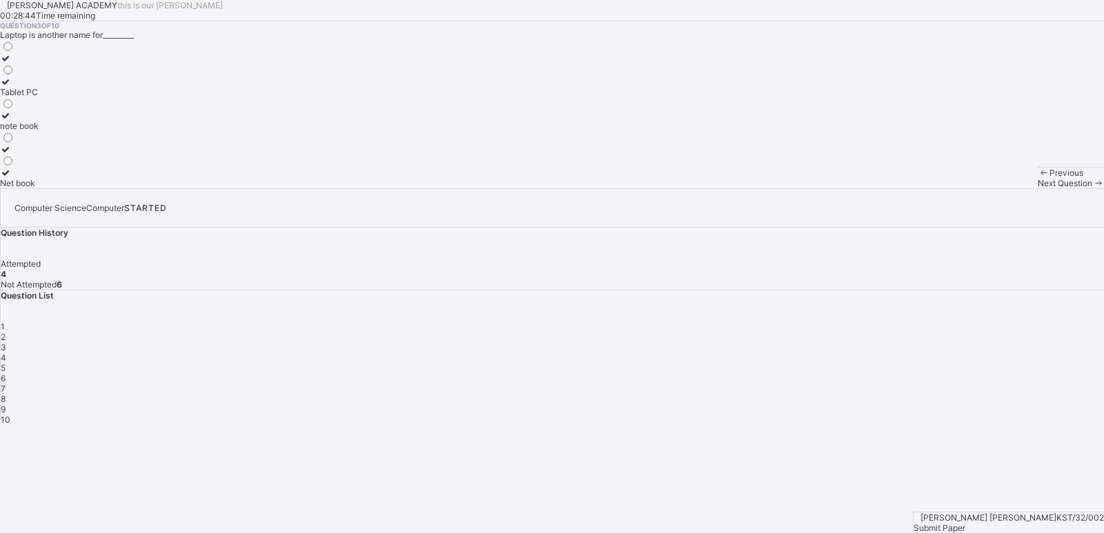
click at [1003, 188] on div "Next Question" at bounding box center [1070, 183] width 66 height 10
click at [63, 97] on label "Super Computer" at bounding box center [31, 87] width 63 height 21
click at [1003, 188] on span "Next Question" at bounding box center [1064, 183] width 54 height 10
click at [30, 141] on div "Carry" at bounding box center [15, 136] width 30 height 10
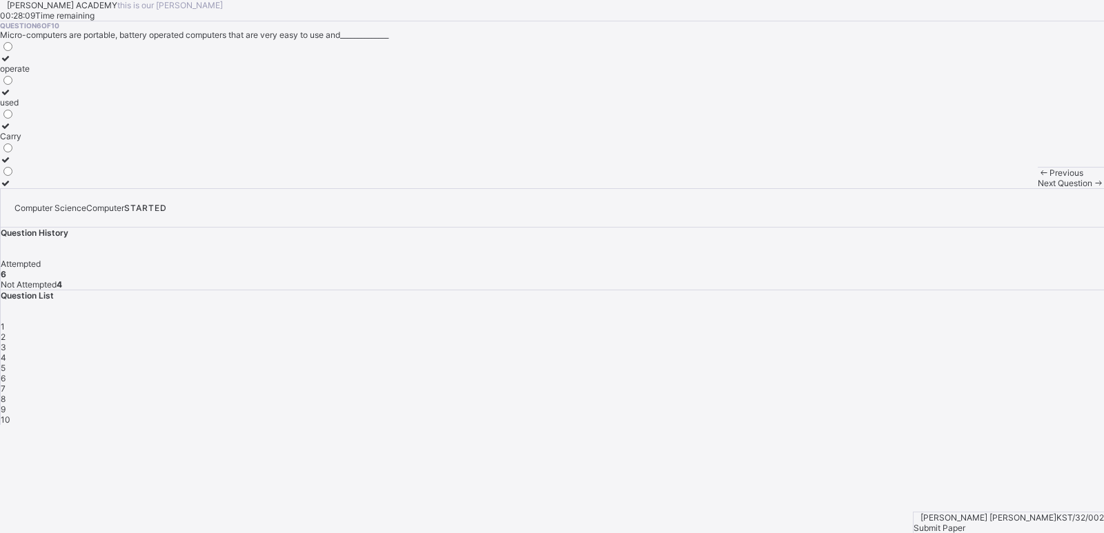
click at [1003, 188] on div "Next Question" at bounding box center [1070, 183] width 66 height 10
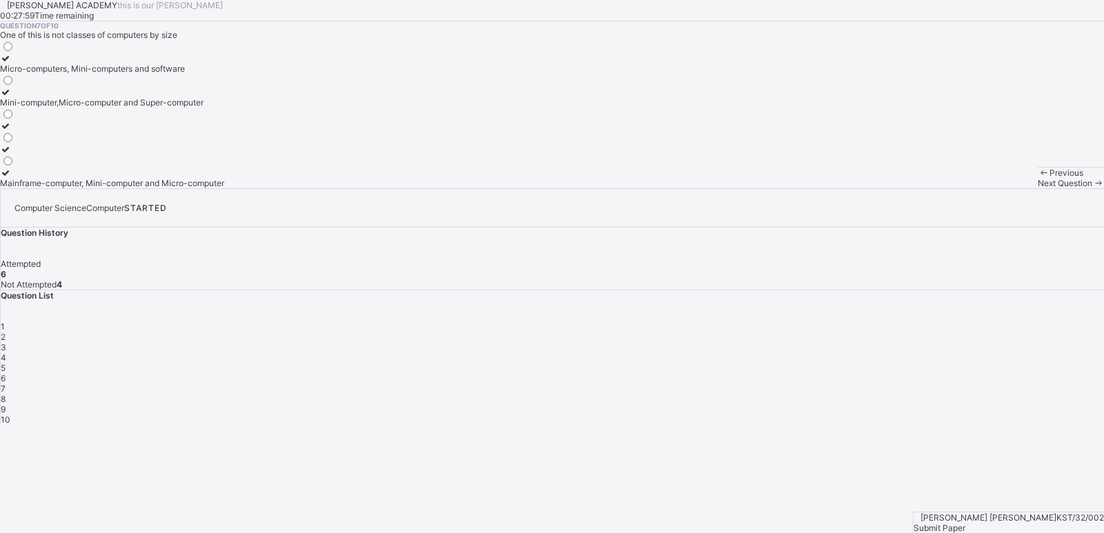
click at [224, 74] on div "Micro-computers, Mini-computers and software" at bounding box center [112, 68] width 224 height 10
click at [1003, 188] on span "Next Question" at bounding box center [1064, 183] width 54 height 10
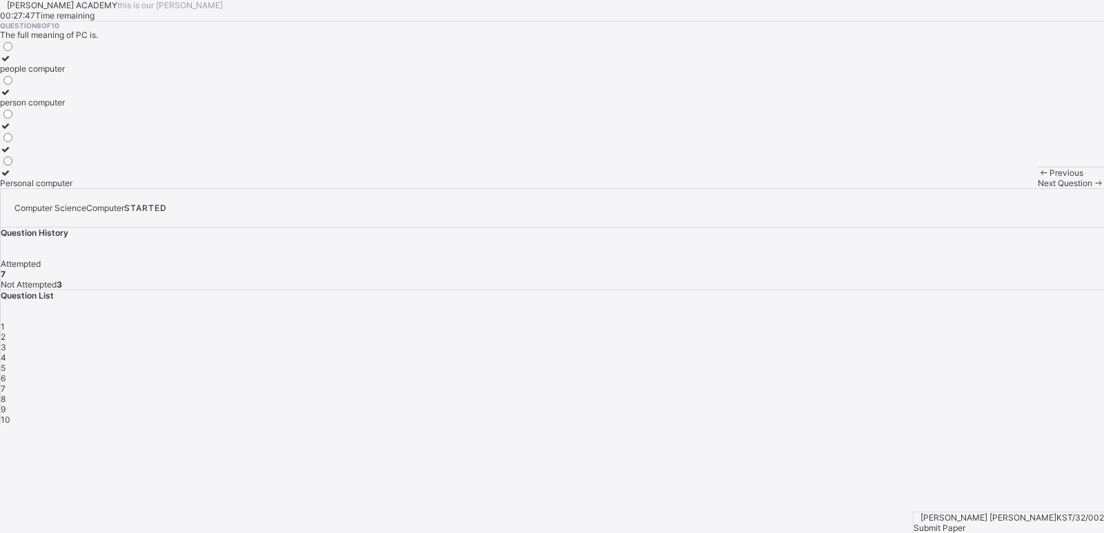
click at [72, 188] on label "Personal computer" at bounding box center [36, 178] width 72 height 21
click at [1003, 188] on div "Next Question" at bounding box center [1070, 183] width 66 height 10
click at [80, 131] on div "Super computer" at bounding box center [40, 126] width 80 height 10
click at [1003, 188] on span "Next Question" at bounding box center [1064, 183] width 54 height 10
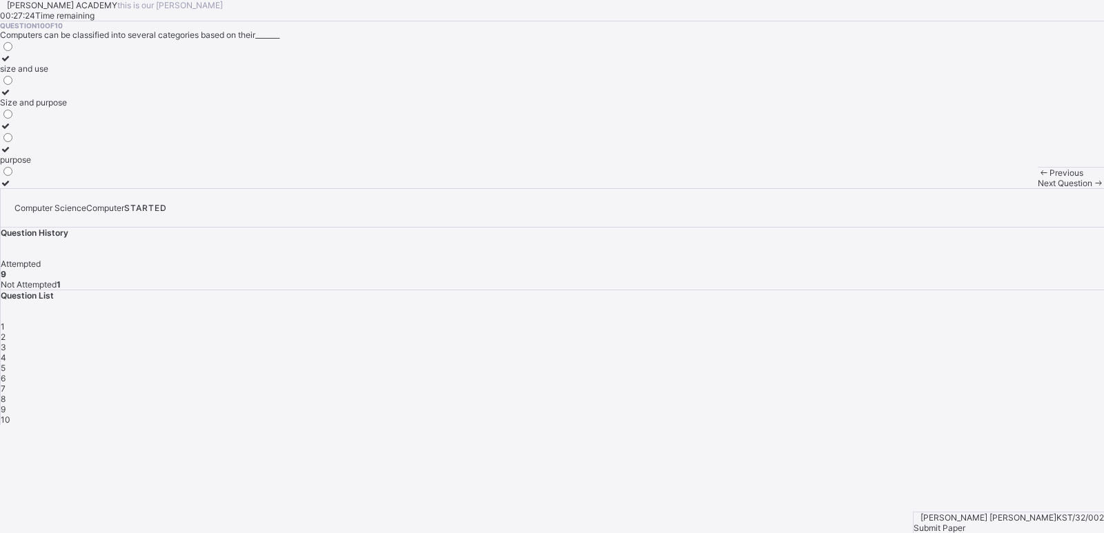
click at [67, 108] on div "Size and purpose" at bounding box center [33, 102] width 67 height 10
click at [965, 484] on span "Submit Paper" at bounding box center [939, 528] width 52 height 10
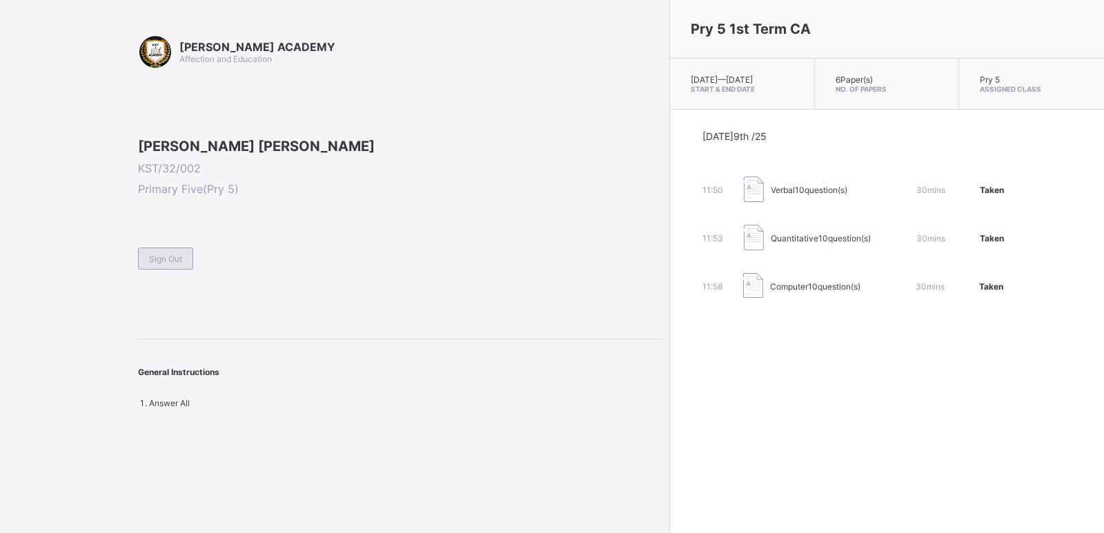
click at [183, 270] on div "Sign Out" at bounding box center [165, 259] width 55 height 22
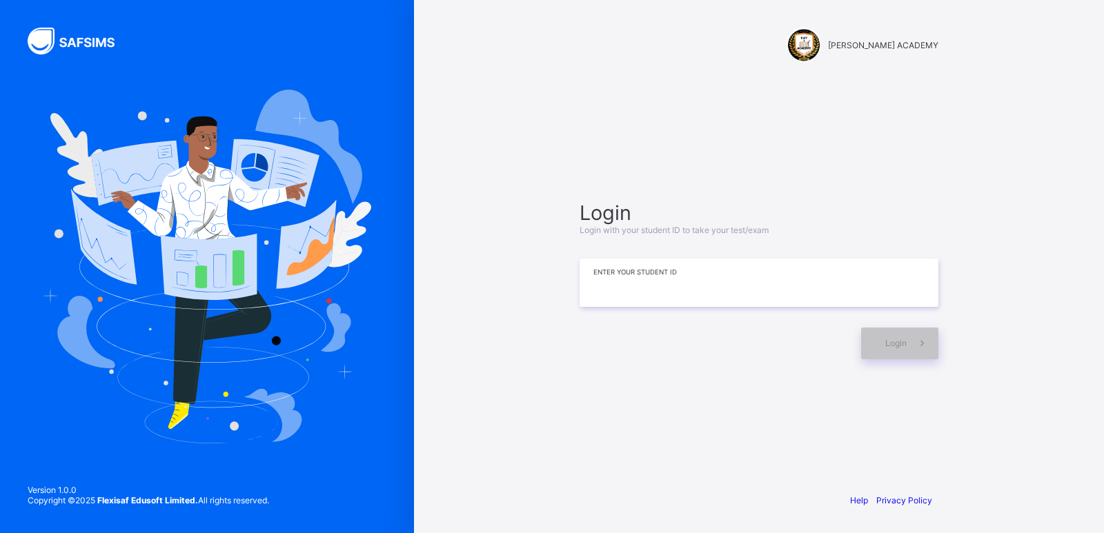
click at [626, 289] on input at bounding box center [758, 283] width 359 height 48
type input "**********"
click at [902, 346] on span "Login" at bounding box center [895, 343] width 21 height 10
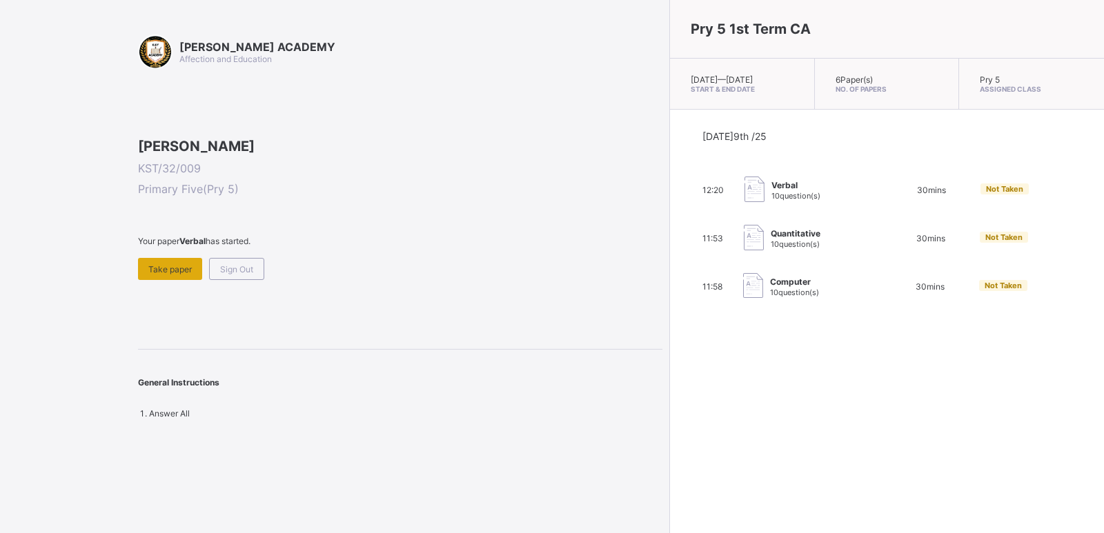
click at [164, 280] on div "Take paper" at bounding box center [170, 269] width 64 height 22
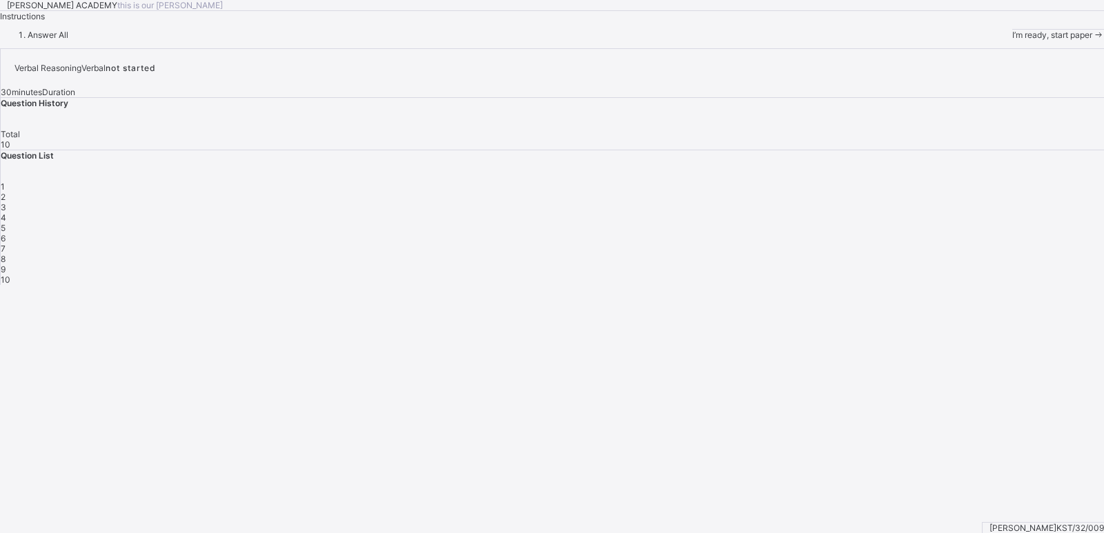
click at [1003, 40] on span "I’m ready, start paper" at bounding box center [1052, 35] width 80 height 10
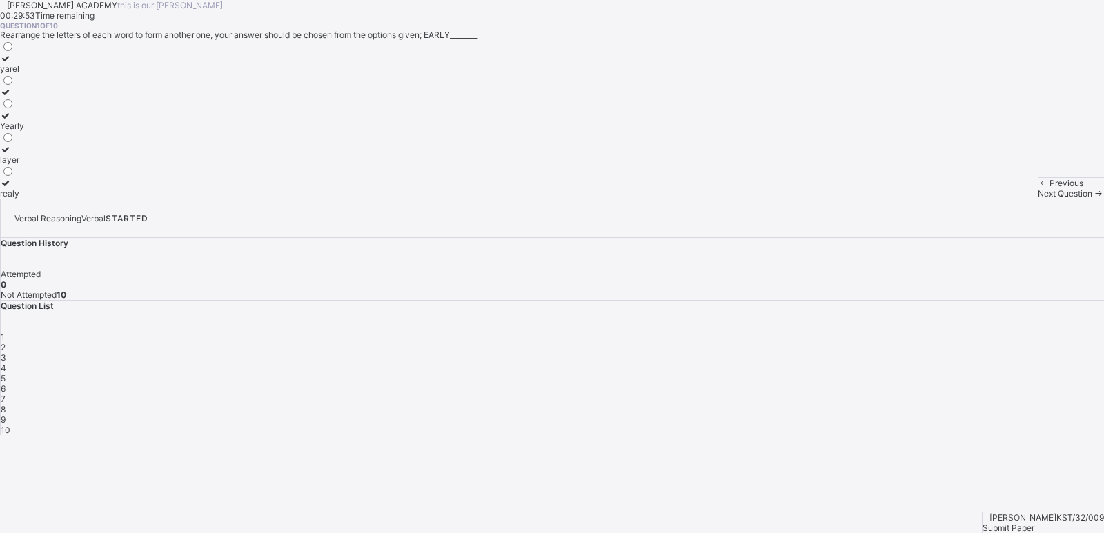
click at [24, 165] on div "layer" at bounding box center [12, 160] width 24 height 10
click at [1003, 199] on div "Next Question" at bounding box center [1070, 193] width 66 height 10
click at [27, 165] on div "raged" at bounding box center [13, 160] width 27 height 10
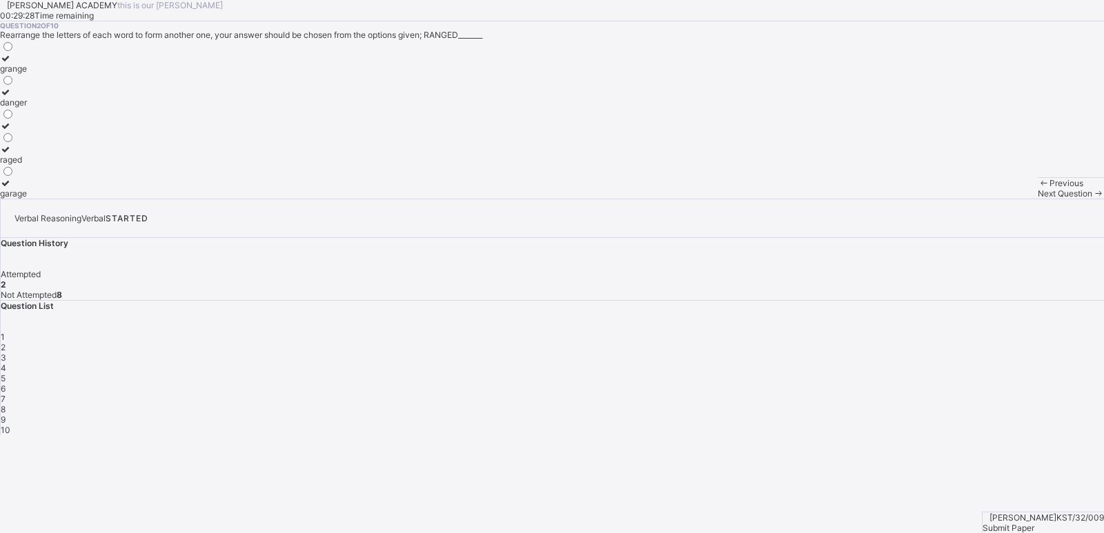
click at [1003, 199] on div "Next Question" at bounding box center [1070, 193] width 66 height 10
click at [39, 165] on div "VAENRST" at bounding box center [19, 160] width 39 height 10
click at [1003, 199] on div "Next Question" at bounding box center [1070, 193] width 66 height 10
drag, startPoint x: 702, startPoint y: 515, endPoint x: 361, endPoint y: 432, distance: 350.7
click at [361, 199] on div "[PERSON_NAME] ACADEMY this is our [PERSON_NAME] 00:29:12 Time remaining Questio…" at bounding box center [552, 99] width 1104 height 199
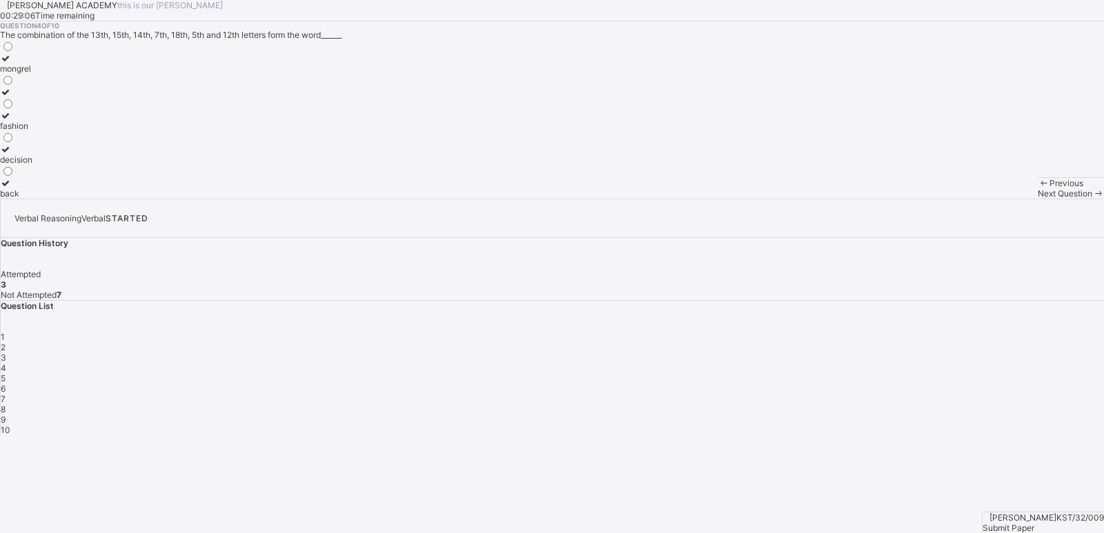
click at [32, 131] on div "fashion" at bounding box center [16, 126] width 32 height 10
click at [1003, 199] on div "Next Question" at bounding box center [1070, 193] width 66 height 10
click at [32, 131] on label "a,e,I,o,u" at bounding box center [16, 120] width 32 height 21
click at [1003, 199] on div "Next Question" at bounding box center [1070, 193] width 66 height 10
click at [14, 131] on label "2" at bounding box center [7, 120] width 14 height 21
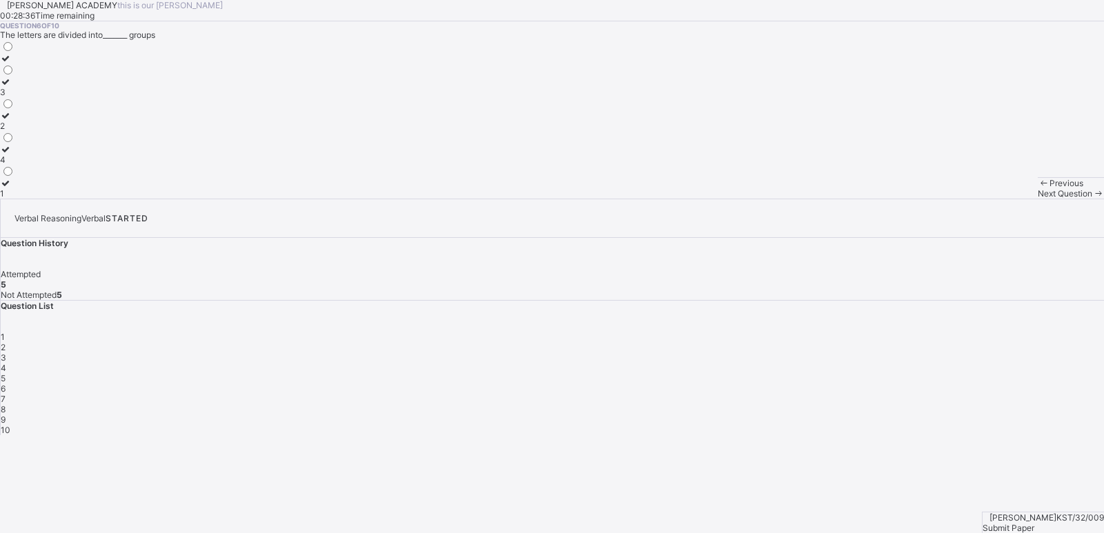
click at [14, 131] on label "2" at bounding box center [7, 120] width 14 height 21
click at [1003, 199] on div "Next Question" at bounding box center [1070, 193] width 66 height 10
click at [14, 131] on div "21" at bounding box center [7, 126] width 14 height 10
click at [1003, 199] on span "Next Question" at bounding box center [1064, 193] width 54 height 10
click at [20, 108] on label "A,B" at bounding box center [10, 97] width 20 height 21
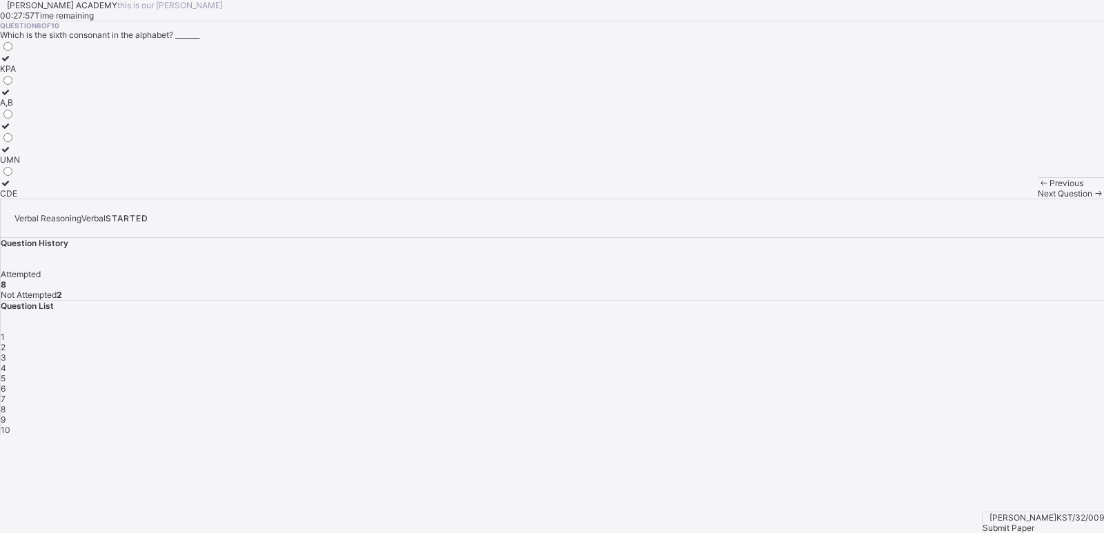
click at [1003, 199] on span "Next Question" at bounding box center [1064, 193] width 54 height 10
click at [21, 74] on div "VESA" at bounding box center [10, 68] width 21 height 10
click at [1003, 199] on div "Next Question" at bounding box center [1070, 193] width 66 height 10
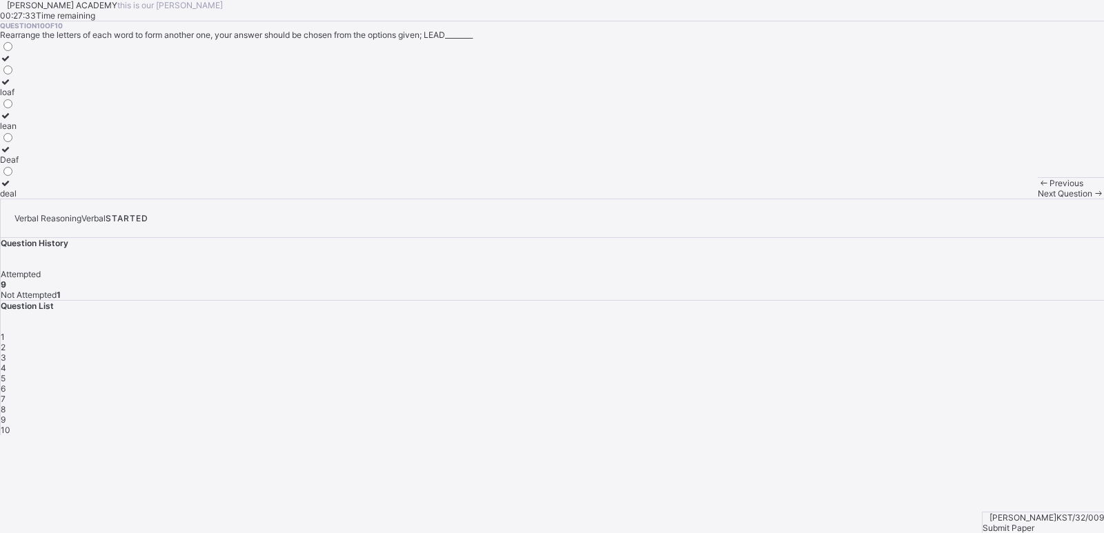
click at [19, 199] on label "deal" at bounding box center [9, 188] width 19 height 21
click at [1003, 199] on span "Next Question" at bounding box center [1064, 193] width 54 height 10
click at [1003, 484] on span "Submit Paper" at bounding box center [1008, 528] width 52 height 10
click at [1003, 484] on div "Submit Paper" at bounding box center [1042, 528] width 121 height 10
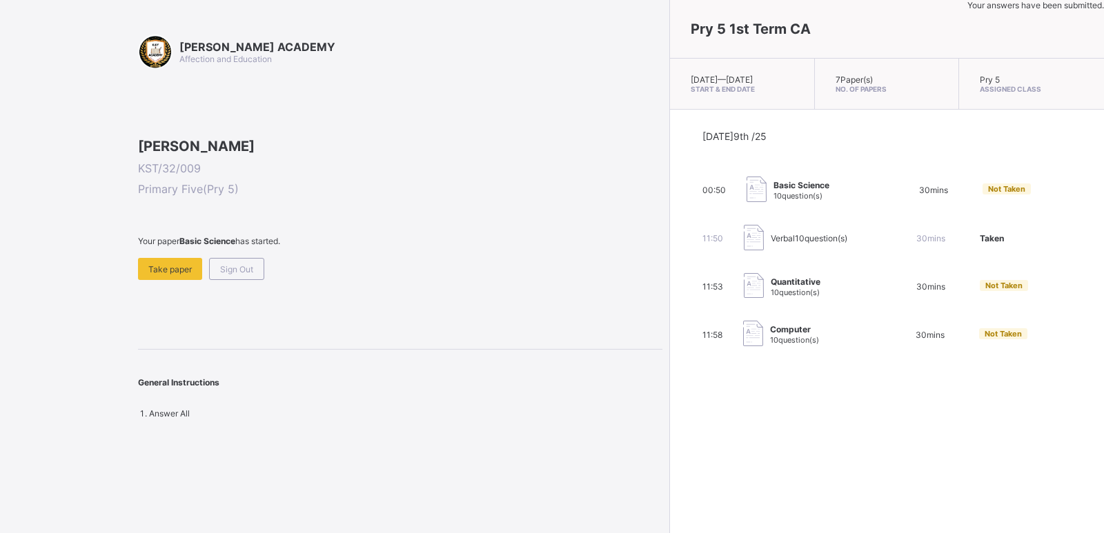
click at [166, 377] on div "[PERSON_NAME] ACADEMY Affection and Education [PERSON_NAME] KST/32/009 Primary …" at bounding box center [400, 226] width 524 height 384
click at [166, 378] on div "[PERSON_NAME] ACADEMY Affection and Education [PERSON_NAME] KST/32/009 Primary …" at bounding box center [400, 226] width 524 height 384
click at [166, 280] on div "Take paper" at bounding box center [170, 269] width 64 height 22
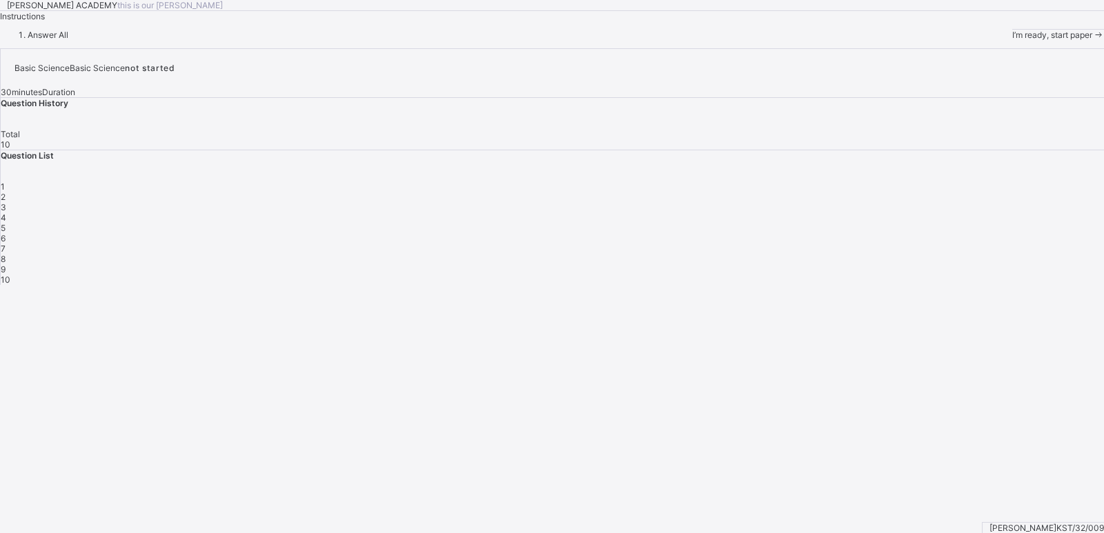
click at [1003, 40] on span "I’m ready, start paper" at bounding box center [1052, 35] width 80 height 10
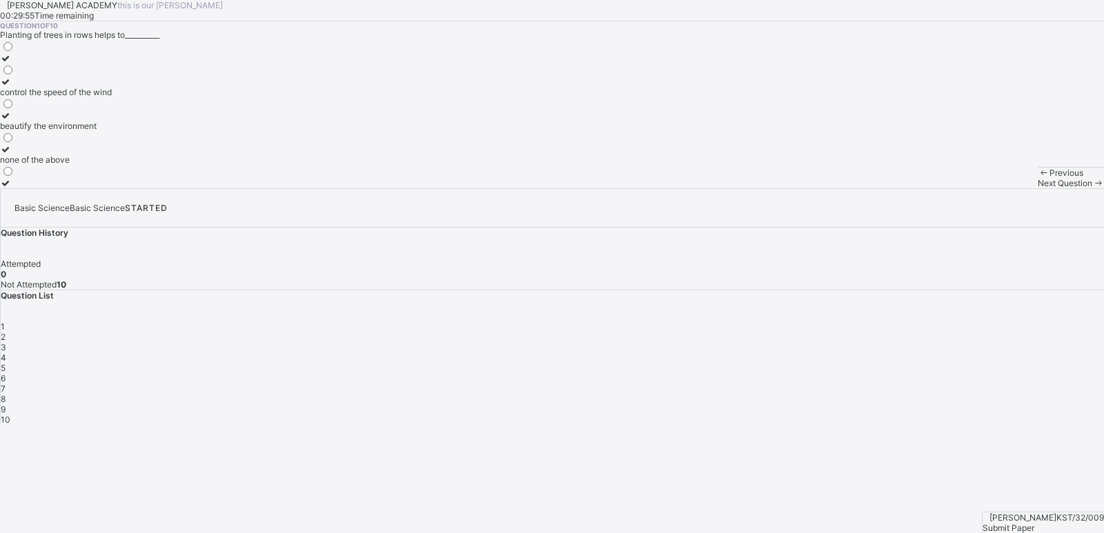
click at [112, 97] on div "control the speed of the wind" at bounding box center [56, 92] width 112 height 10
click at [1003, 188] on span "Next Question" at bounding box center [1064, 183] width 54 height 10
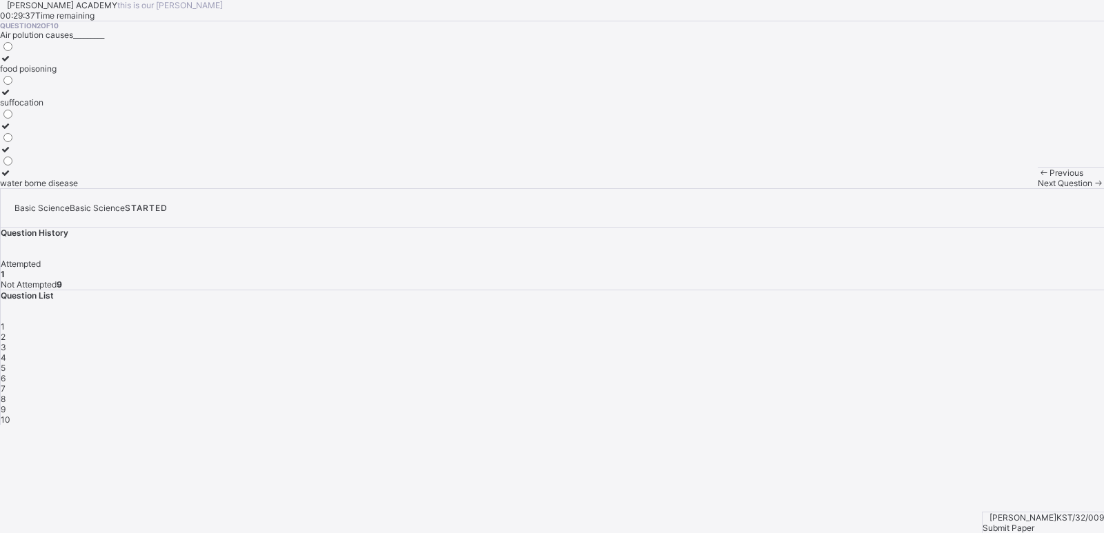
click at [78, 108] on label "suffocation" at bounding box center [39, 97] width 78 height 21
click at [1003, 188] on span "Next Question" at bounding box center [1064, 183] width 54 height 10
click at [33, 108] on label "pollution" at bounding box center [16, 97] width 33 height 21
click at [1003, 188] on span "Next Question" at bounding box center [1064, 183] width 54 height 10
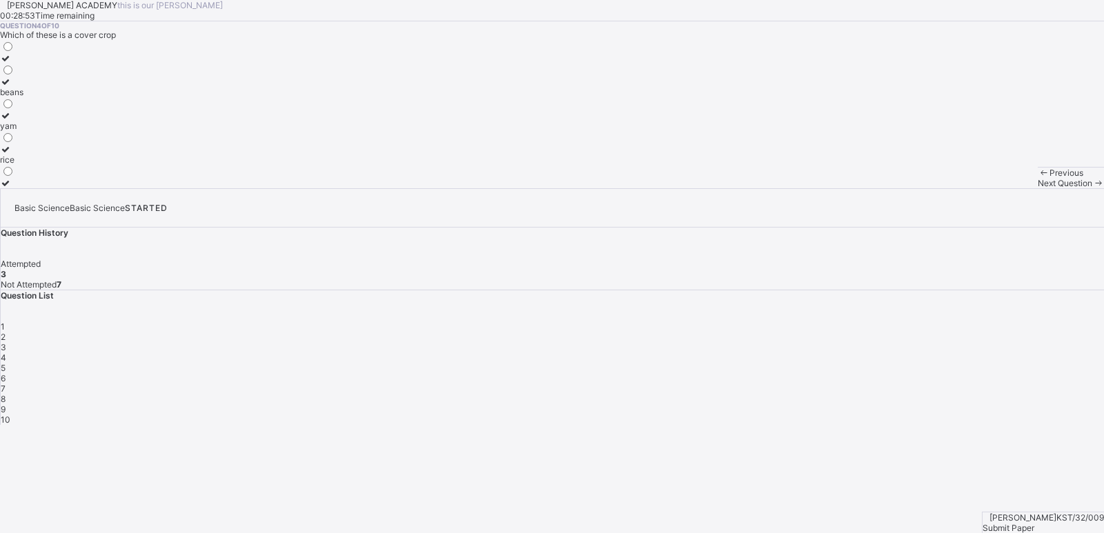
click at [23, 131] on div "yam" at bounding box center [11, 126] width 23 height 10
click at [1003, 188] on div "Next Question" at bounding box center [1070, 183] width 66 height 10
click at [52, 188] on div "rill erosion" at bounding box center [26, 183] width 52 height 10
click at [1003, 188] on div "Next Question" at bounding box center [1070, 183] width 66 height 10
click at [21, 131] on div "sheet" at bounding box center [10, 126] width 21 height 10
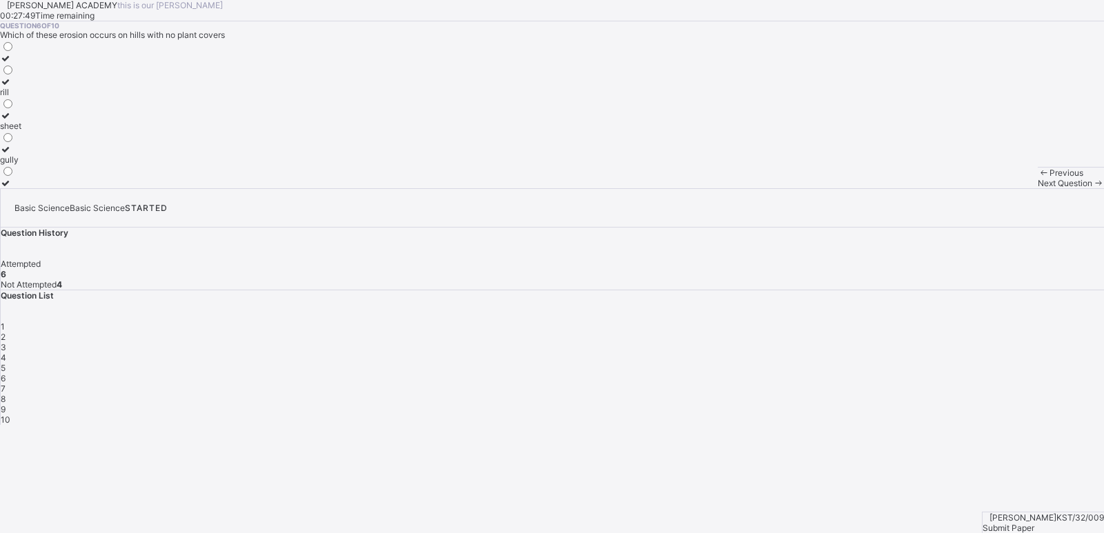
click at [1003, 188] on span "Next Question" at bounding box center [1064, 183] width 54 height 10
click at [38, 155] on div "dirts" at bounding box center [19, 149] width 38 height 10
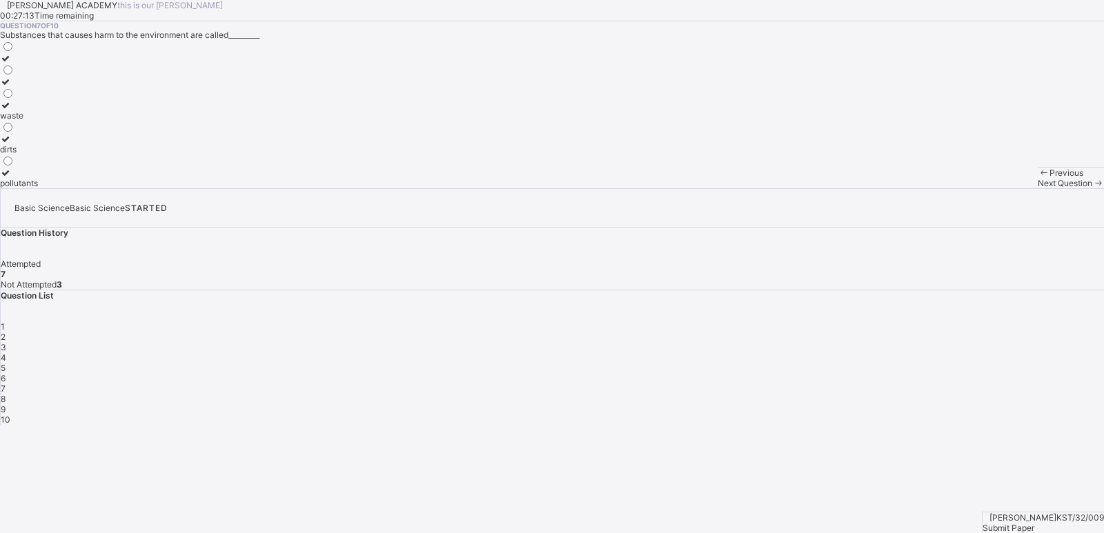
click at [1003, 188] on span "Next Question" at bounding box center [1064, 183] width 54 height 10
click at [70, 141] on label "mulching" at bounding box center [35, 131] width 70 height 21
click at [1003, 188] on span "Next Question" at bounding box center [1064, 183] width 54 height 10
click at [51, 131] on label "mulching" at bounding box center [25, 120] width 51 height 21
click at [1003, 188] on span "Next Question" at bounding box center [1064, 183] width 54 height 10
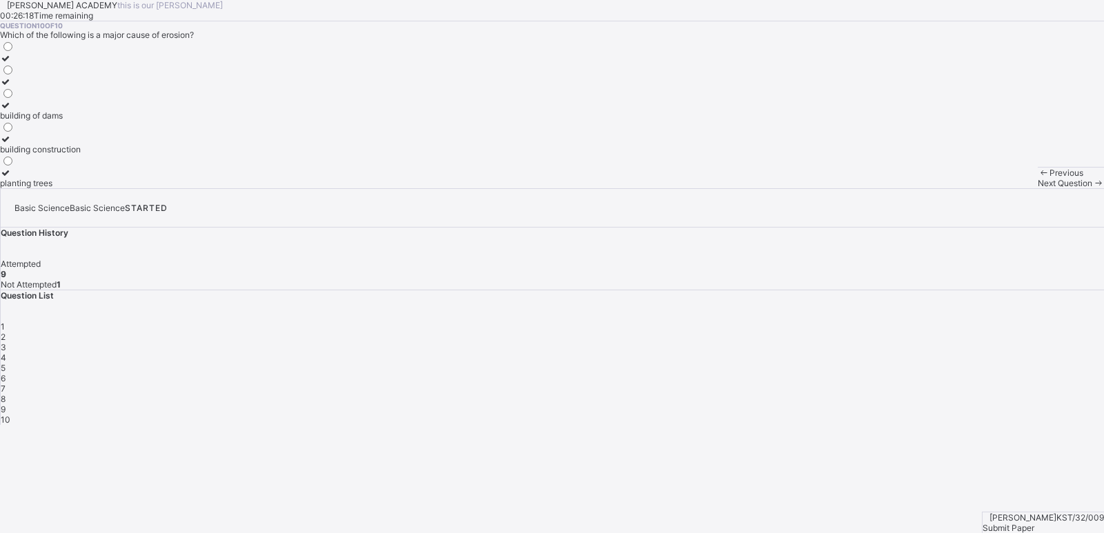
drag, startPoint x: 621, startPoint y: 439, endPoint x: 266, endPoint y: 366, distance: 362.8
click at [266, 188] on div "[PERSON_NAME] ACADEMY this is our [PERSON_NAME] 00:26:18 Time remaining Questio…" at bounding box center [552, 94] width 1104 height 188
click at [81, 188] on label "planting trees" at bounding box center [40, 178] width 81 height 21
click at [1003, 188] on span "Next Question" at bounding box center [1064, 183] width 54 height 10
click at [1003, 484] on span "Submit Paper" at bounding box center [1008, 528] width 52 height 10
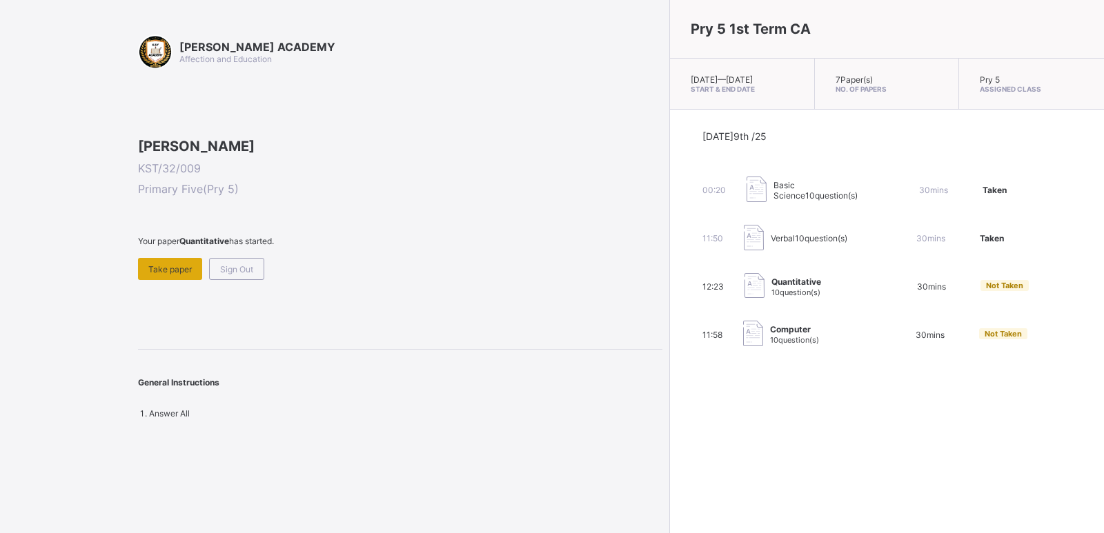
click at [186, 280] on div "Take paper" at bounding box center [170, 269] width 64 height 22
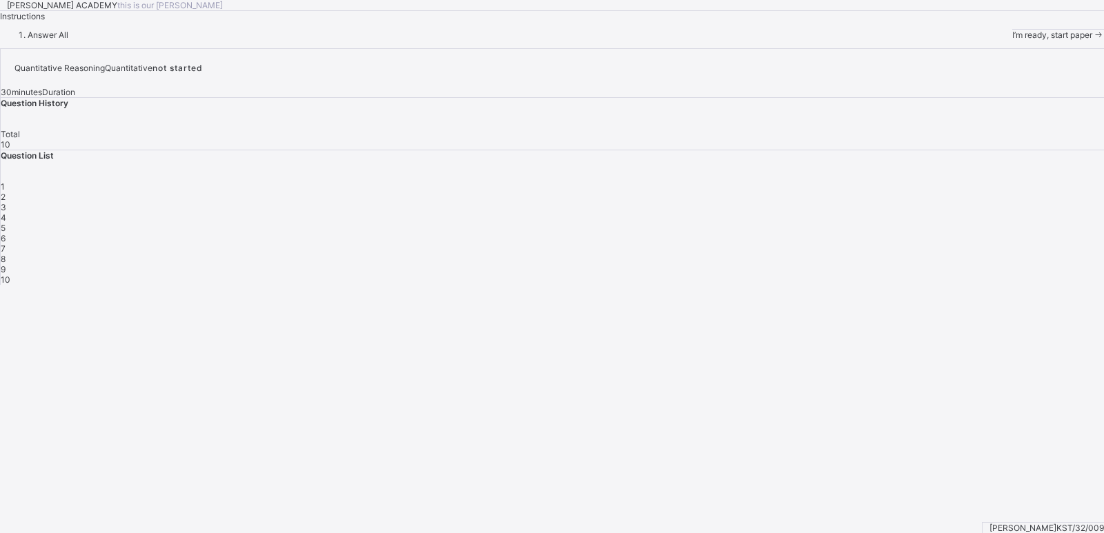
click at [1003, 40] on div "I’m ready, start paper" at bounding box center [1058, 35] width 92 height 10
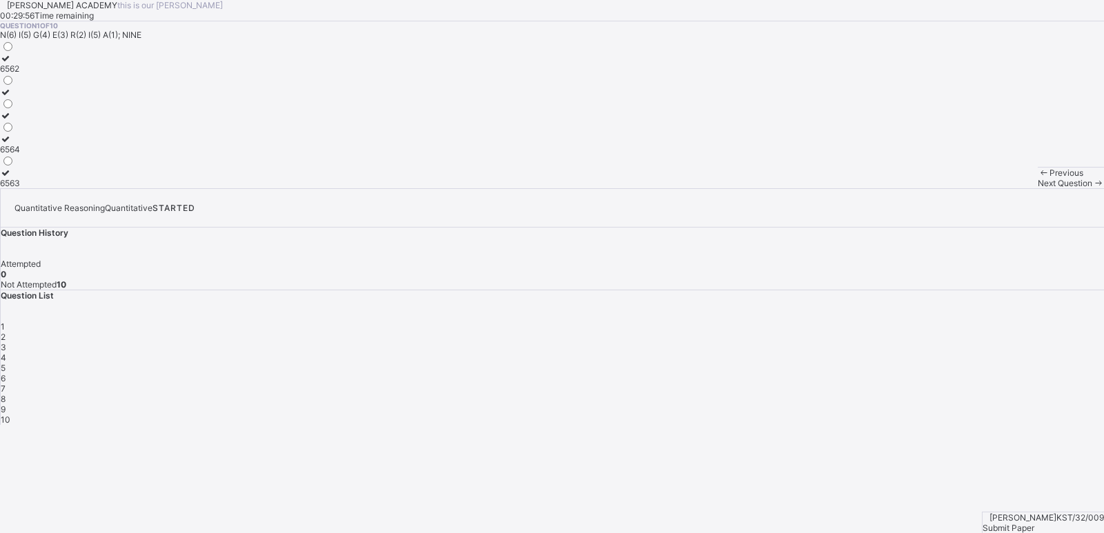
click at [20, 155] on div "6564" at bounding box center [10, 149] width 20 height 10
click at [1003, 188] on div "Next Question" at bounding box center [1070, 183] width 66 height 10
drag, startPoint x: 452, startPoint y: 435, endPoint x: 490, endPoint y: 406, distance: 48.2
click at [490, 188] on div "[PERSON_NAME] ACADEMY this is our [PERSON_NAME] 00:29:10 Time remaining Questio…" at bounding box center [552, 94] width 1104 height 188
click at [26, 188] on label "36425" at bounding box center [13, 178] width 26 height 21
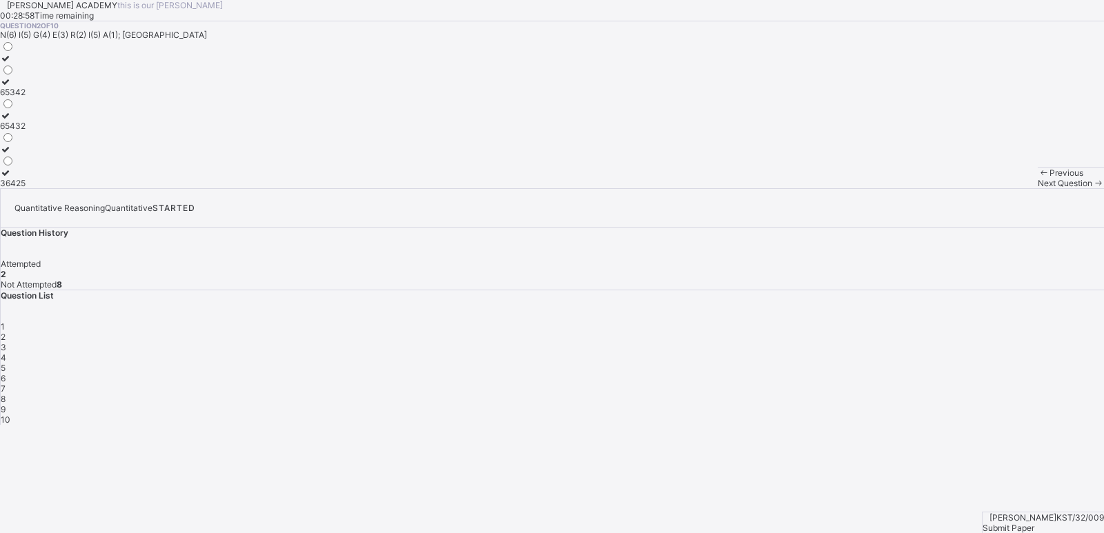
click at [1003, 188] on span "Next Question" at bounding box center [1064, 183] width 54 height 10
click at [34, 188] on div "100, 120" at bounding box center [17, 183] width 34 height 10
click at [1003, 188] on div "Next Question" at bounding box center [1070, 183] width 66 height 10
click at [31, 188] on label "119, 115" at bounding box center [15, 178] width 31 height 21
click at [1003, 188] on span "Next Question" at bounding box center [1064, 183] width 54 height 10
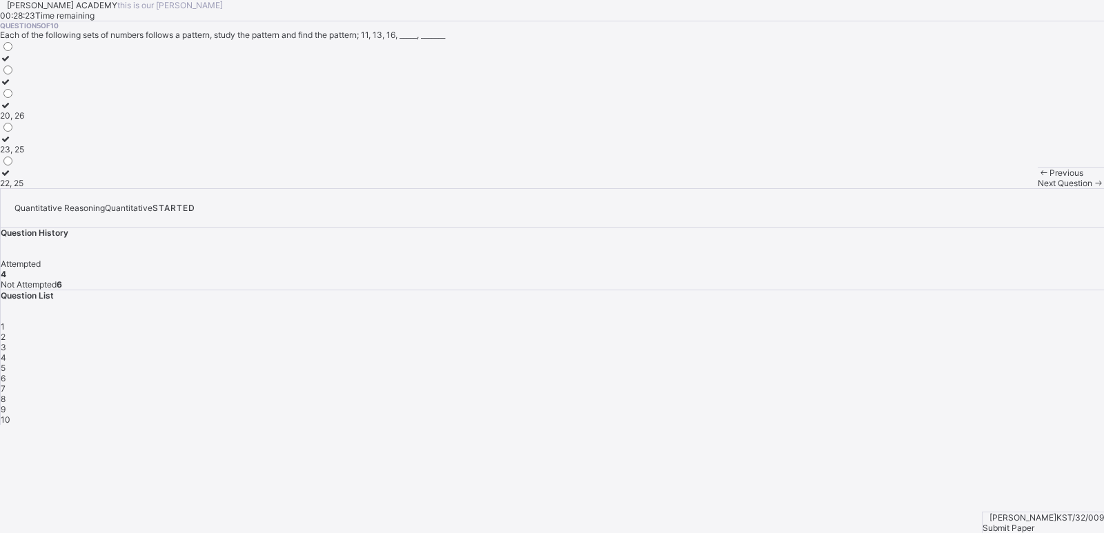
click at [24, 188] on div "22, 25" at bounding box center [12, 183] width 24 height 10
click at [1003, 188] on span "Next Question" at bounding box center [1064, 183] width 54 height 10
click at [291, 188] on div "251 6251 2156" at bounding box center [552, 114] width 1104 height 148
click at [19, 188] on label "2156" at bounding box center [9, 178] width 19 height 21
click at [1003, 188] on div "Next Question" at bounding box center [1070, 183] width 66 height 10
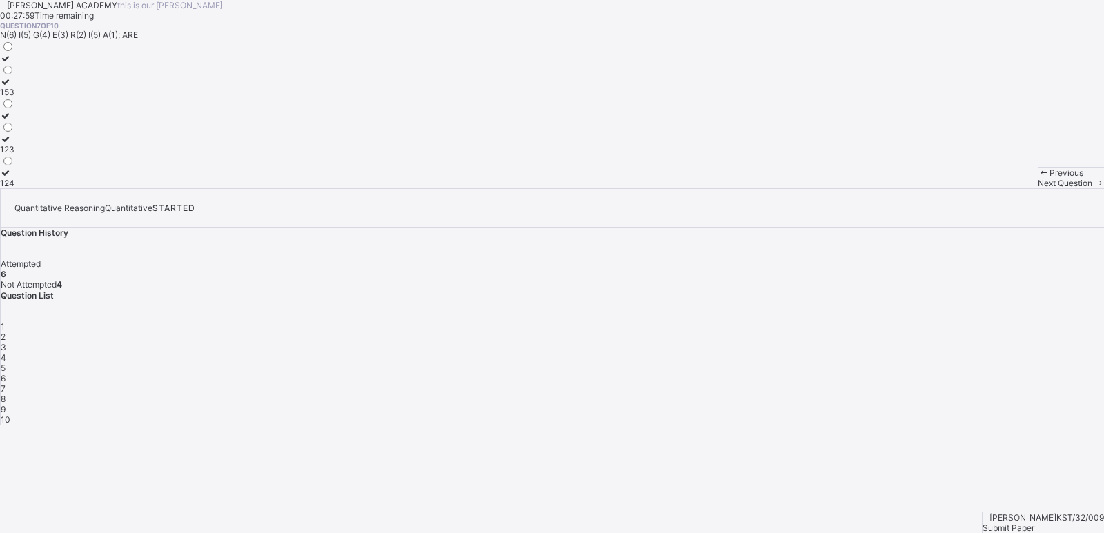
click at [14, 188] on div "124" at bounding box center [7, 183] width 14 height 10
click at [1003, 188] on span "Next Question" at bounding box center [1064, 183] width 54 height 10
click at [26, 188] on label "40, 50" at bounding box center [13, 178] width 26 height 21
click at [1003, 188] on span "Next Question" at bounding box center [1064, 183] width 54 height 10
click at [33, 188] on div "190, 180" at bounding box center [16, 183] width 33 height 10
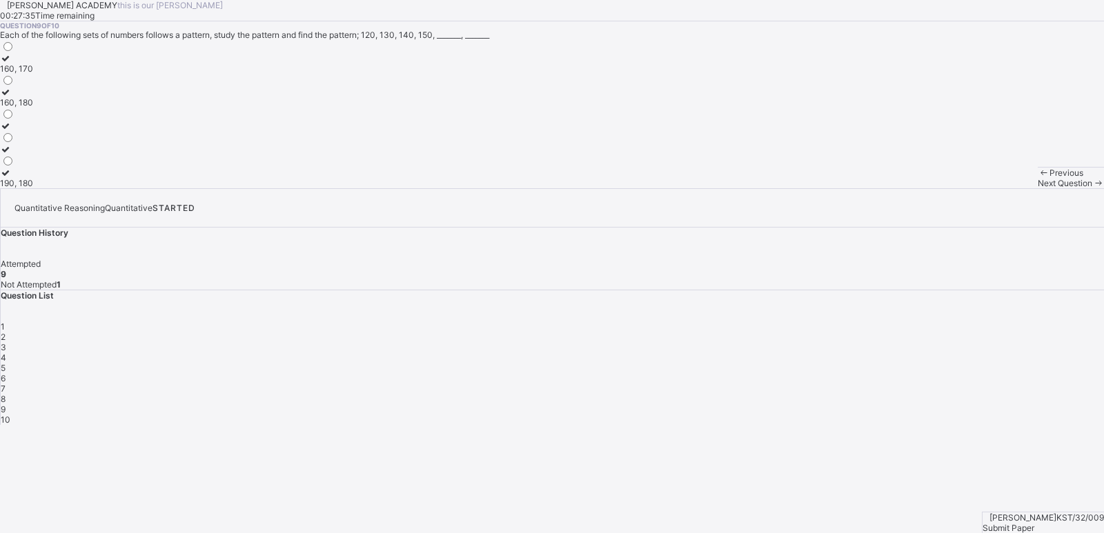
click at [1003, 188] on div "Next Question" at bounding box center [1070, 183] width 66 height 10
click at [33, 188] on label "120, 123" at bounding box center [16, 178] width 33 height 21
click at [1003, 188] on div "Next Question" at bounding box center [1070, 183] width 66 height 10
click at [1003, 484] on div "Submit Paper" at bounding box center [1042, 528] width 121 height 10
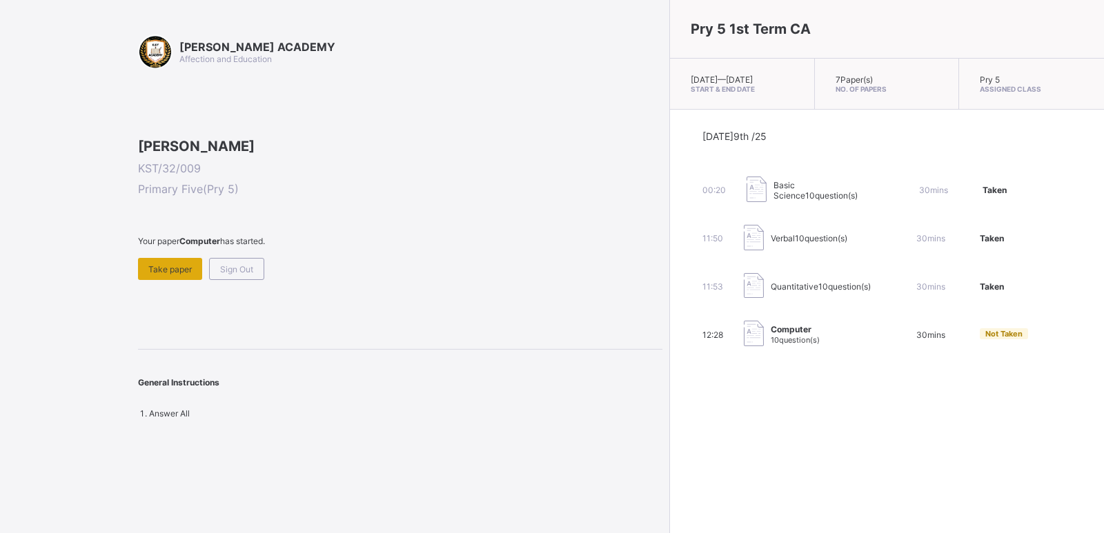
click at [175, 275] on span "Take paper" at bounding box center [169, 269] width 43 height 10
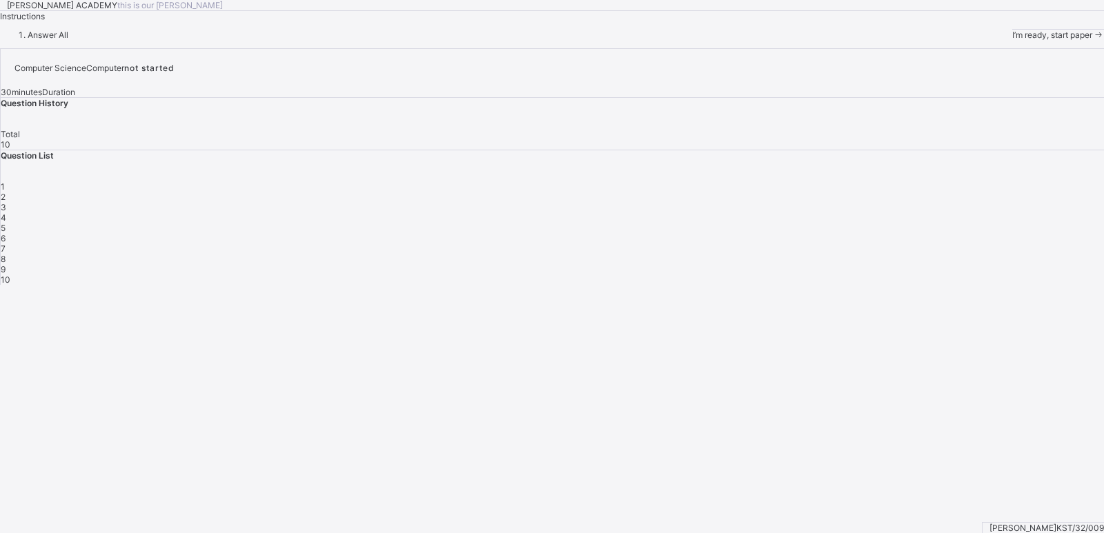
click at [1003, 40] on span "I’m ready, start paper" at bounding box center [1052, 35] width 80 height 10
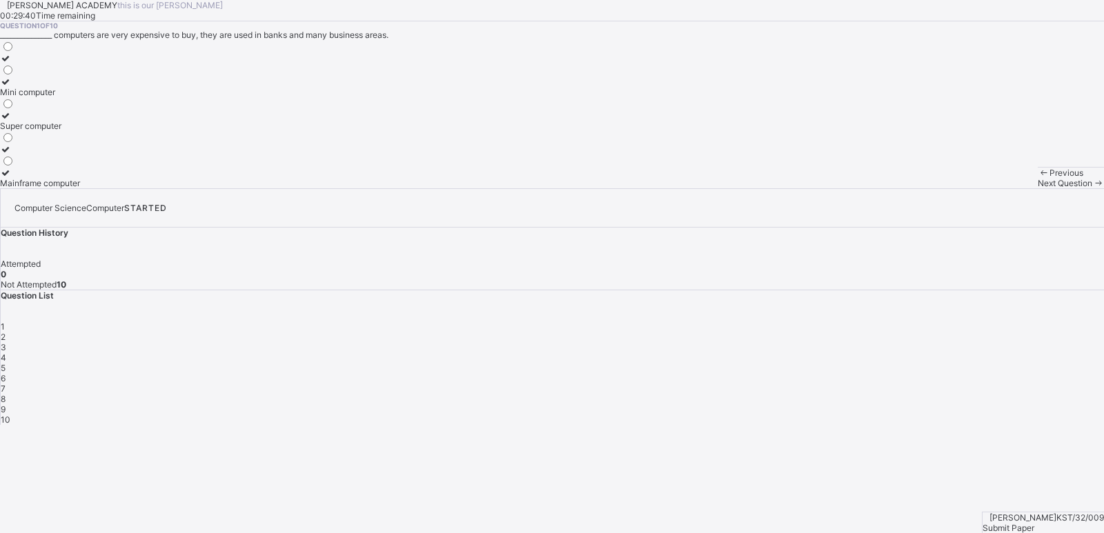
click at [80, 188] on label "Mainframe computer" at bounding box center [40, 178] width 80 height 21
click at [1003, 188] on div "Previous Next Question" at bounding box center [1070, 177] width 66 height 21
click at [1003, 188] on div "Next Question" at bounding box center [1070, 183] width 66 height 10
click at [62, 165] on label "Super computer" at bounding box center [31, 154] width 62 height 21
click at [1003, 188] on span "Next Question" at bounding box center [1064, 183] width 54 height 10
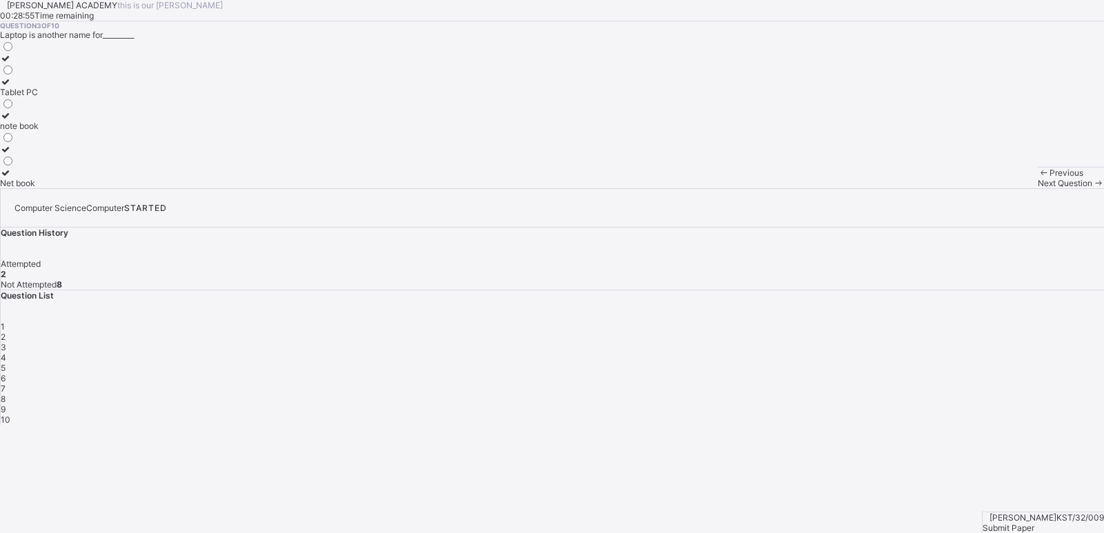
click at [39, 188] on label "Net book" at bounding box center [19, 178] width 39 height 21
click at [1003, 188] on span "Next Question" at bounding box center [1064, 183] width 54 height 10
click at [52, 155] on label "Laptop" at bounding box center [26, 144] width 52 height 21
click at [1003, 188] on span "Next Question" at bounding box center [1064, 183] width 54 height 10
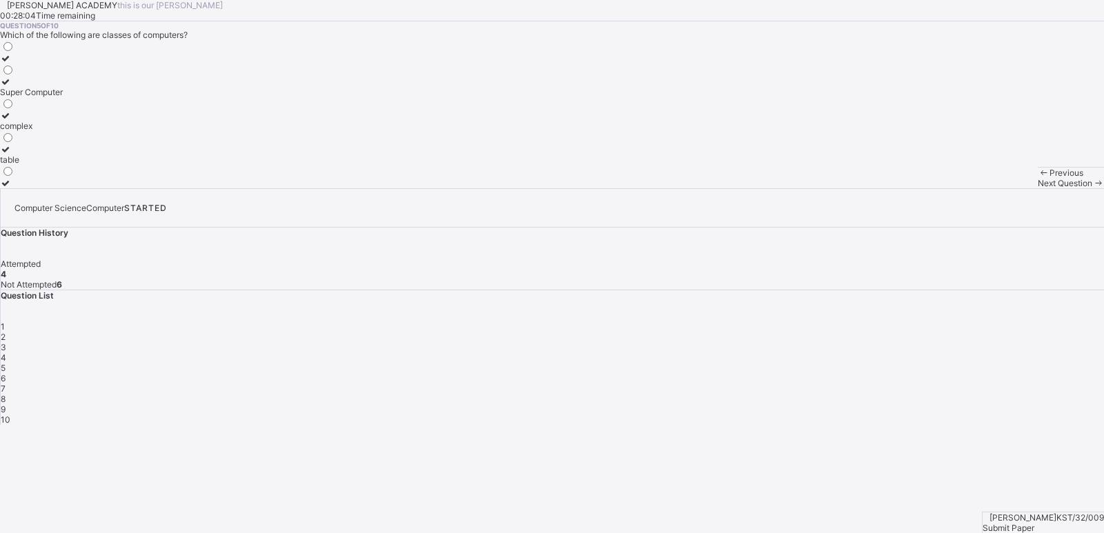
click at [63, 165] on label "table" at bounding box center [31, 154] width 63 height 21
click at [1003, 188] on div "Next Question" at bounding box center [1070, 183] width 66 height 10
click at [30, 141] on label "Carry" at bounding box center [15, 131] width 30 height 21
click at [1003, 188] on div "Next Question" at bounding box center [1070, 183] width 66 height 10
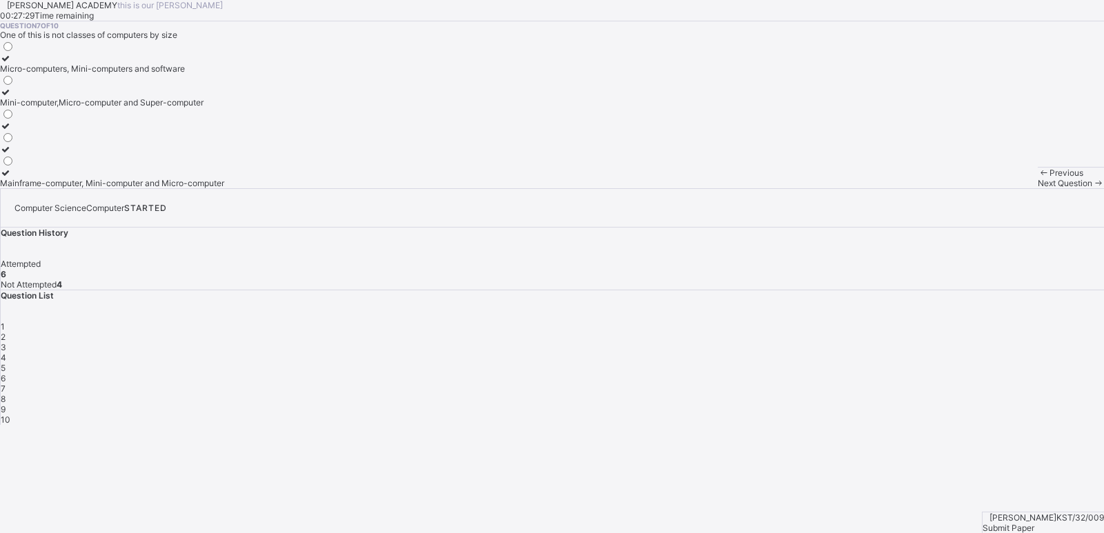
click at [224, 188] on label "Mainframe-computer, Mini-computer and Micro-computer" at bounding box center [112, 178] width 224 height 21
click at [1003, 188] on span at bounding box center [1098, 183] width 12 height 10
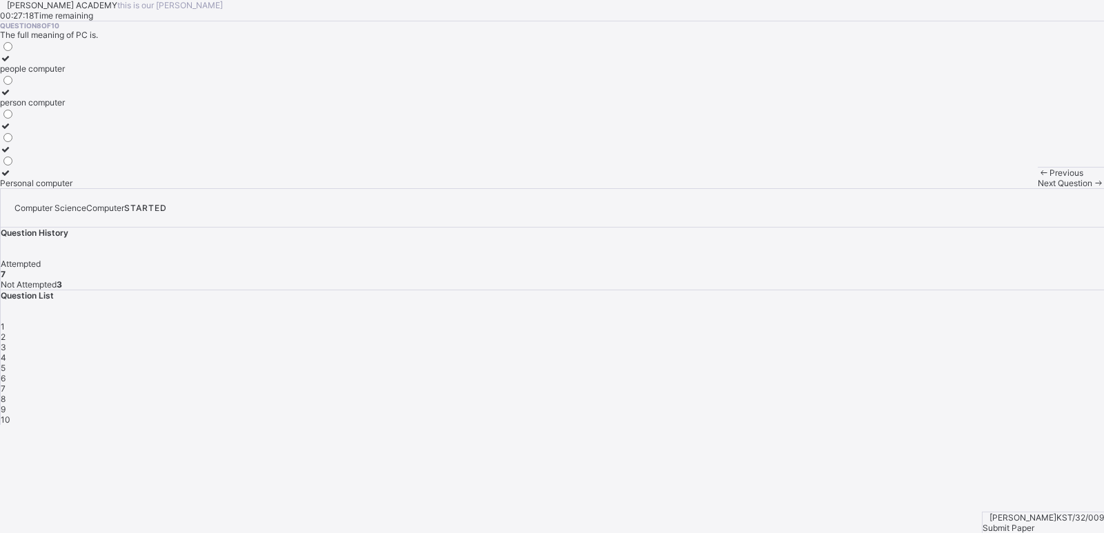
click at [110, 188] on div "Question 8 of 10 The full meaning of PC is. people computer person computer Per…" at bounding box center [552, 104] width 1104 height 167
click at [72, 188] on div "Personal computer" at bounding box center [36, 183] width 72 height 10
click at [1003, 188] on span "Next Question" at bounding box center [1064, 183] width 54 height 10
click at [80, 188] on div "Mini computer" at bounding box center [40, 183] width 80 height 10
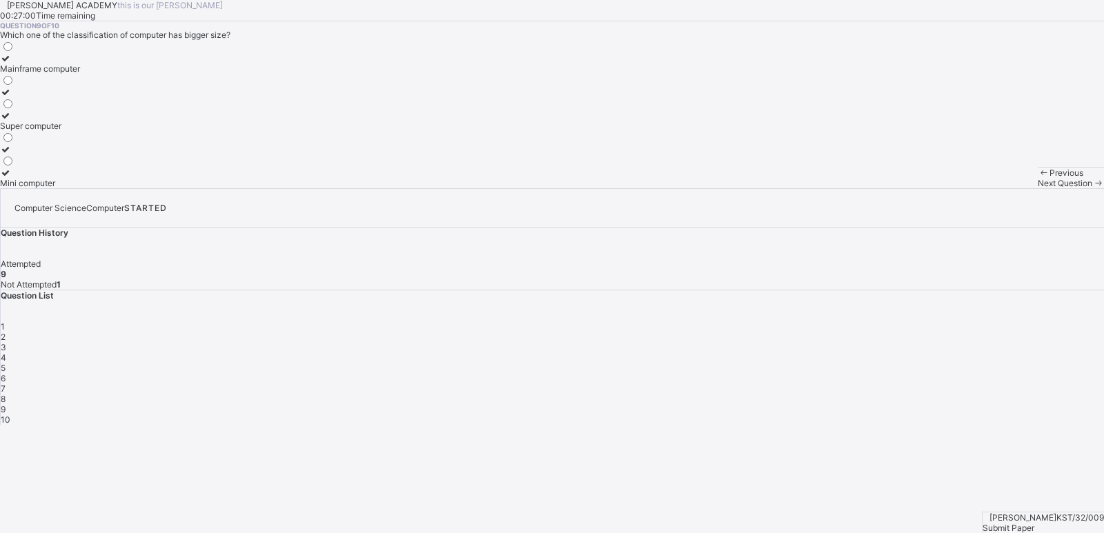
click at [1003, 188] on span "Next Question" at bounding box center [1064, 183] width 54 height 10
click at [67, 165] on label "purpose" at bounding box center [33, 154] width 67 height 21
click at [1003, 484] on div "Submit Paper" at bounding box center [1042, 528] width 121 height 10
click at [0, 0] on div "× Submitting Paper This action will submit your paper. You won't have access to…" at bounding box center [0, 0] width 0 height 0
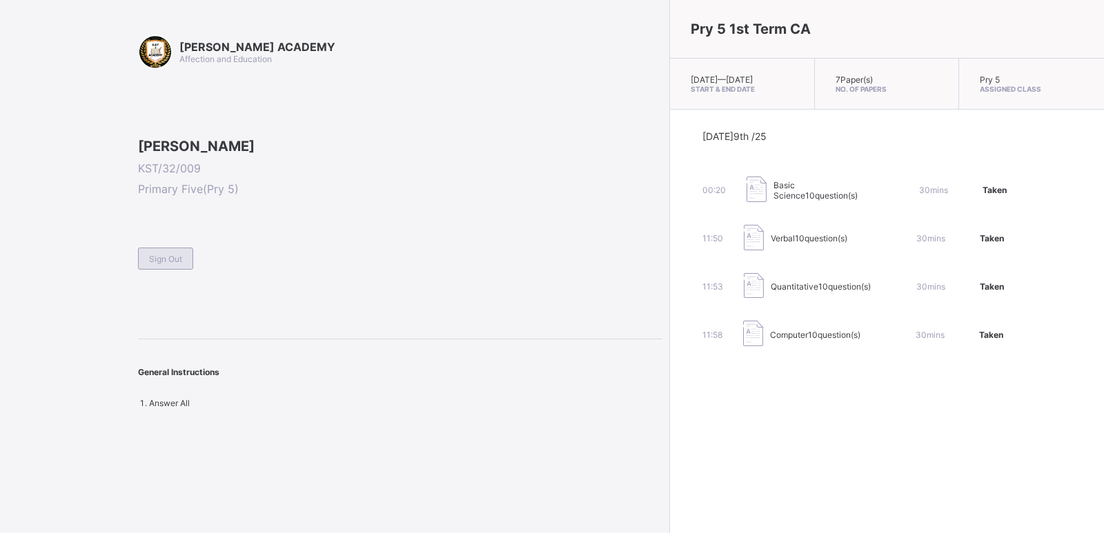
click at [172, 270] on div "Sign Out" at bounding box center [165, 259] width 55 height 22
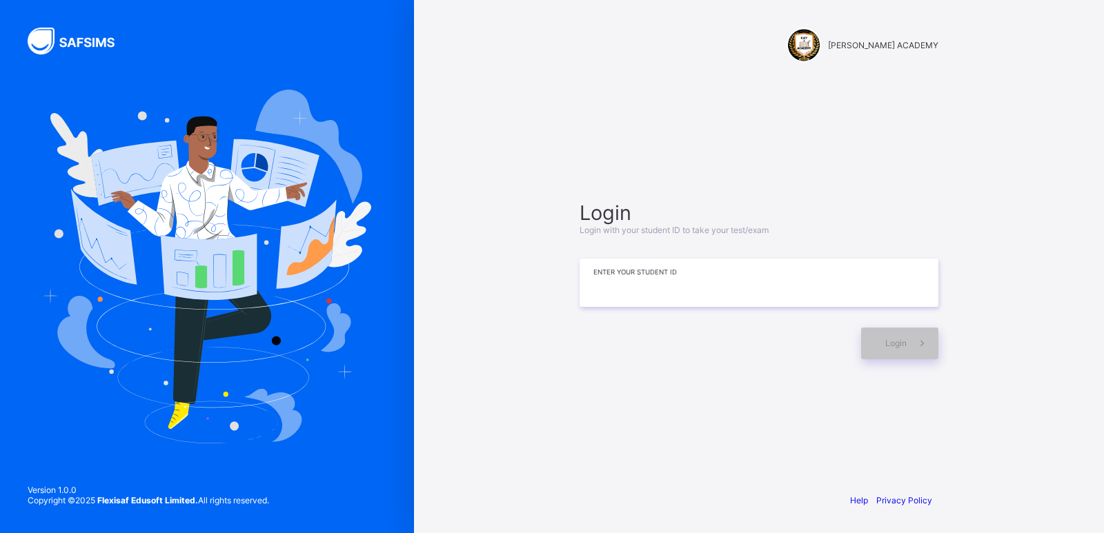
click at [625, 294] on input at bounding box center [758, 283] width 359 height 48
type input "**********"
click at [908, 340] on span at bounding box center [922, 344] width 32 height 32
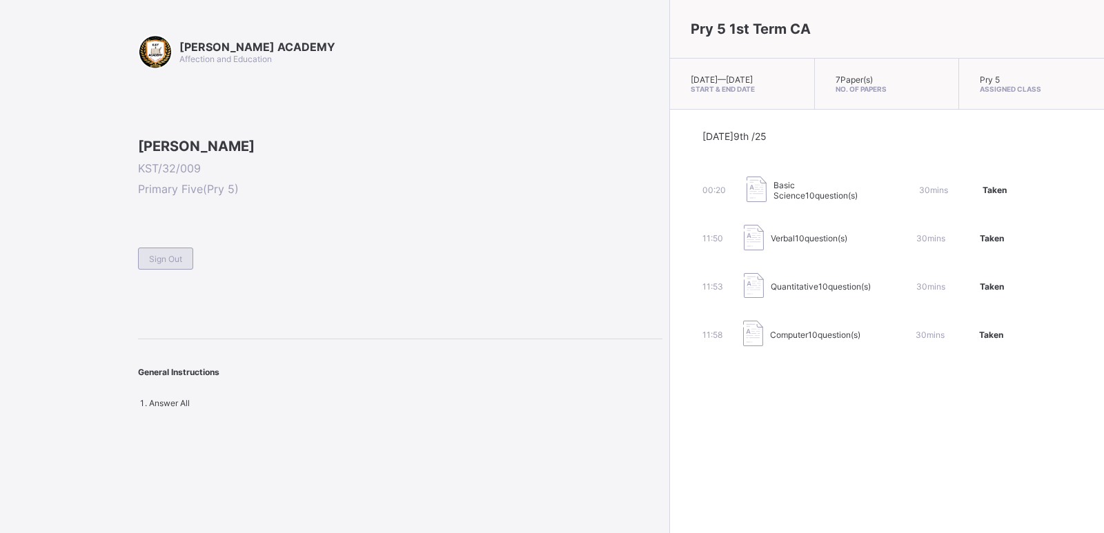
click at [174, 264] on span "Sign Out" at bounding box center [165, 259] width 33 height 10
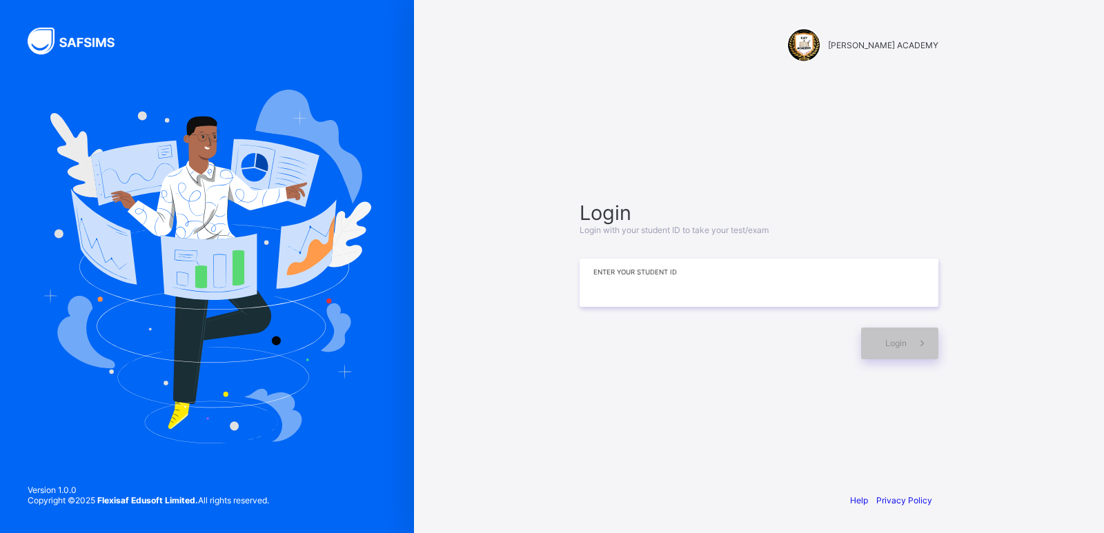
click at [605, 298] on input at bounding box center [758, 283] width 359 height 48
type input "**********"
click at [877, 349] on div "Login" at bounding box center [899, 344] width 77 height 32
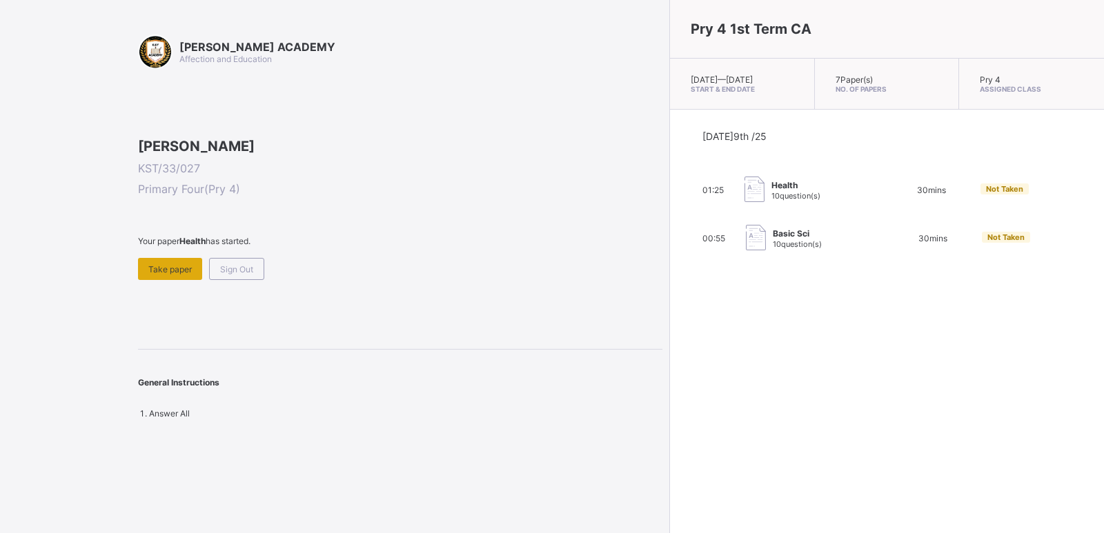
click at [163, 280] on div "Take paper" at bounding box center [170, 269] width 64 height 22
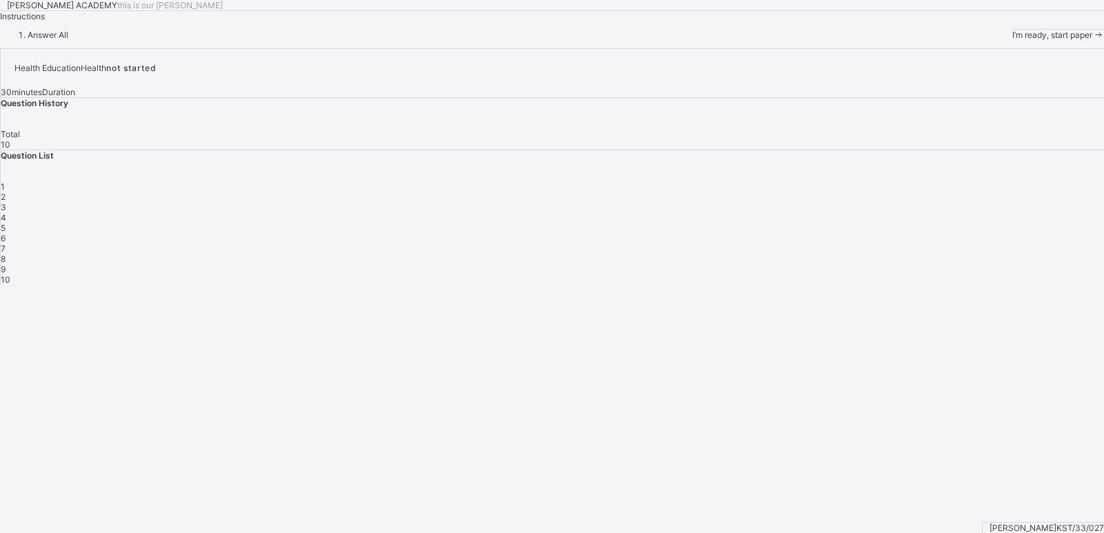
click at [1003, 40] on div "I’m ready, start paper" at bounding box center [1058, 35] width 92 height 10
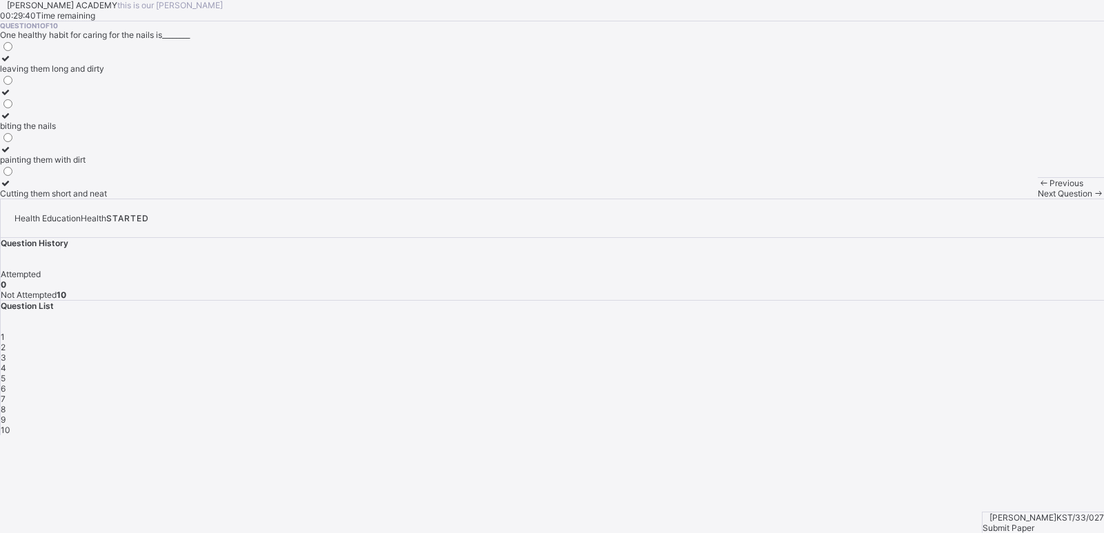
click at [107, 199] on div "Cutting them short and neat" at bounding box center [53, 193] width 107 height 10
click at [1003, 199] on div "Next Question" at bounding box center [1070, 193] width 66 height 10
click at [120, 199] on label at bounding box center [60, 193] width 120 height 10
click at [1003, 199] on span "Next Question" at bounding box center [1064, 193] width 54 height 10
click at [92, 74] on label "Brushing twice daily" at bounding box center [46, 63] width 92 height 21
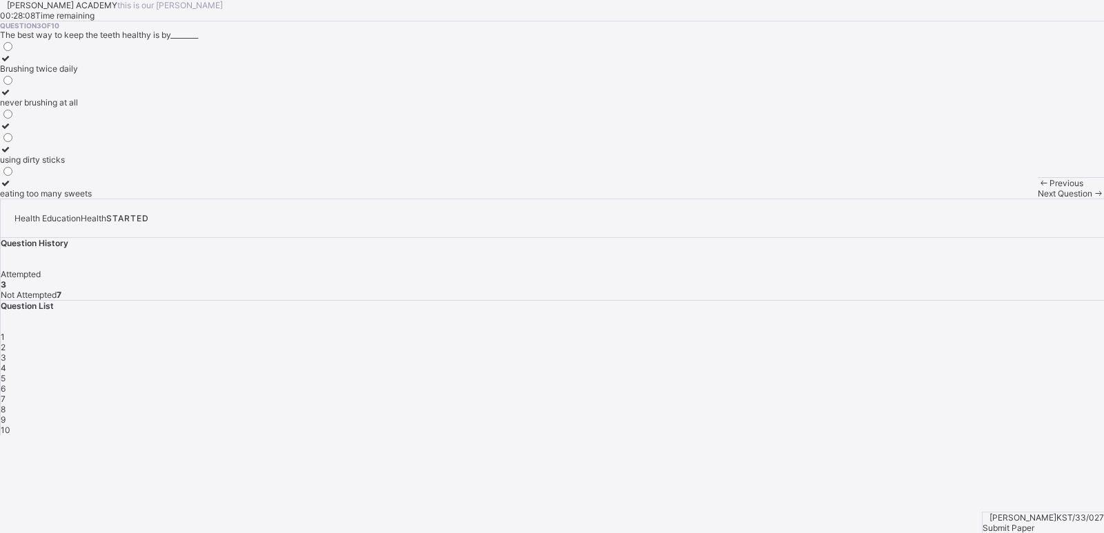
click at [1003, 199] on div "Previous Next Question" at bounding box center [1070, 187] width 66 height 21
click at [1003, 199] on div "Next Question" at bounding box center [1070, 193] width 66 height 10
click at [77, 108] on label "How to take care for our body" at bounding box center [57, 97] width 115 height 21
click at [1003, 199] on div "Previous Next Question" at bounding box center [1070, 187] width 66 height 21
click at [1003, 199] on div "Next Question" at bounding box center [1070, 193] width 66 height 10
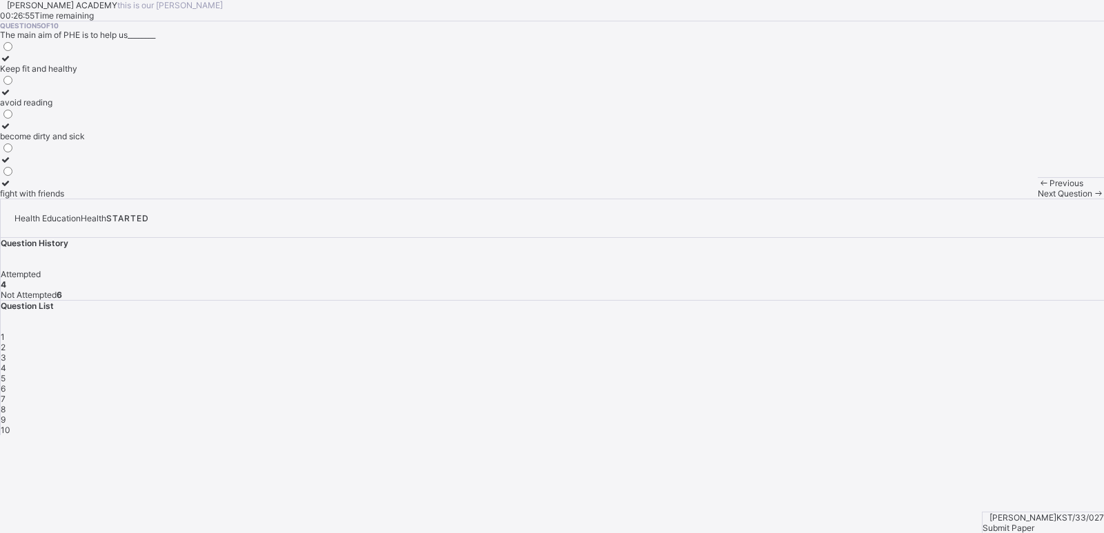
click at [85, 165] on div at bounding box center [42, 165] width 85 height 0
click at [1003, 199] on div "Next Question" at bounding box center [1070, 193] width 66 height 10
click at [19, 63] on div at bounding box center [9, 63] width 19 height 0
click at [1003, 199] on div "Next Question" at bounding box center [1070, 193] width 66 height 10
click at [306, 199] on div "clean fingers shinning of the hands good health Spread of germs and diseases" at bounding box center [552, 119] width 1104 height 159
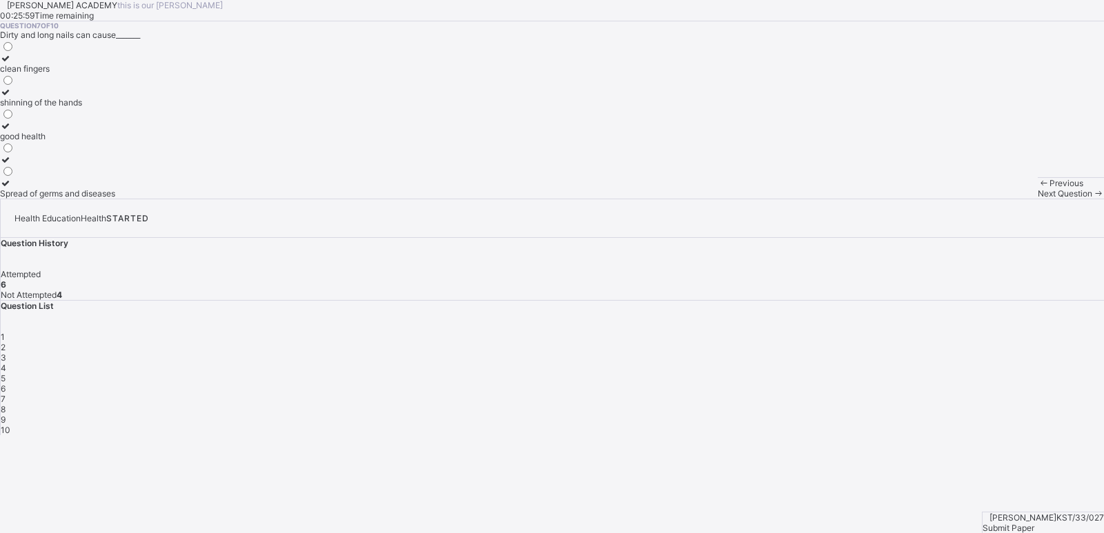
click at [115, 199] on label "Spread of germs and diseases" at bounding box center [57, 188] width 115 height 21
click at [1003, 199] on div "Next Question" at bounding box center [1070, 193] width 66 height 10
click at [84, 199] on label at bounding box center [42, 193] width 84 height 10
click at [1003, 199] on div "Next Question" at bounding box center [1070, 193] width 66 height 10
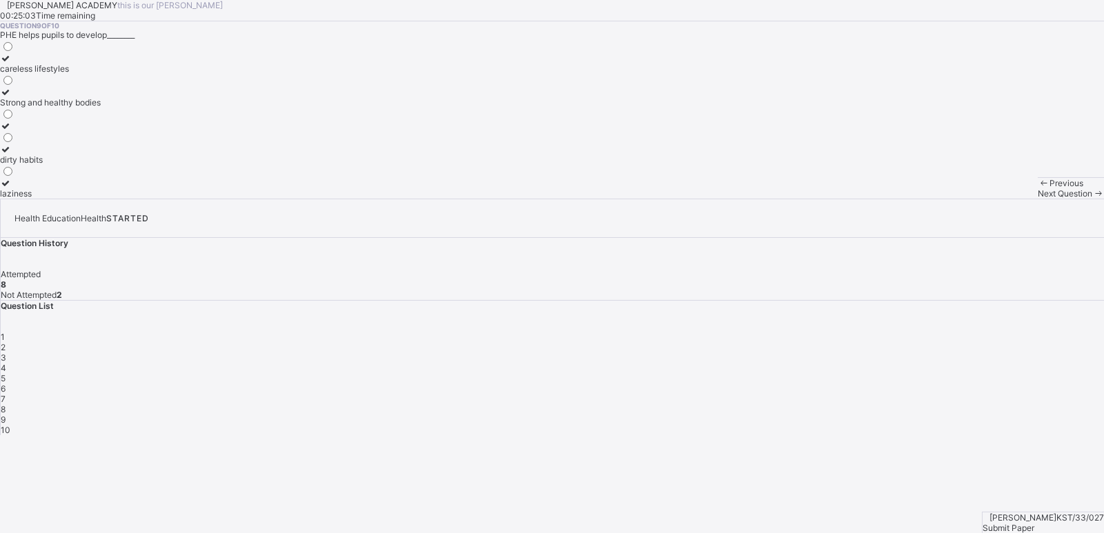
click at [317, 199] on div "careless lifestyles Strong and healthy bodies dirty habits laziness" at bounding box center [552, 119] width 1104 height 159
click at [75, 131] on label at bounding box center [50, 126] width 101 height 10
click at [1003, 199] on div "Next Question" at bounding box center [1070, 193] width 66 height 10
click at [118, 74] on label "Physical and Health Education" at bounding box center [59, 63] width 118 height 21
click at [1003, 199] on div "Next Question" at bounding box center [1070, 193] width 66 height 10
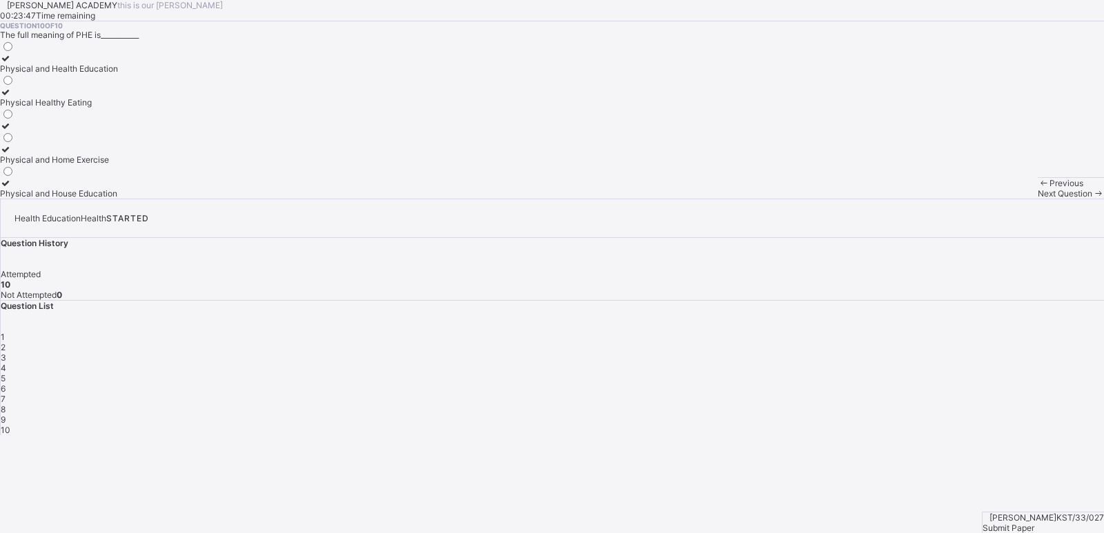
click at [1003, 484] on div "Submit Paper" at bounding box center [1042, 528] width 121 height 10
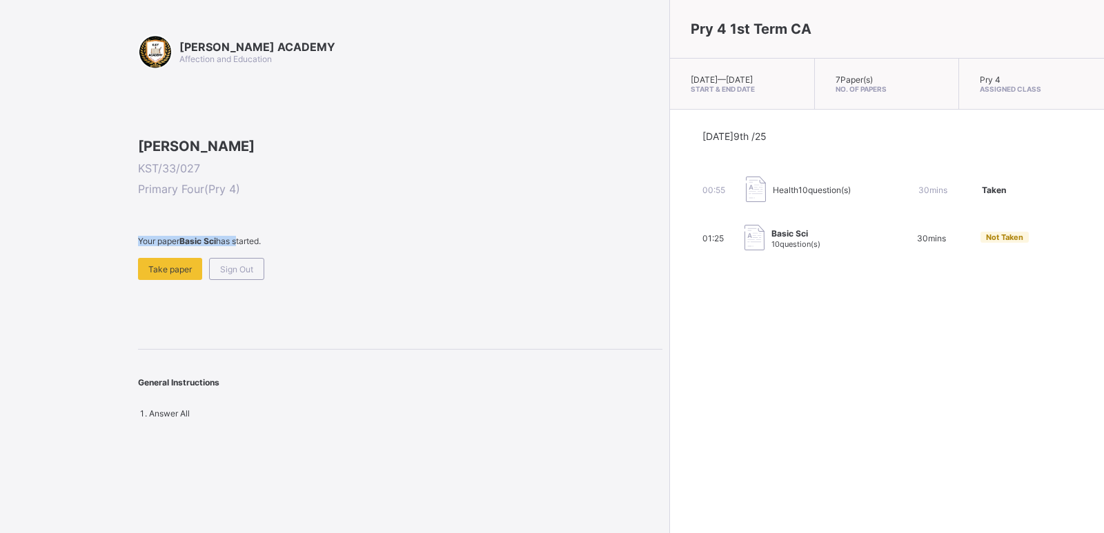
drag, startPoint x: 435, startPoint y: 282, endPoint x: 238, endPoint y: 334, distance: 203.9
click at [238, 280] on div "Chukaodiri Okonkwo KST/33/027 Primary Four ( Pry 4 ) Your paper Basic Sci has s…" at bounding box center [400, 209] width 524 height 142
click at [182, 280] on div "Take paper" at bounding box center [170, 269] width 64 height 22
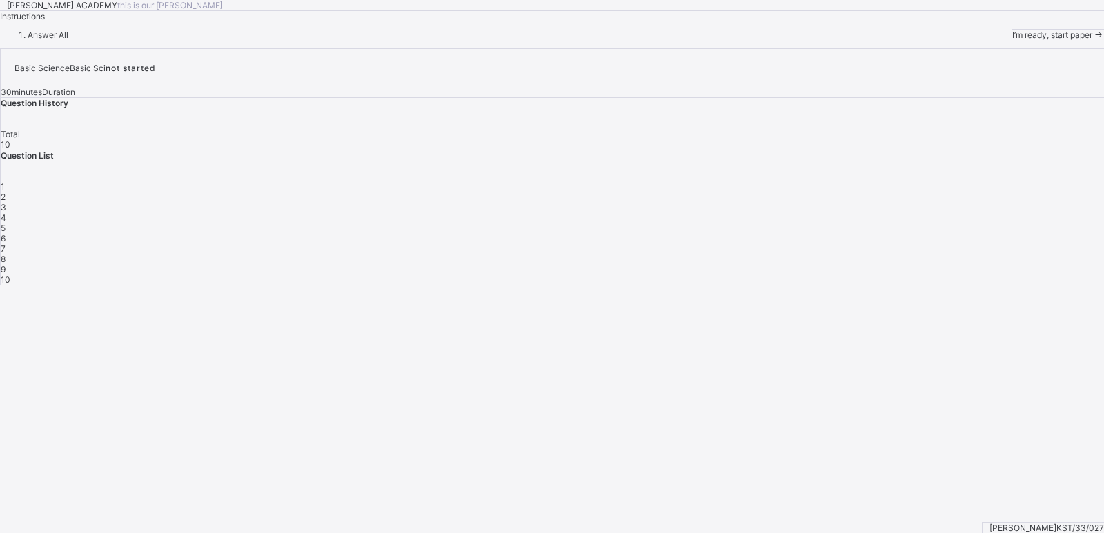
click at [1003, 40] on div "I’m ready, start paper" at bounding box center [1058, 34] width 92 height 11
click at [1003, 40] on div "I’m ready, start paper" at bounding box center [1058, 35] width 92 height 10
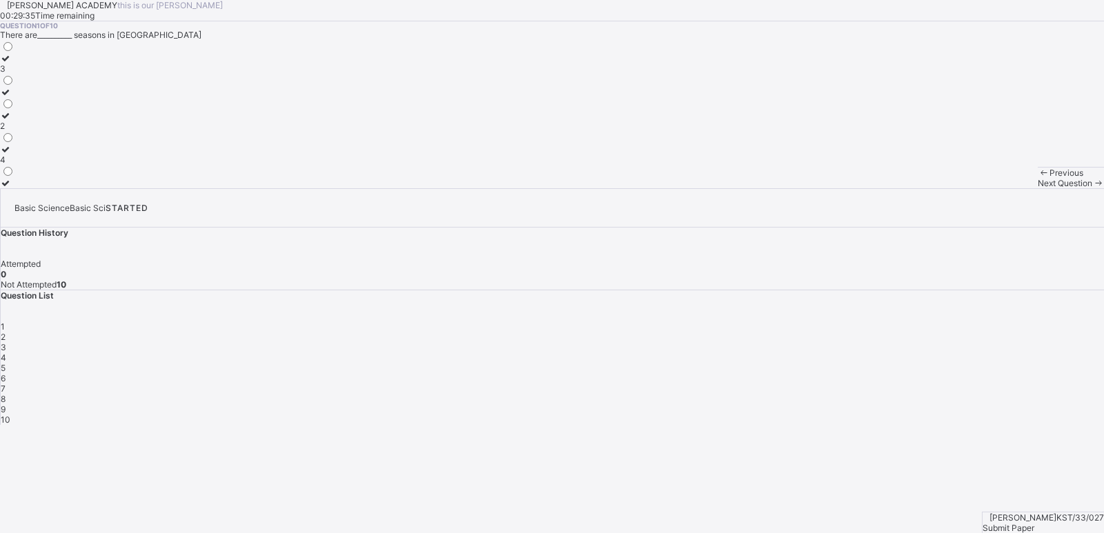
click at [14, 131] on label "2" at bounding box center [7, 120] width 14 height 21
click at [1003, 188] on div "Next Question" at bounding box center [1070, 183] width 66 height 10
click at [14, 63] on label at bounding box center [7, 58] width 14 height 10
click at [1003, 188] on div "Next Question" at bounding box center [1070, 183] width 66 height 10
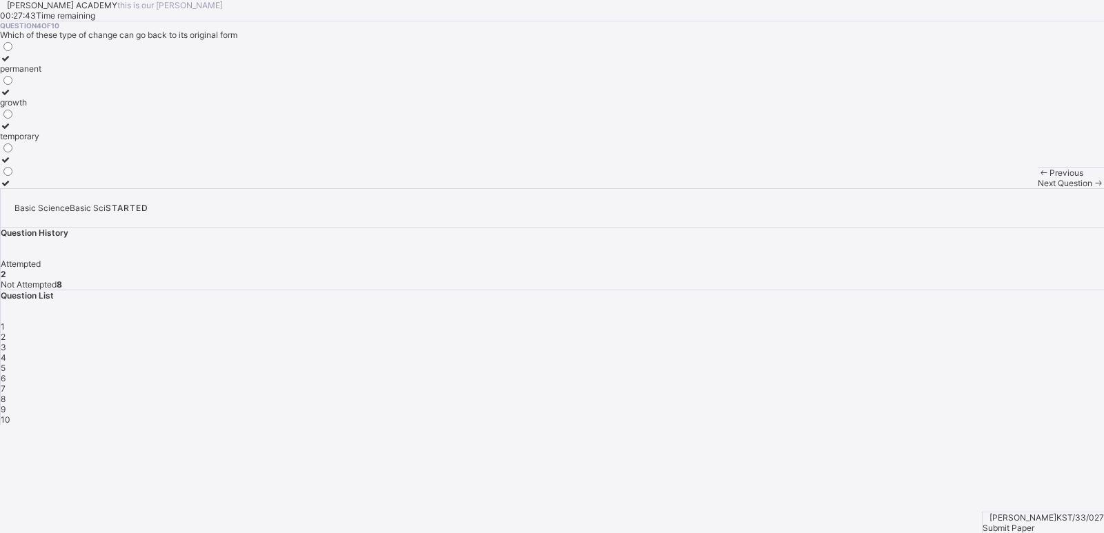
click at [922, 342] on div "3" at bounding box center [552, 347] width 1103 height 10
click at [43, 97] on label at bounding box center [21, 92] width 43 height 10
click at [1003, 188] on div "Next Question" at bounding box center [1070, 183] width 66 height 10
click at [1003, 188] on div "Previous Next Question" at bounding box center [1070, 177] width 66 height 21
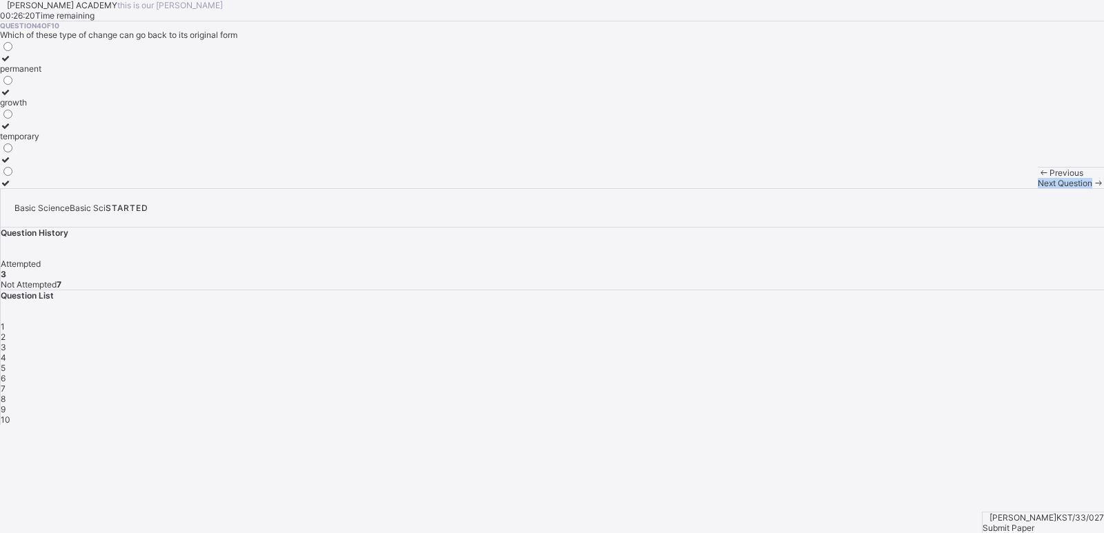
click at [1003, 188] on div "Previous Next Question" at bounding box center [1070, 177] width 66 height 21
click at [41, 141] on label "temporary" at bounding box center [20, 131] width 41 height 21
click at [1003, 188] on div "Next Question" at bounding box center [1070, 183] width 66 height 10
click at [957, 352] on div "4" at bounding box center [552, 357] width 1103 height 10
click at [1003, 188] on div "Next Question" at bounding box center [1070, 183] width 66 height 10
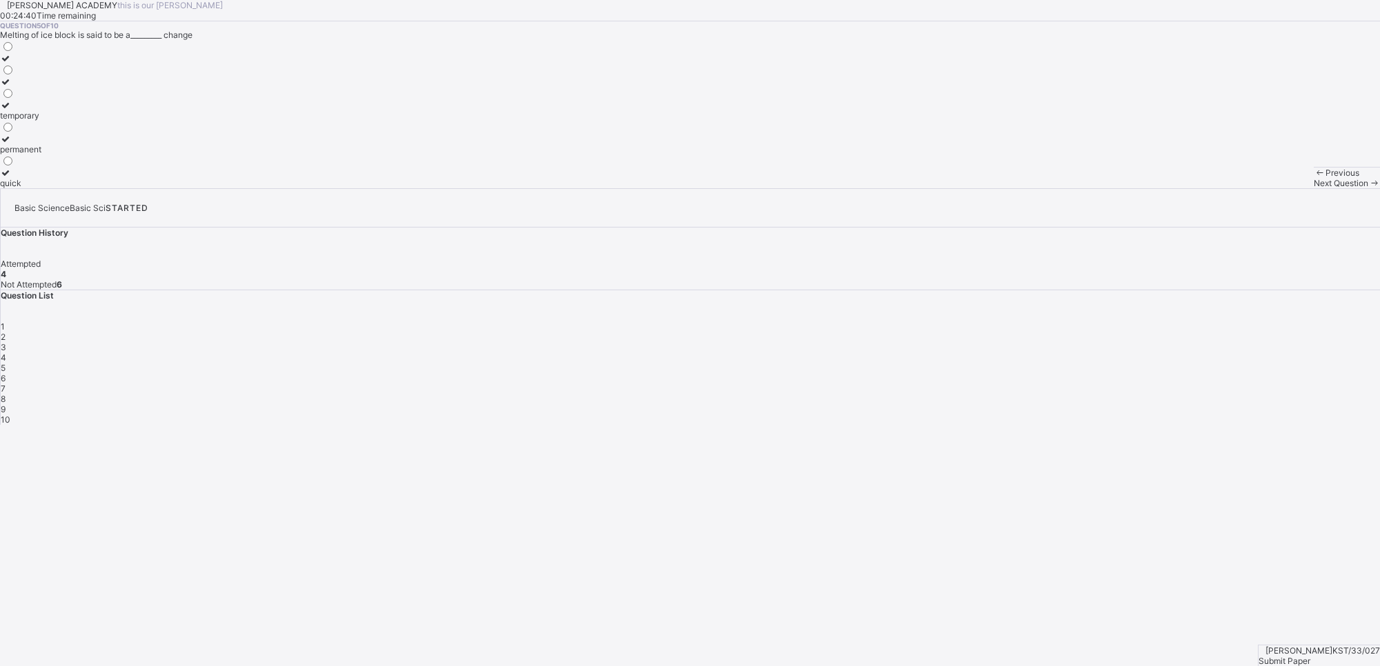
click at [41, 155] on div "permanent" at bounding box center [20, 149] width 41 height 10
click at [381, 188] on div "Question 5 of 10 Melting of ice block is said to be a_________ change temporary…" at bounding box center [690, 104] width 1380 height 167
click at [1003, 188] on div "Next Question" at bounding box center [1346, 183] width 66 height 10
click at [571, 188] on div "[PERSON_NAME] ACADEMY this is our [PERSON_NAME] 00:24:17 Time remaining Questio…" at bounding box center [690, 94] width 1380 height 188
click at [32, 131] on div at bounding box center [16, 131] width 32 height 0
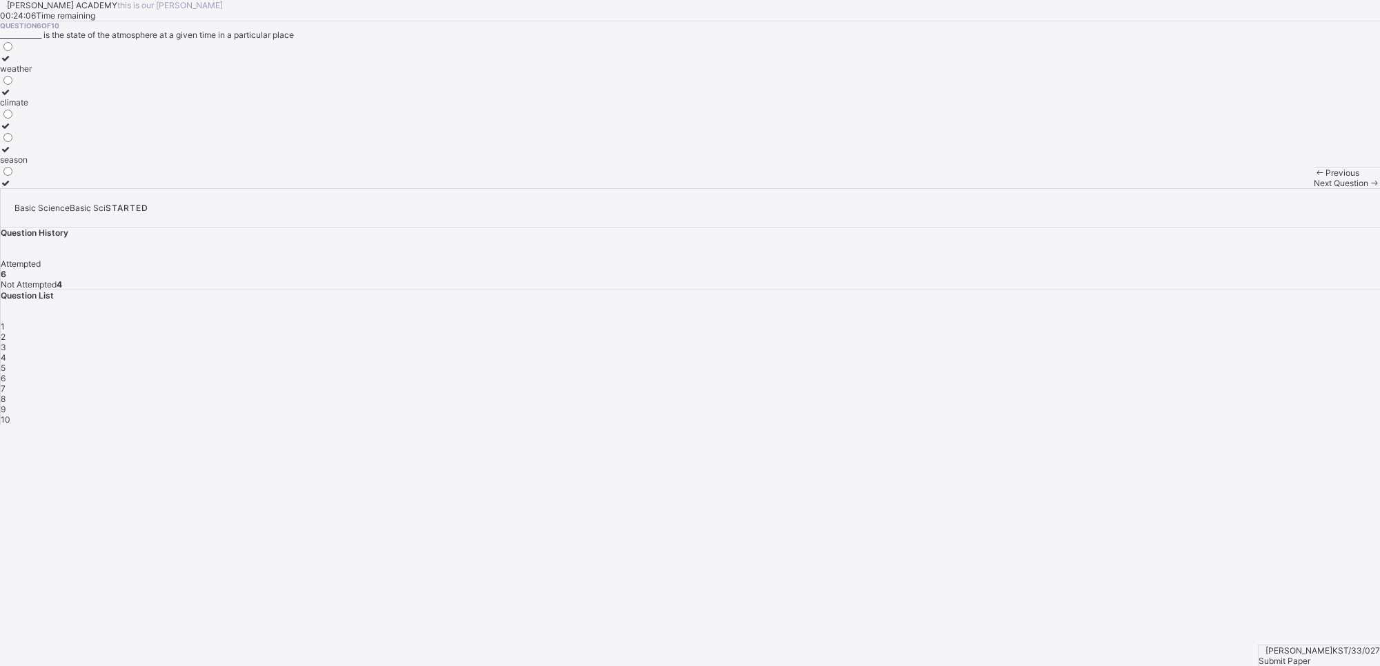
click at [1003, 188] on div "Next Question" at bounding box center [1346, 183] width 66 height 10
click at [897, 188] on div "[PERSON_NAME] ACADEMY this is our [PERSON_NAME] 00:23:55 Time remaining Questio…" at bounding box center [690, 94] width 1380 height 188
click at [68, 188] on label "meteorologist" at bounding box center [34, 178] width 68 height 21
click at [1003, 188] on div "Next Question" at bounding box center [1346, 183] width 66 height 10
drag, startPoint x: 1000, startPoint y: 630, endPoint x: 942, endPoint y: 535, distance: 111.8
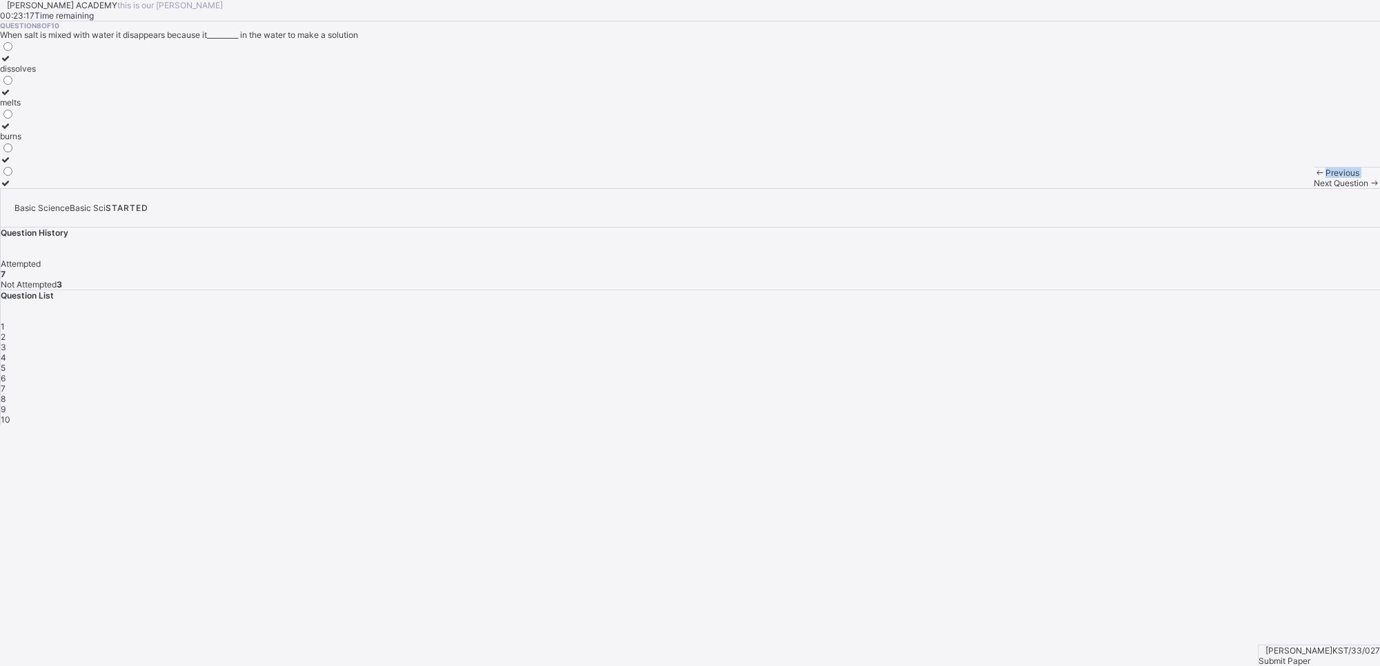
click at [942, 188] on div "[PERSON_NAME] ACADEMY this is our [PERSON_NAME] 00:23:17 Time remaining Questio…" at bounding box center [690, 94] width 1380 height 188
click at [36, 108] on div "melts" at bounding box center [18, 102] width 36 height 10
click at [1003, 321] on div "1" at bounding box center [690, 326] width 1379 height 10
click at [1003, 404] on div "9" at bounding box center [690, 409] width 1379 height 10
click at [52, 87] on div at bounding box center [26, 87] width 52 height 0
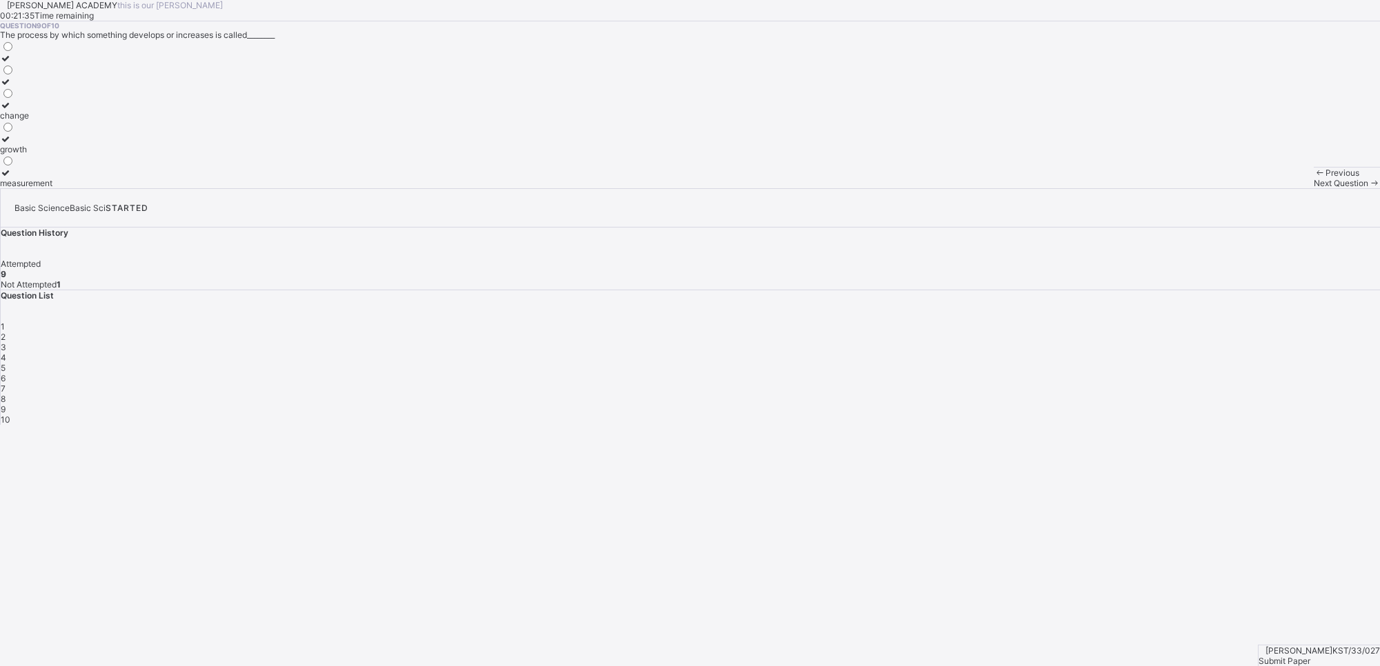
drag, startPoint x: 983, startPoint y: 621, endPoint x: 982, endPoint y: 635, distance: 13.2
click at [1003, 188] on div "Previous Next Question" at bounding box center [1346, 177] width 66 height 21
click at [1003, 188] on div "Next Question" at bounding box center [1346, 183] width 66 height 10
click at [457, 40] on div "Something becoming different after sometime is known as________" at bounding box center [690, 35] width 1380 height 10
click at [33, 97] on label at bounding box center [16, 92] width 33 height 10
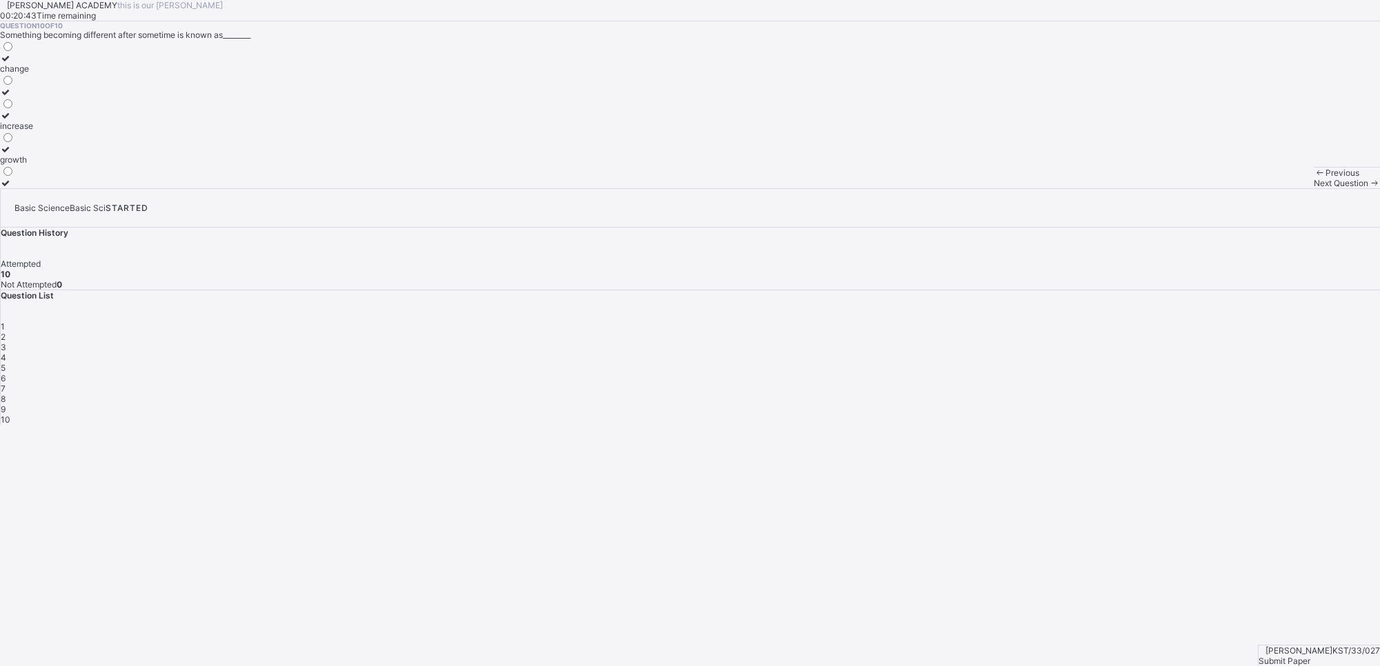
click at [1003, 484] on div "Chukaodiri Okonkwo KST/33/027 Submit Paper" at bounding box center [1318, 655] width 122 height 21
click at [1003, 484] on div "Submit Paper" at bounding box center [1318, 661] width 121 height 10
click at [1003, 484] on div "× Submitting Paper This action will submit your paper. You won't have access to…" at bounding box center [690, 502] width 1380 height 155
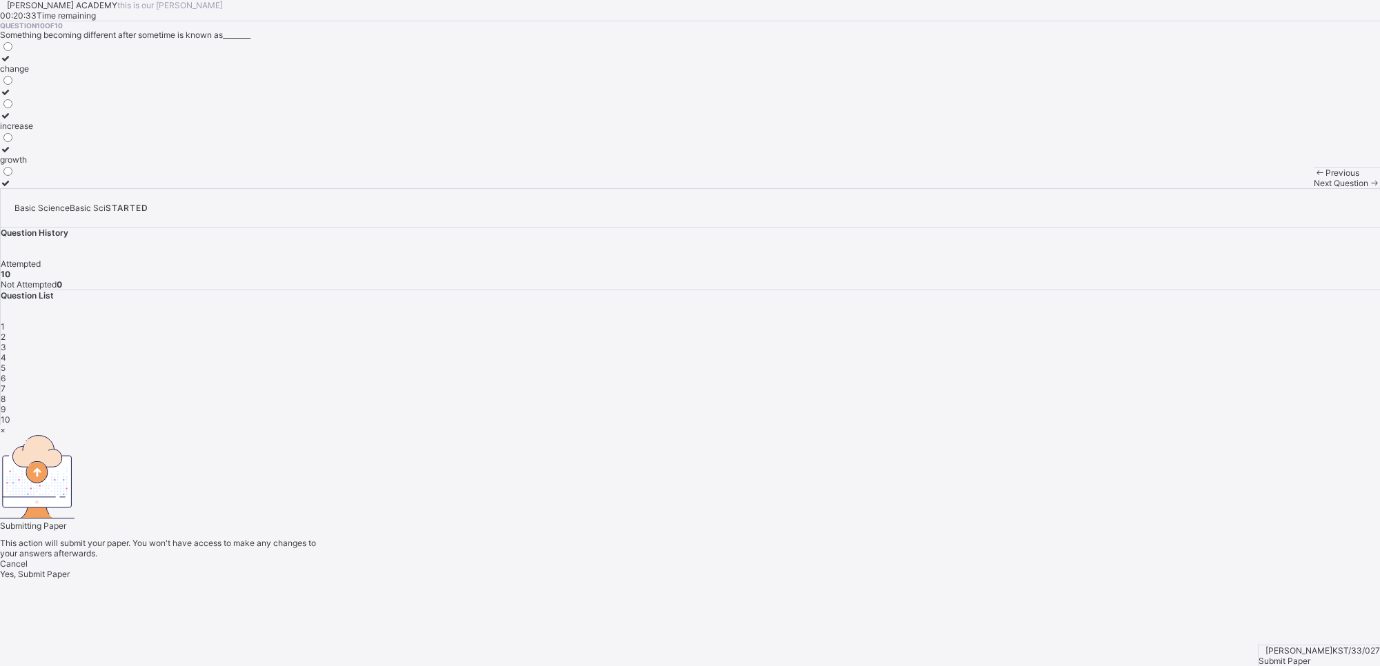
click at [1003, 484] on div "× Submitting Paper This action will submit your paper. You won't have access to…" at bounding box center [690, 502] width 1380 height 155
click at [947, 484] on div "× Submitting Paper This action will submit your paper. You won't have access to…" at bounding box center [690, 502] width 1380 height 155
click at [715, 484] on div "Cancel Yes, Submit Paper" at bounding box center [690, 569] width 1380 height 21
click at [713, 484] on div "Yes, Submit Paper" at bounding box center [690, 574] width 1380 height 10
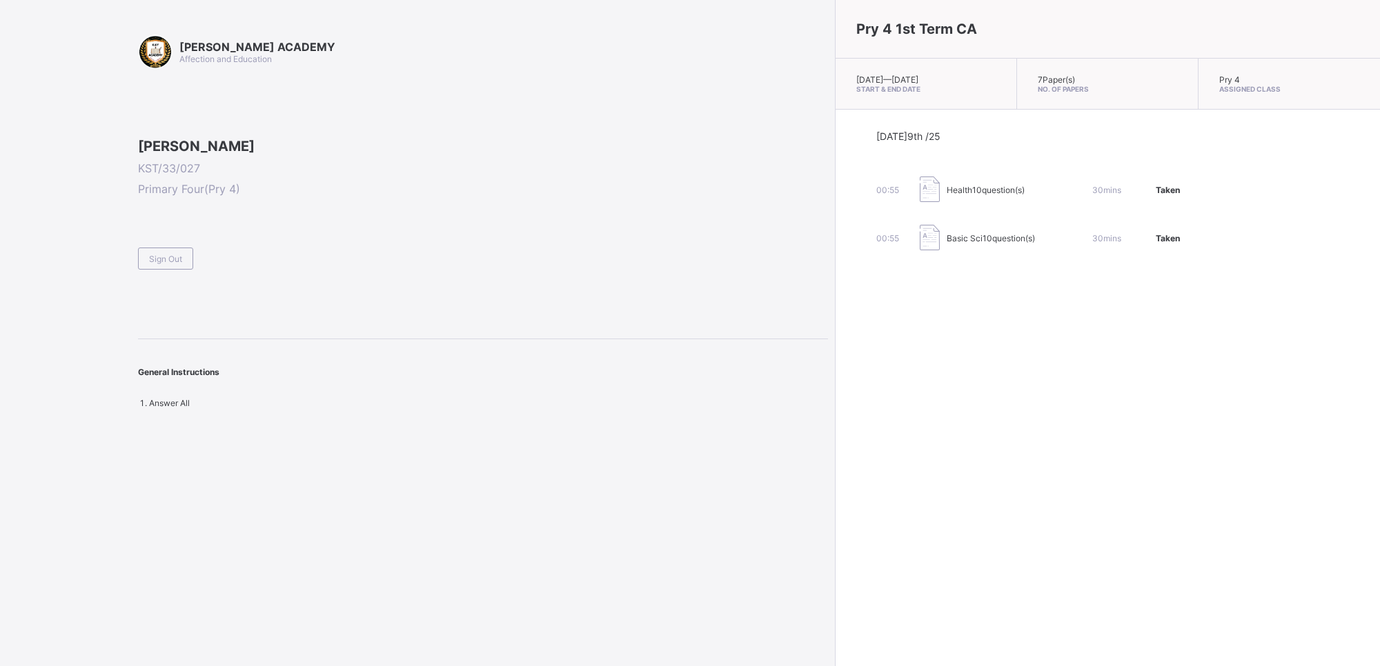
click at [174, 248] on span at bounding box center [483, 242] width 690 height 12
click at [188, 270] on div "Sign Out" at bounding box center [165, 259] width 55 height 22
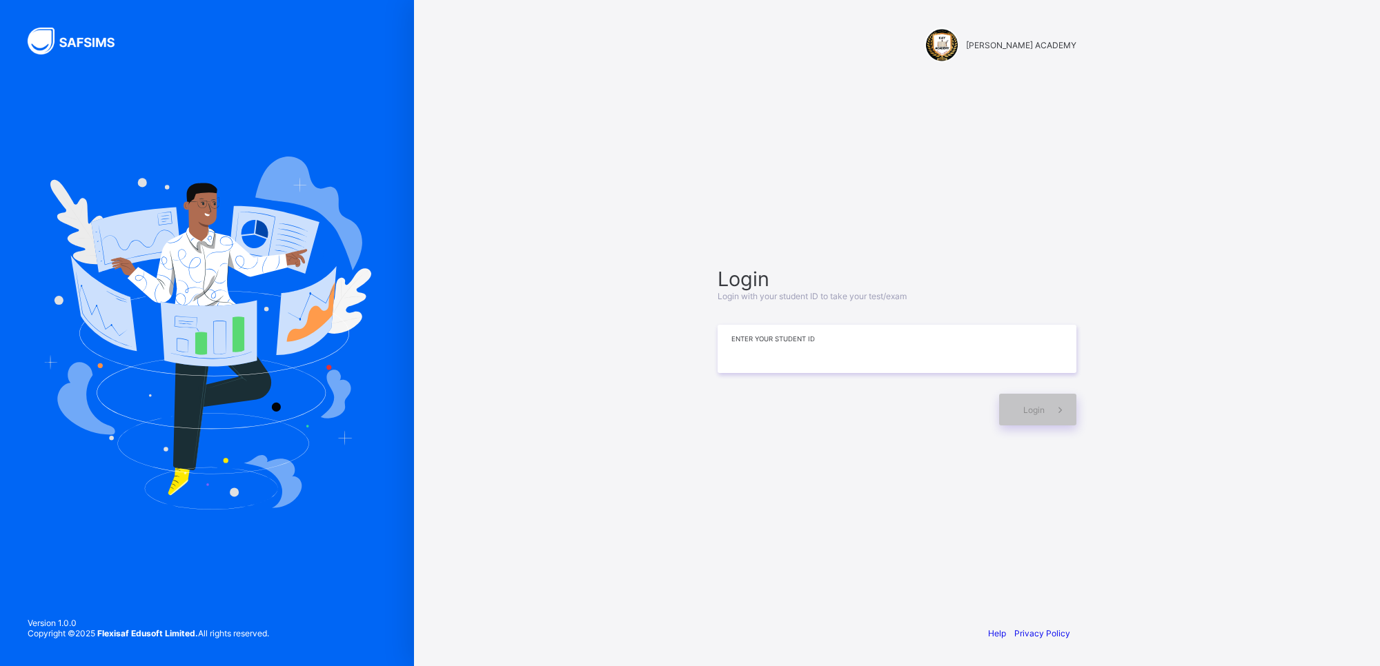
click at [731, 366] on input at bounding box center [896, 349] width 359 height 48
type input "*********"
click at [1003, 422] on div "Login" at bounding box center [1037, 410] width 77 height 32
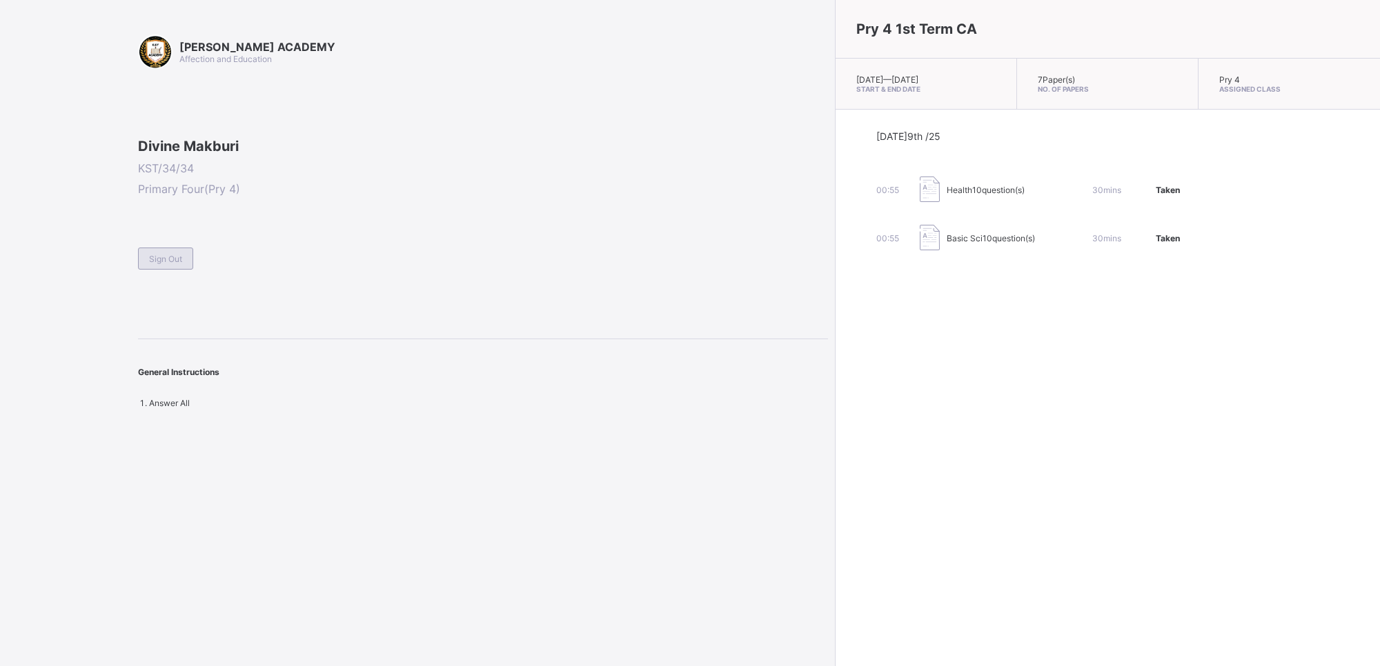
click at [157, 264] on span "Sign Out" at bounding box center [165, 259] width 33 height 10
